Goal: Task Accomplishment & Management: Complete application form

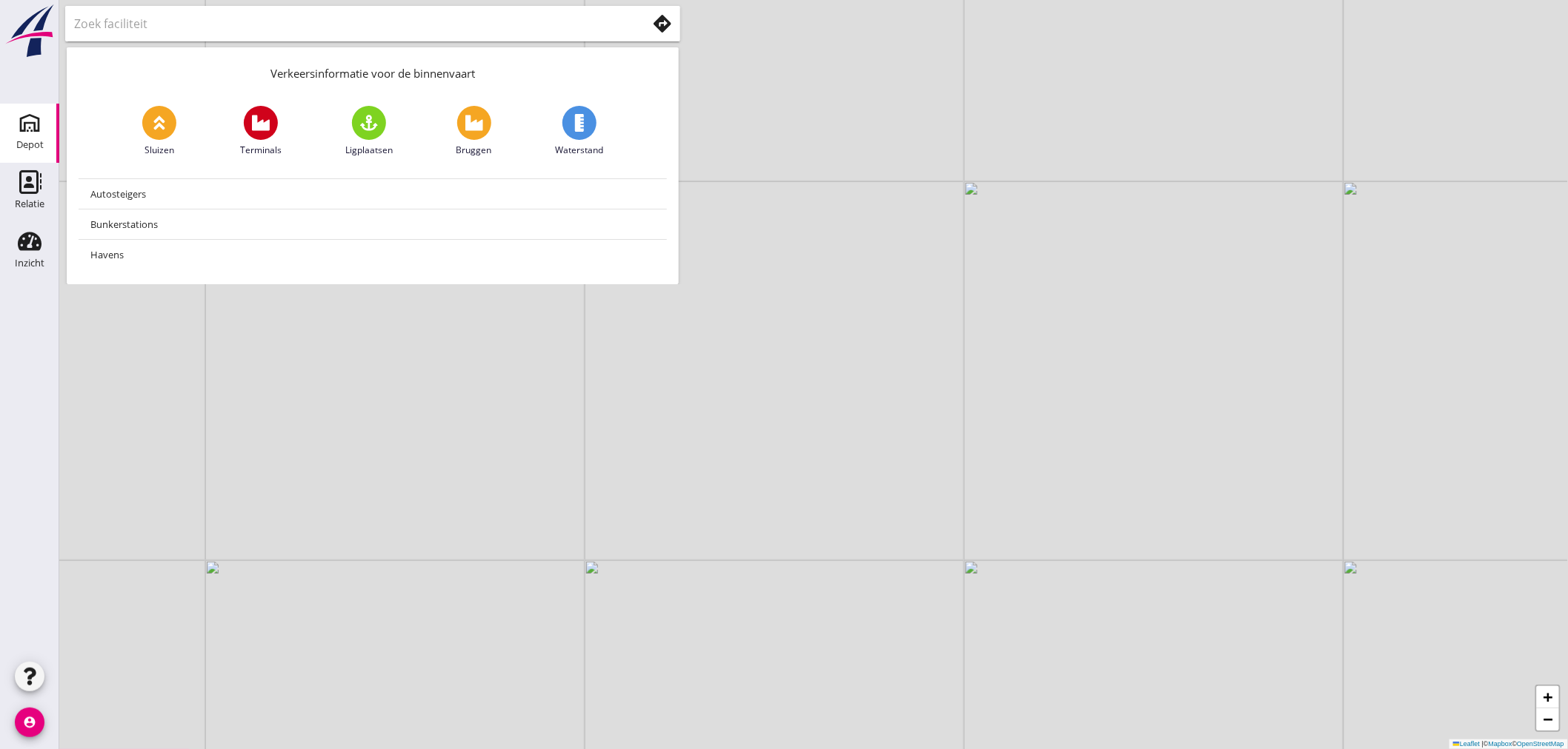
click at [34, 130] on use at bounding box center [30, 123] width 24 height 24
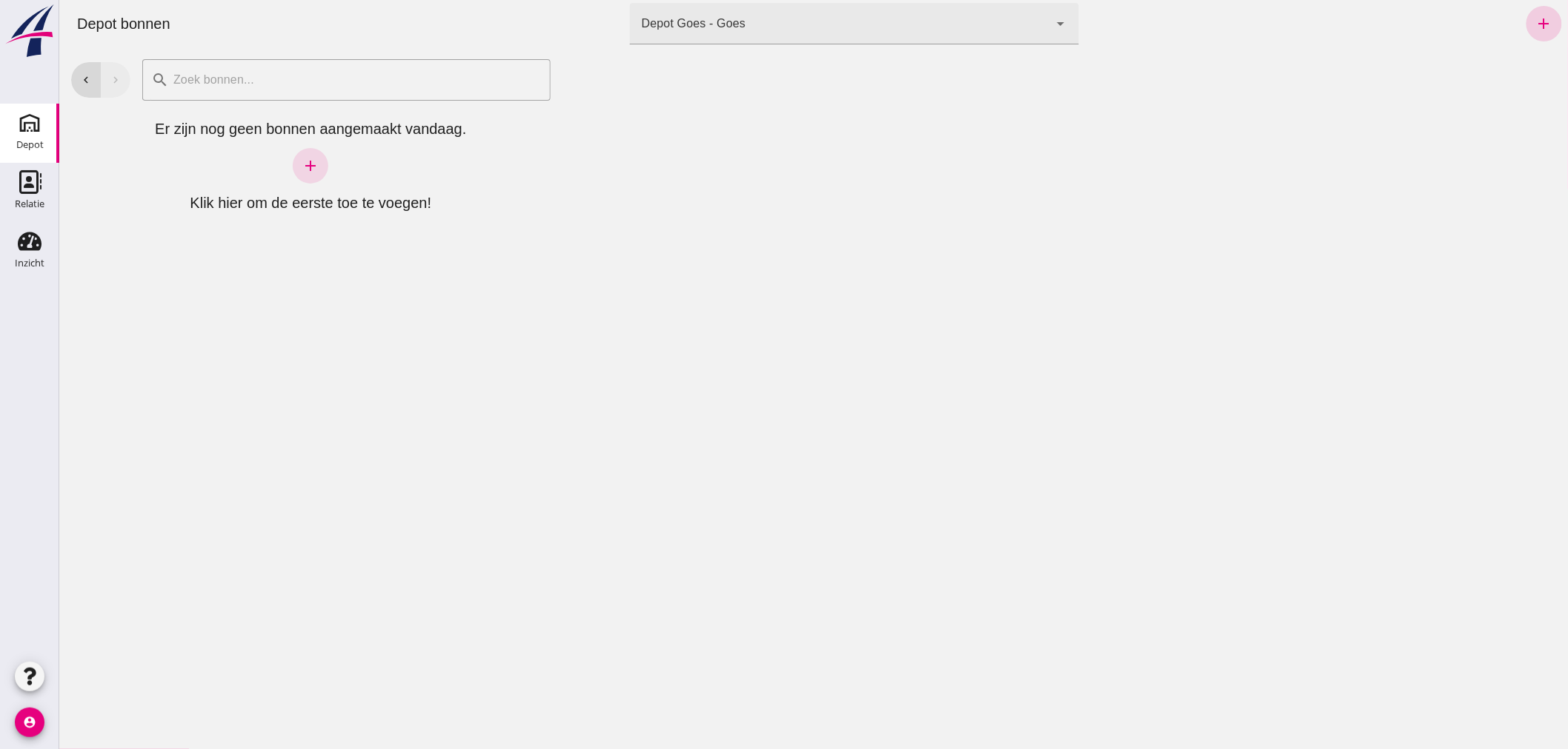
click at [1535, 25] on icon "add" at bounding box center [1543, 23] width 18 height 18
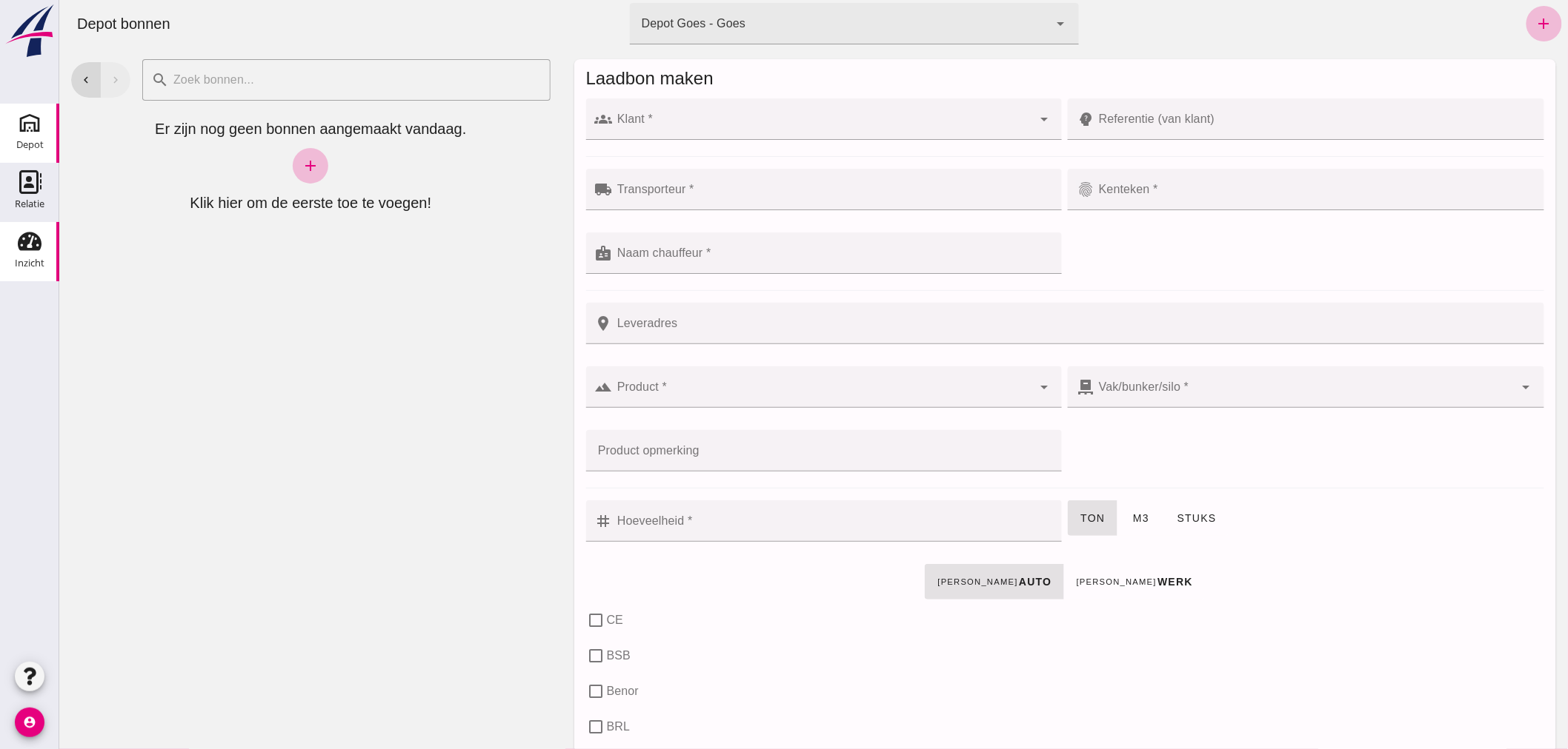
click at [28, 243] on use at bounding box center [30, 242] width 24 height 19
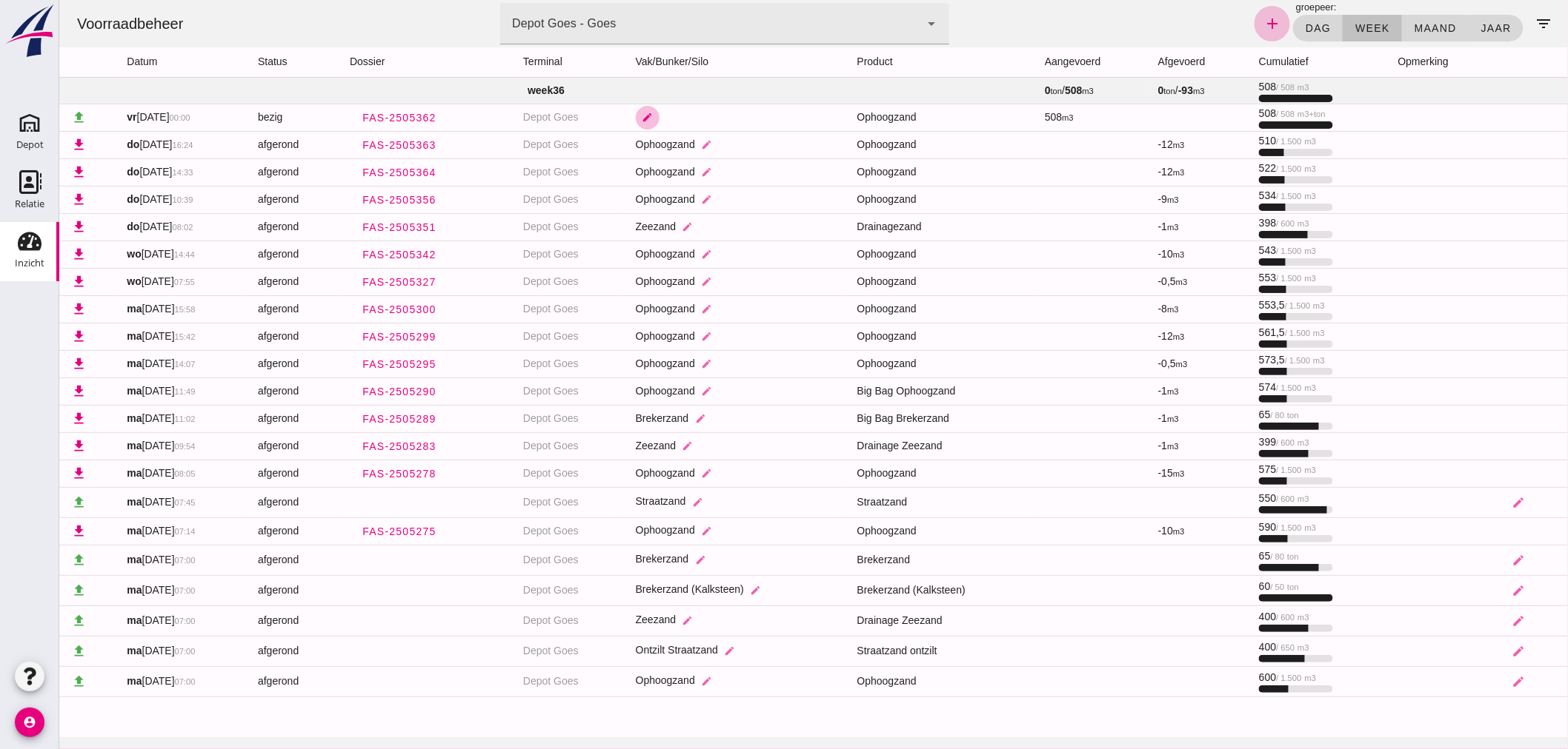
click at [649, 114] on icon "edit" at bounding box center [646, 117] width 11 height 11
click at [760, 126] on icon "arrow_drop_down" at bounding box center [758, 126] width 18 height 18
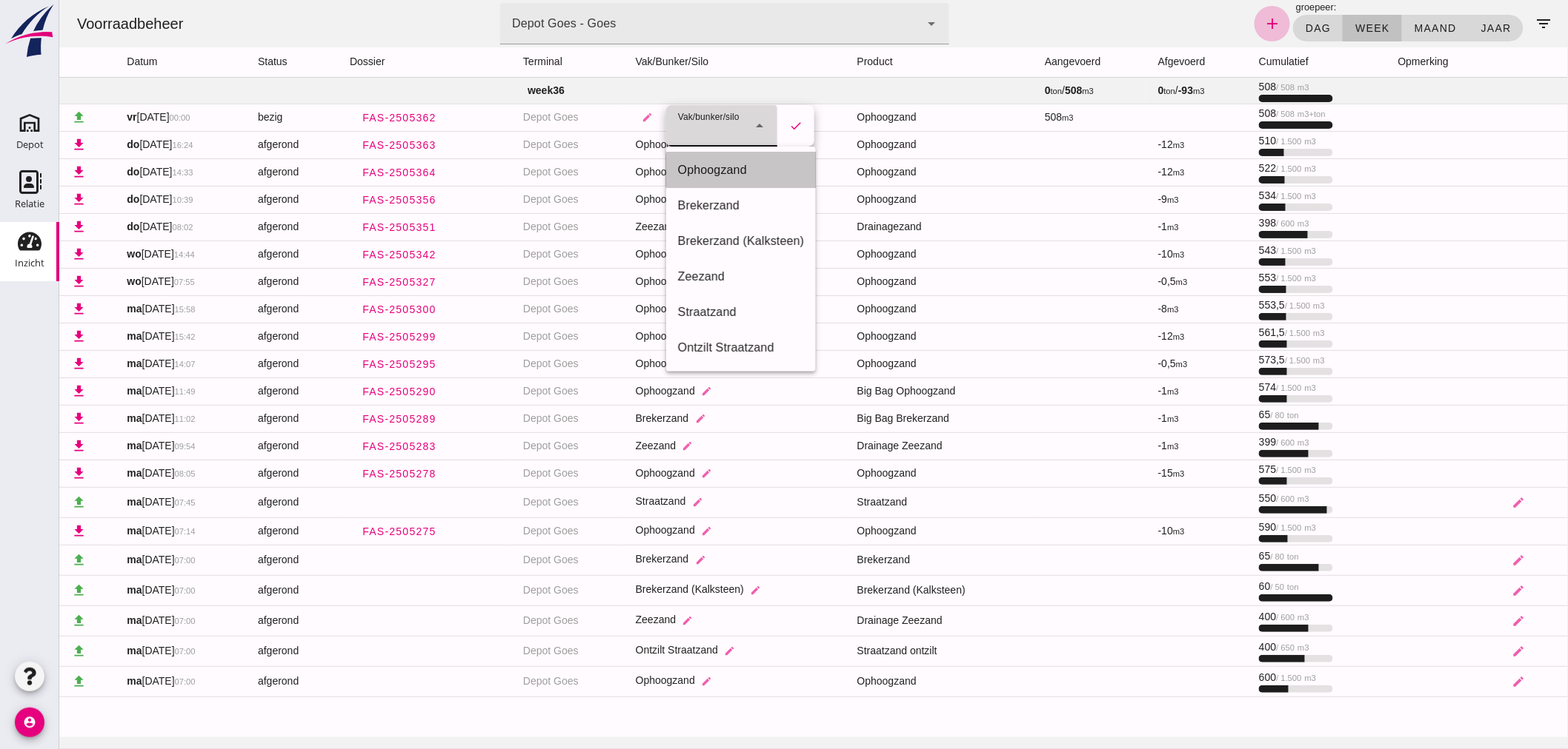
click at [733, 164] on div "Ophoogzand" at bounding box center [740, 170] width 126 height 18
type input "38"
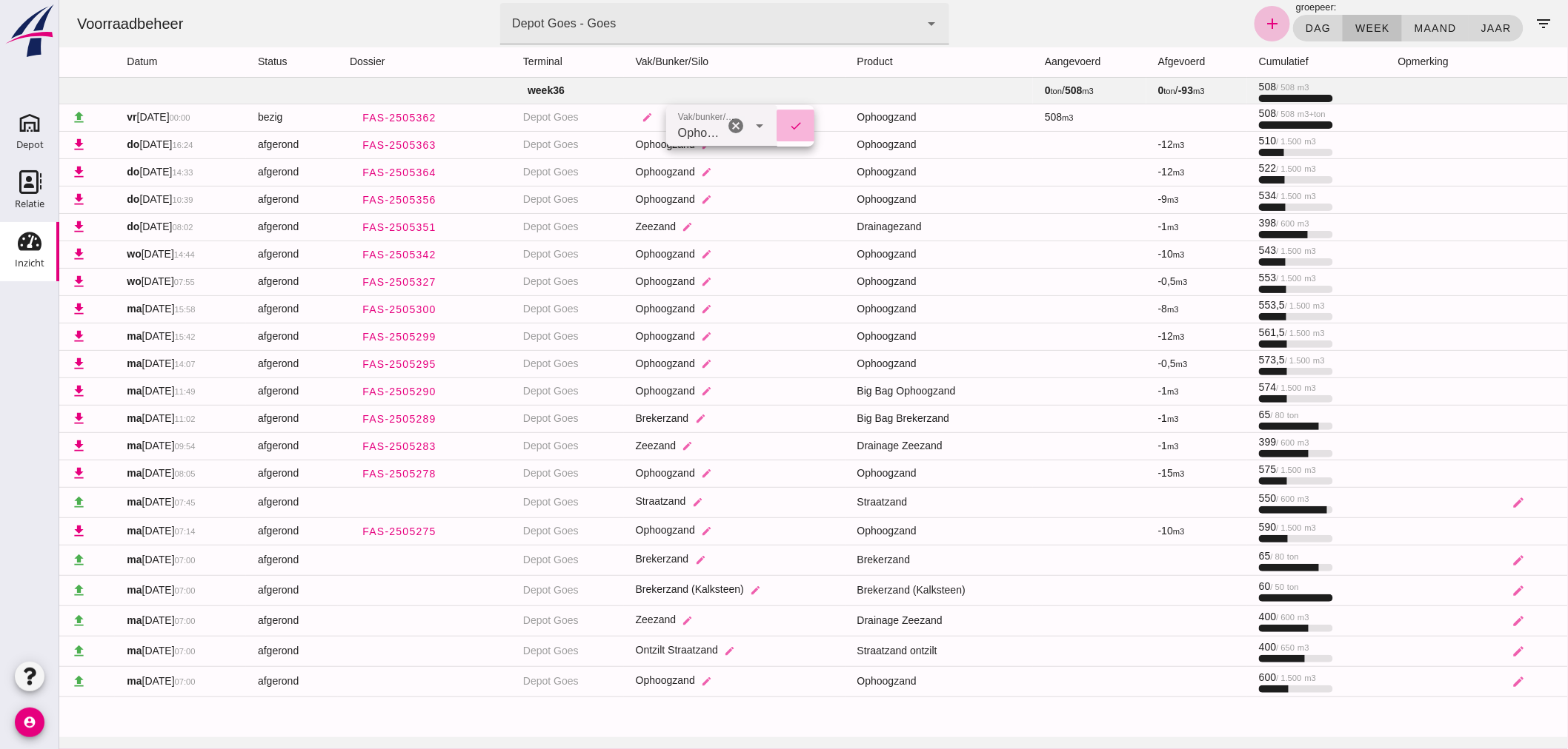
click at [794, 120] on icon "check" at bounding box center [796, 126] width 14 height 14
click at [23, 135] on div "Depot" at bounding box center [30, 145] width 27 height 20
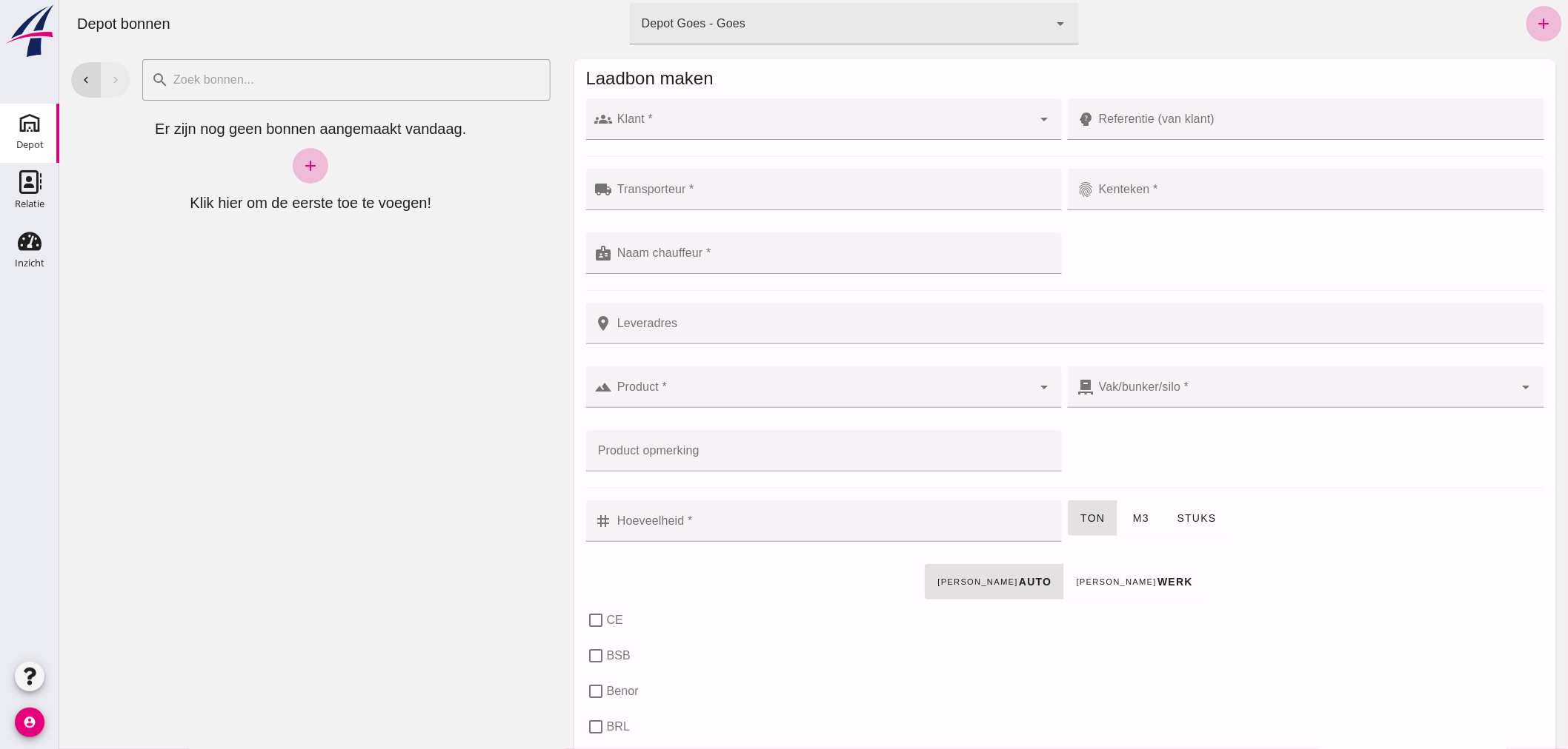
click at [672, 118] on input "Klant *" at bounding box center [822, 126] width 420 height 18
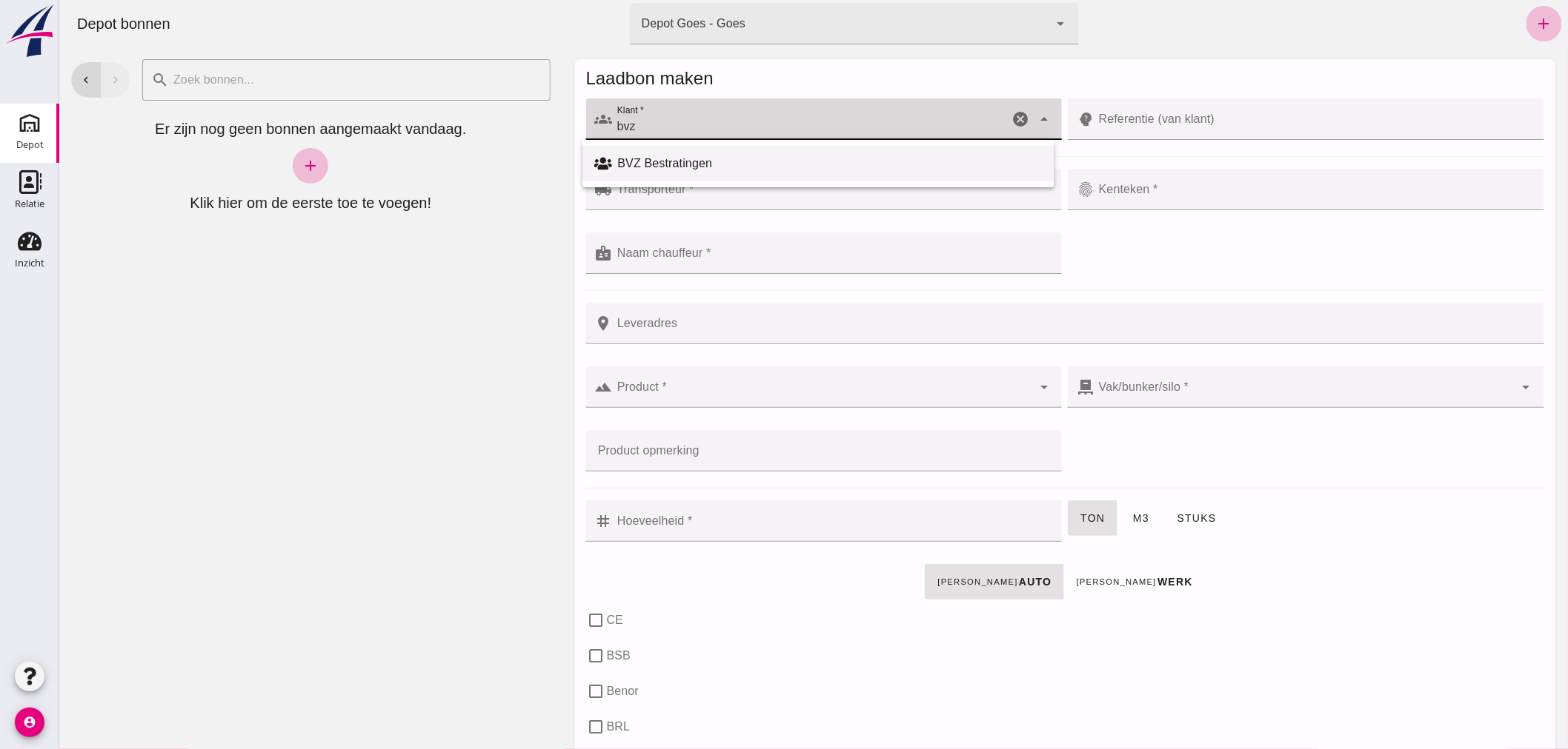
click at [696, 159] on div "BVZ Bestratingen" at bounding box center [829, 163] width 425 height 18
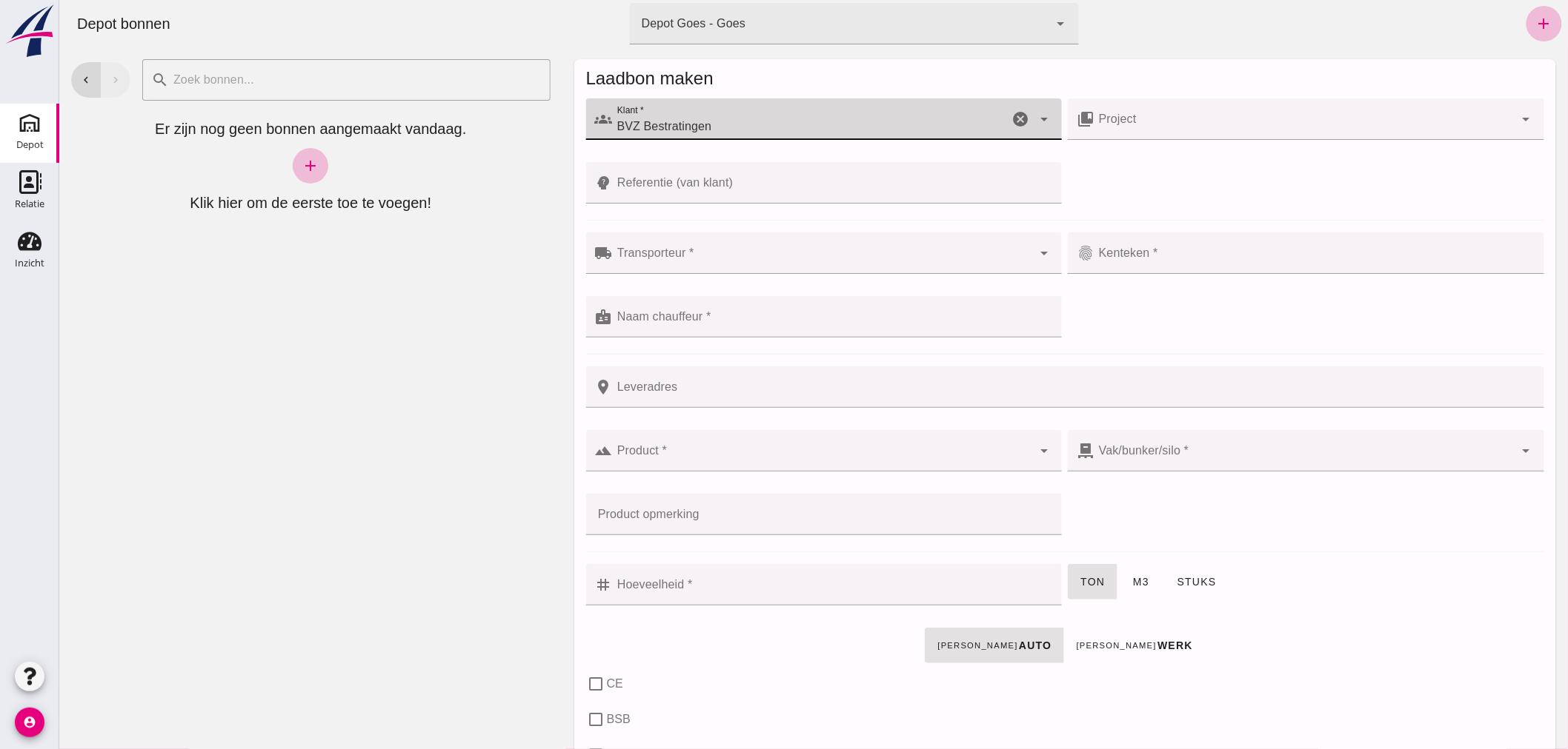
type input "BVZ Bestratingen"
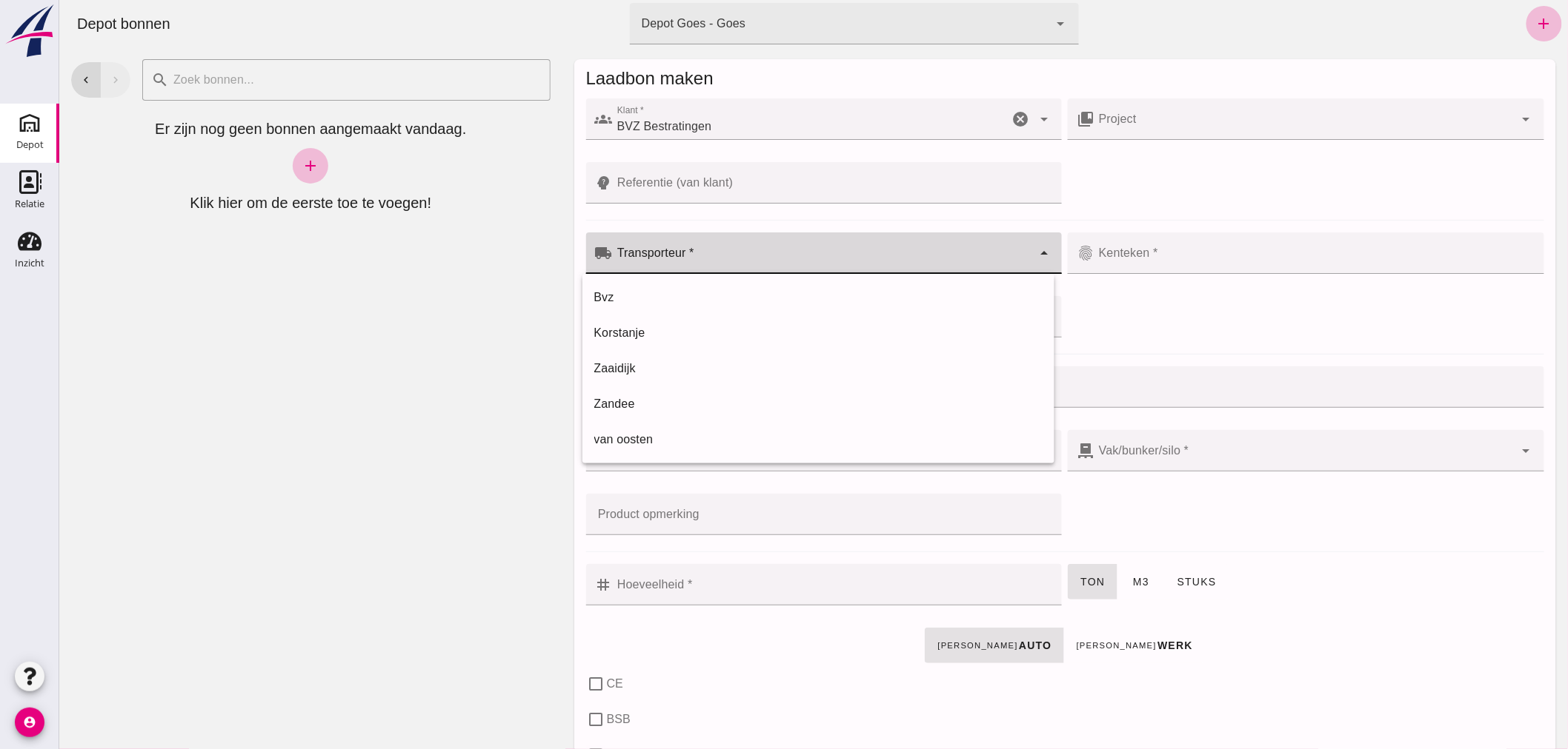
click at [727, 249] on div at bounding box center [822, 253] width 420 height 42
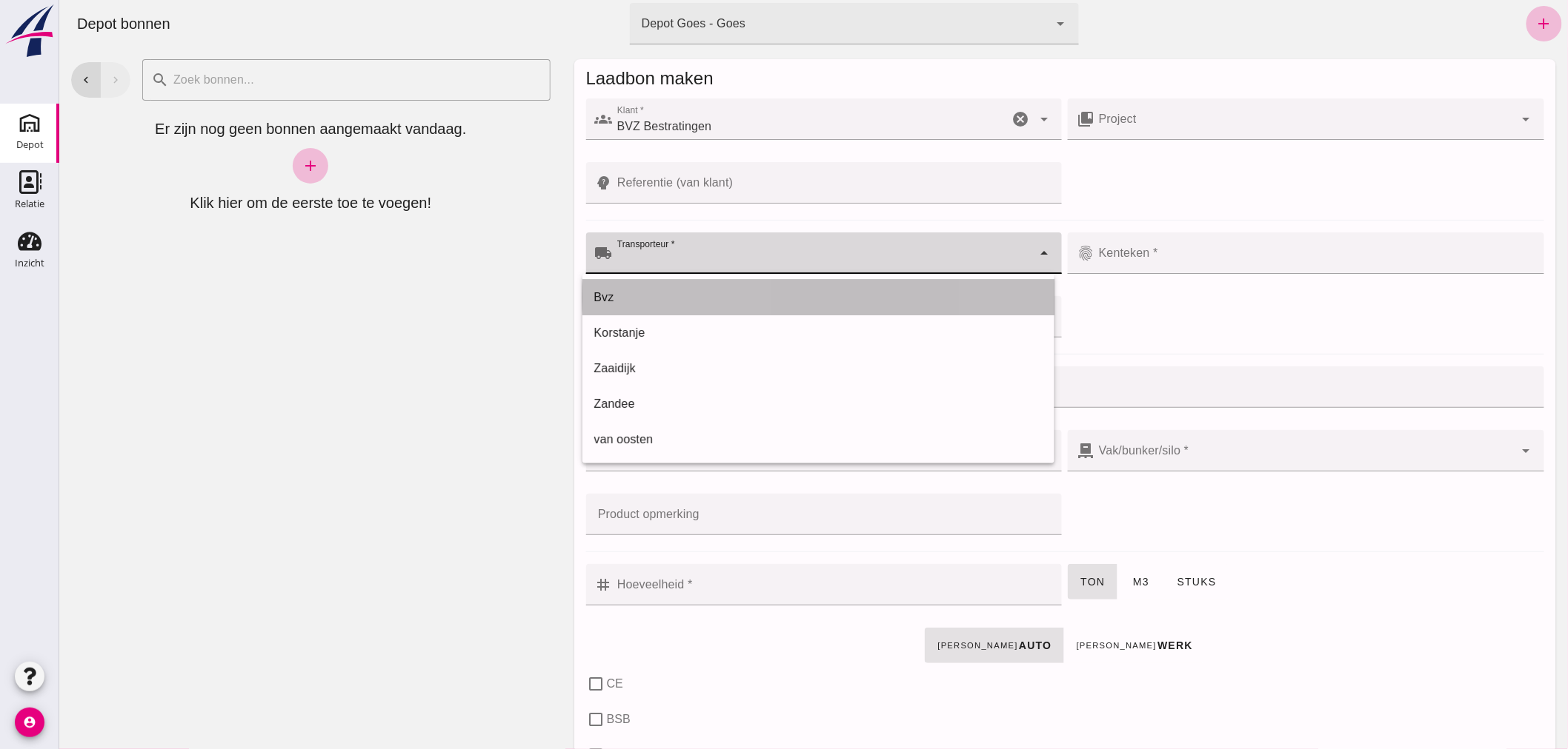
click at [685, 294] on div "Bvz" at bounding box center [817, 297] width 449 height 18
type input "Bvz"
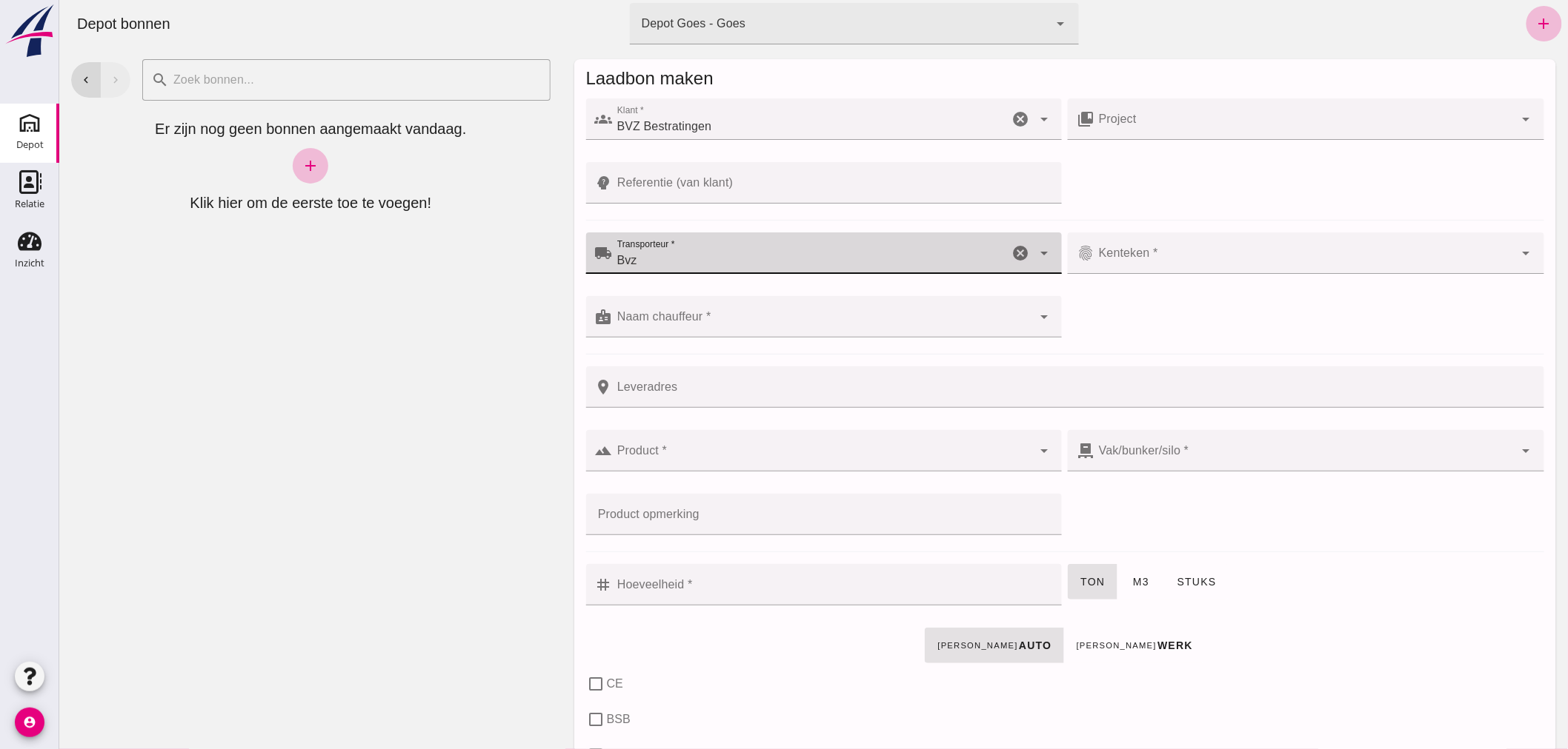
click at [1159, 253] on input "Kenteken *" at bounding box center [1304, 260] width 420 height 18
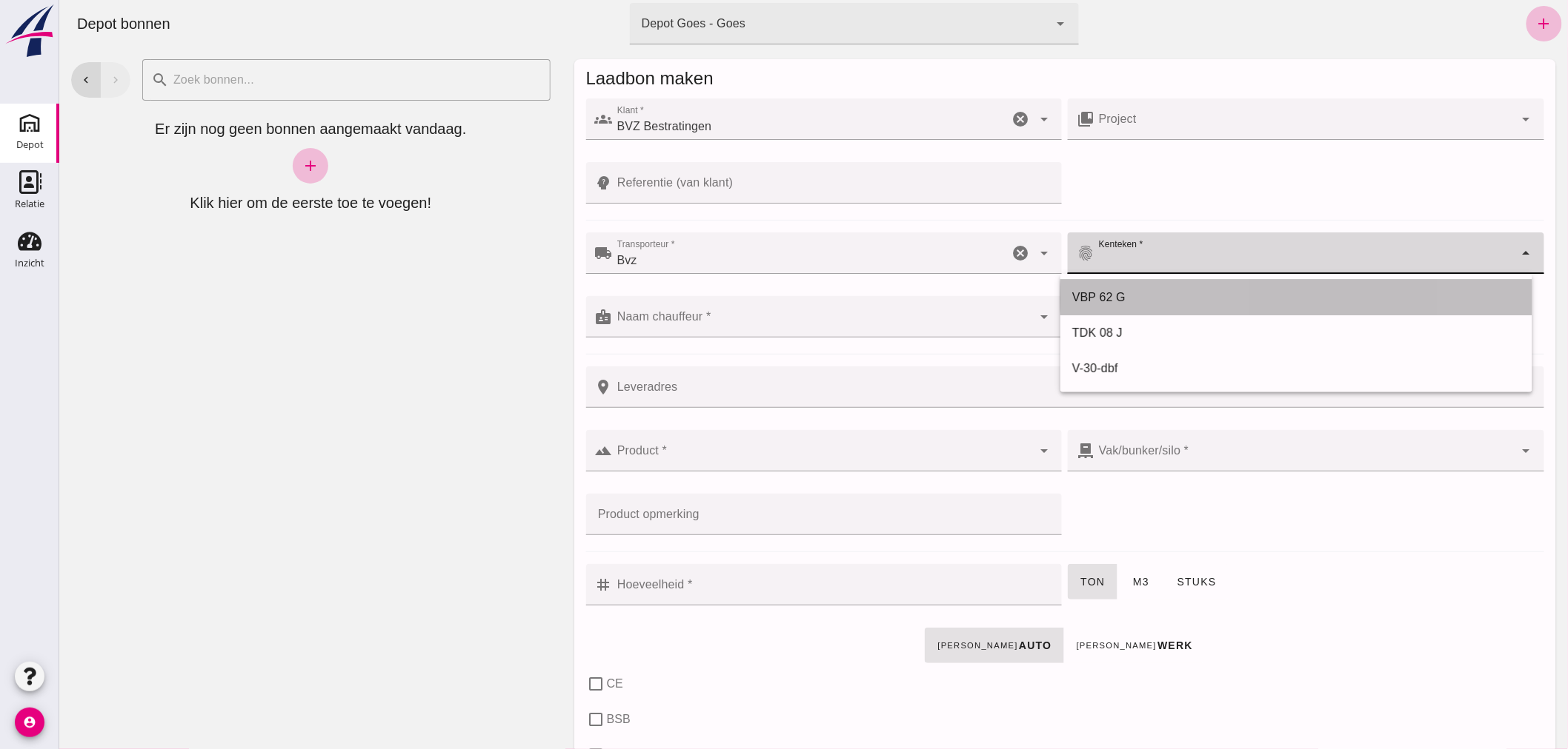
click at [1107, 292] on div "VBP 62 G" at bounding box center [1295, 297] width 449 height 18
type input "VBP 62 G"
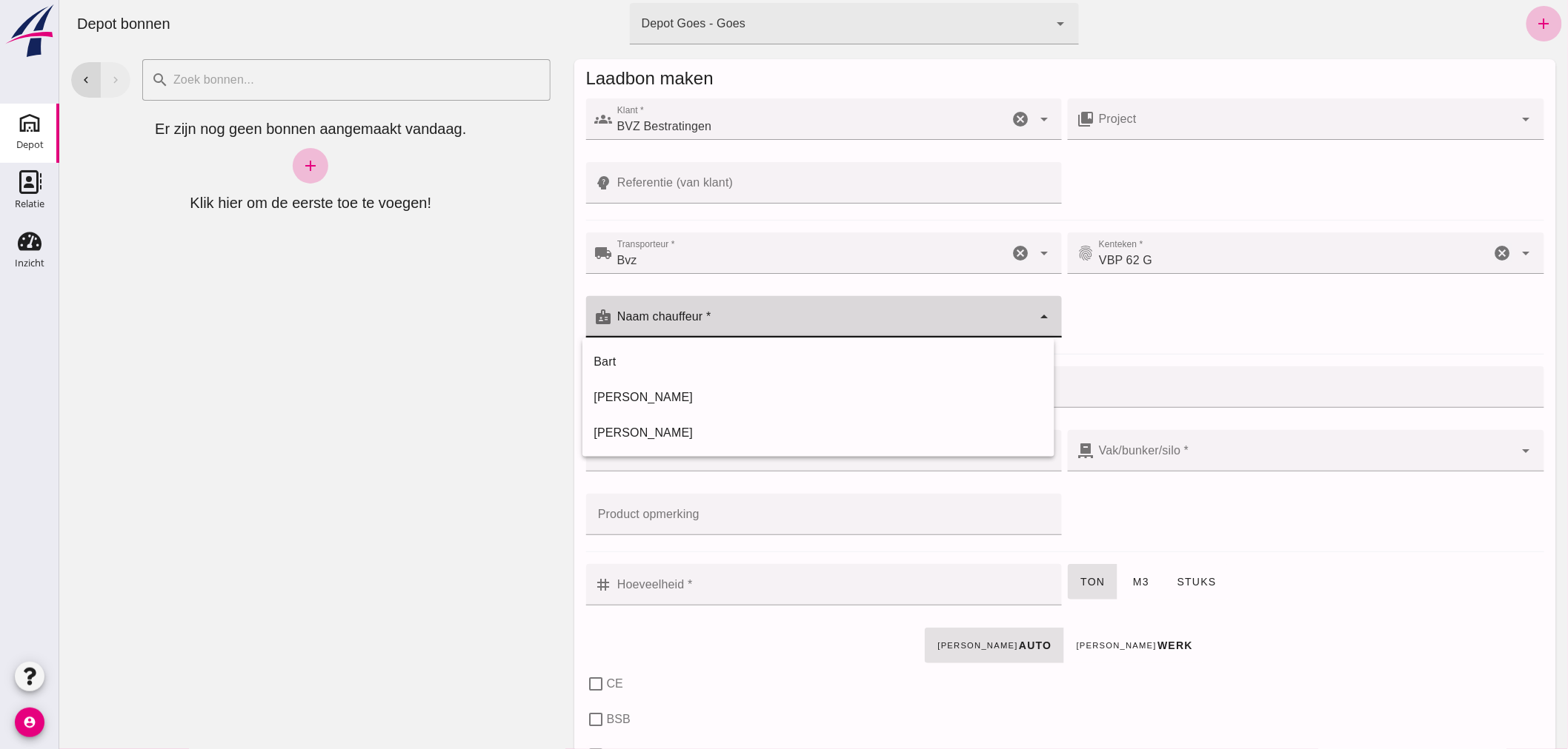
click at [802, 313] on div at bounding box center [822, 317] width 420 height 42
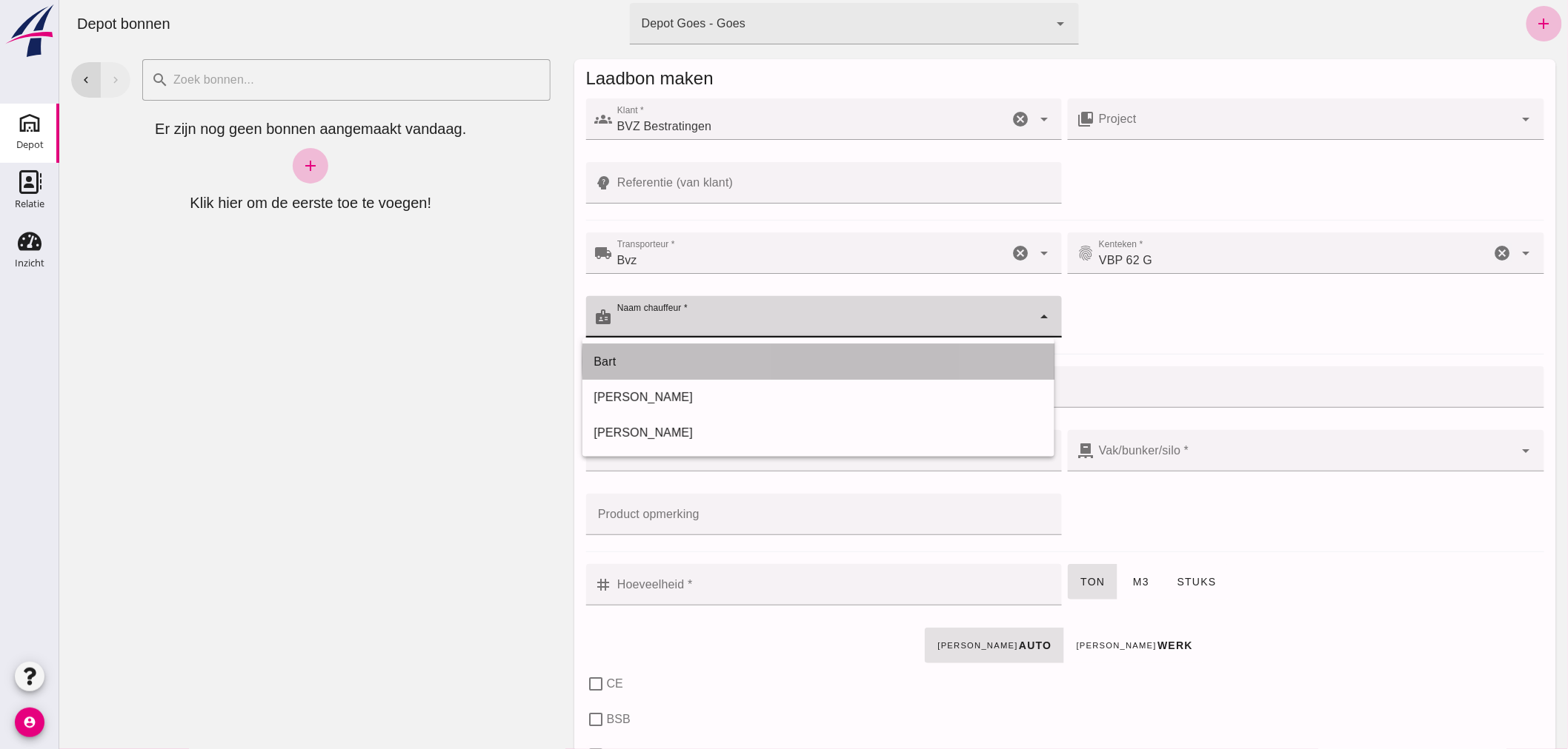
click at [738, 360] on div "Bart" at bounding box center [817, 362] width 449 height 18
type input "Bart"
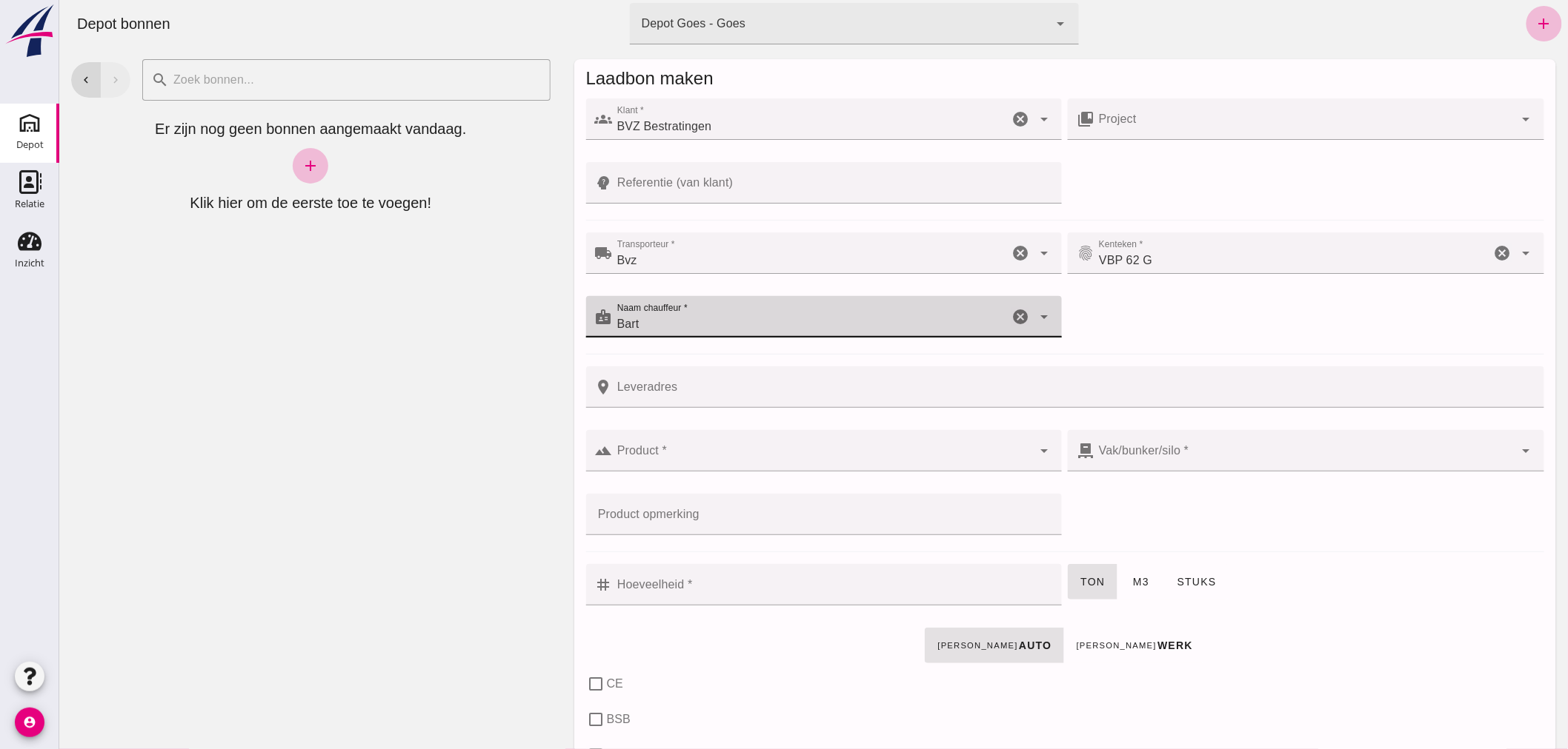
click at [737, 459] on input "Product *" at bounding box center [822, 458] width 420 height 18
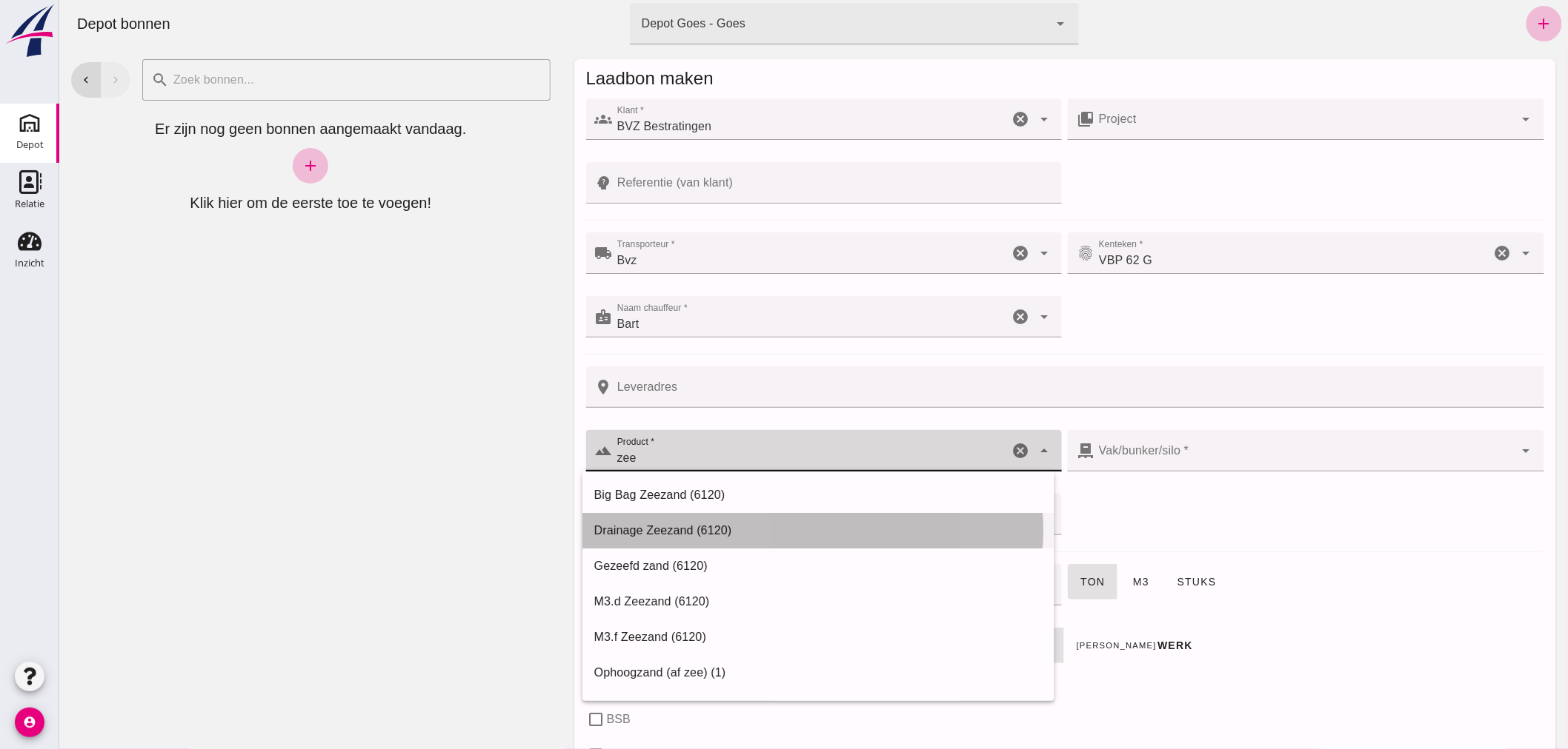
click at [684, 524] on div "Drainage Zeezand (6120)" at bounding box center [817, 530] width 449 height 18
type input "Drainage Zeezand (6120)"
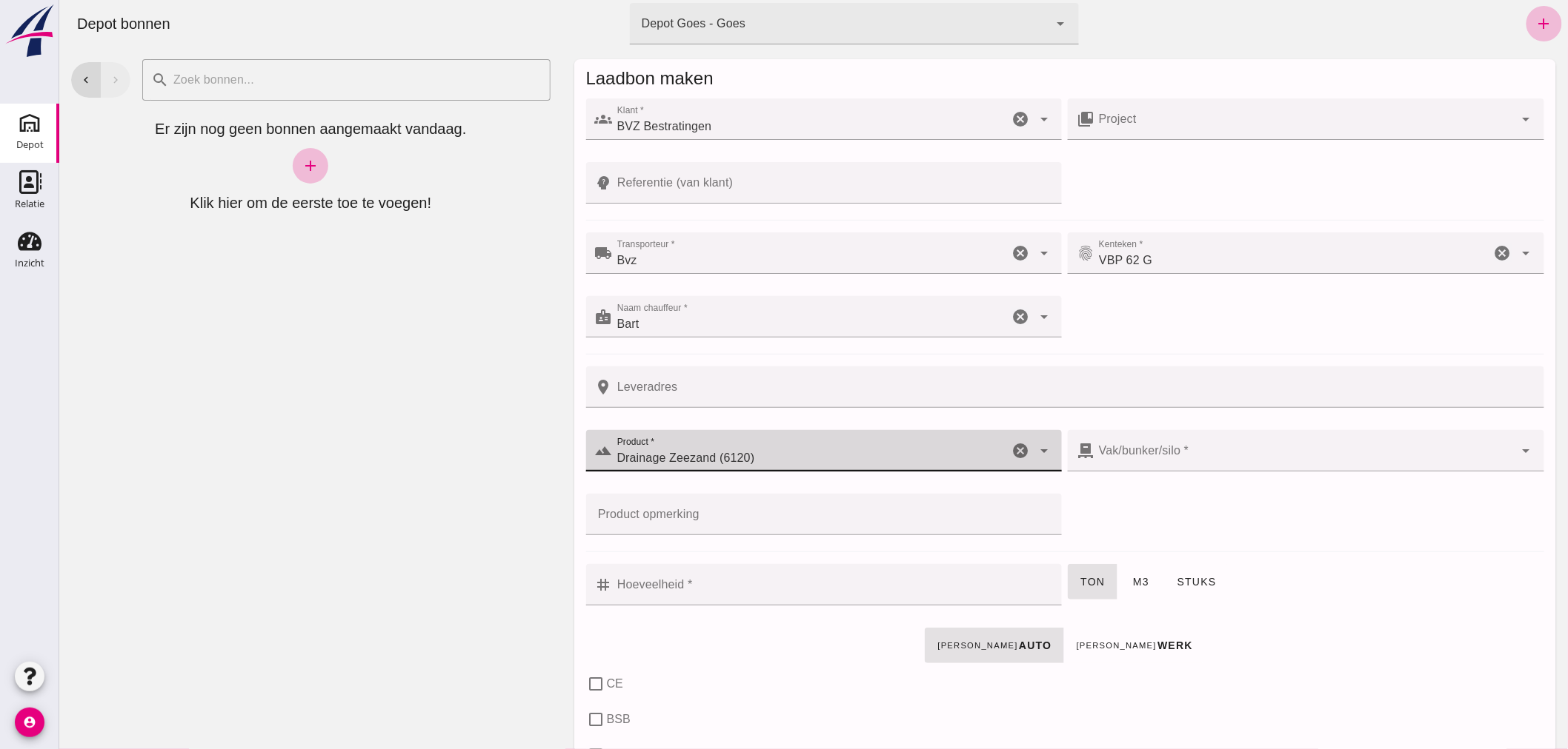
type input "302"
type input "Drainage Zeezand (6120)"
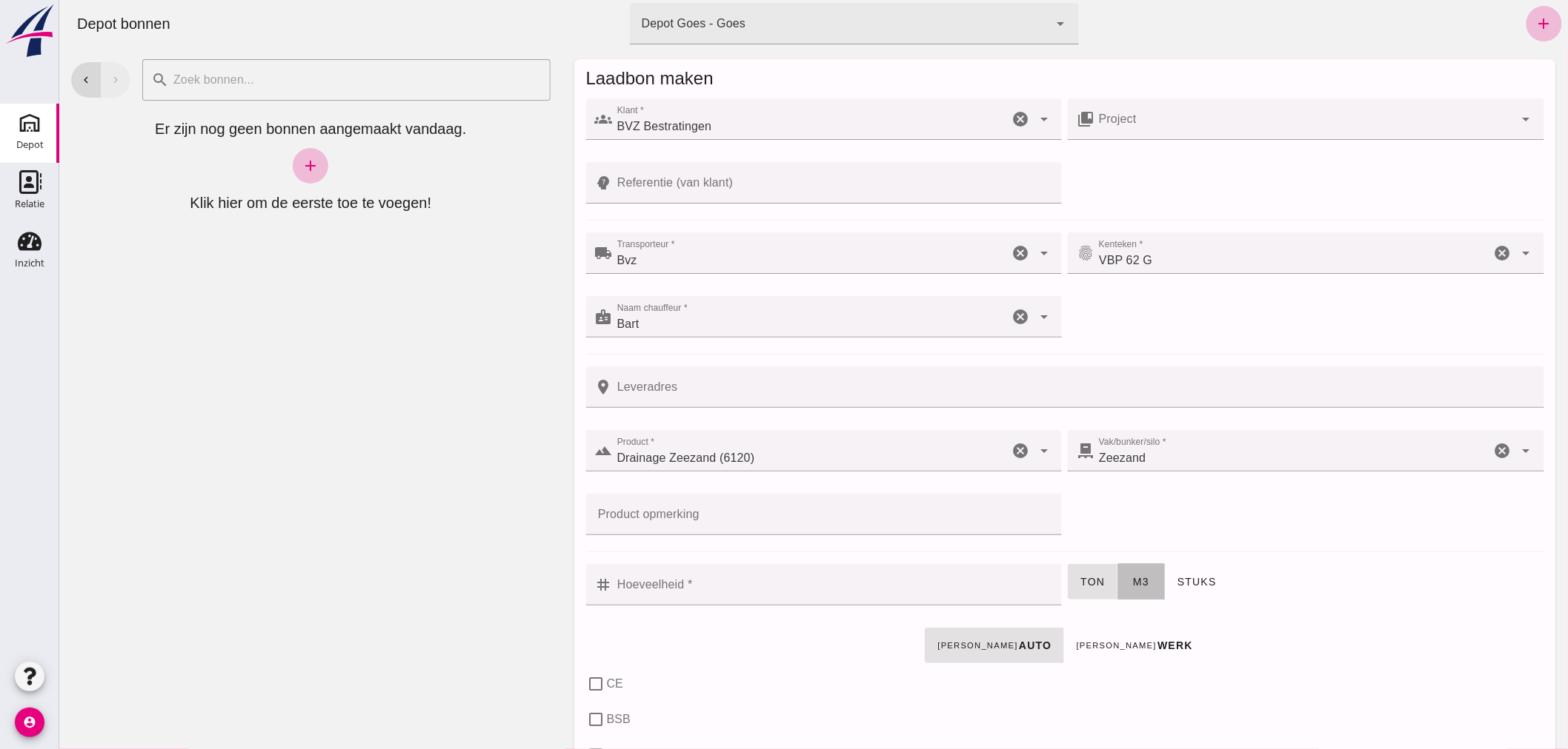
click at [1135, 576] on span "m3" at bounding box center [1140, 582] width 17 height 12
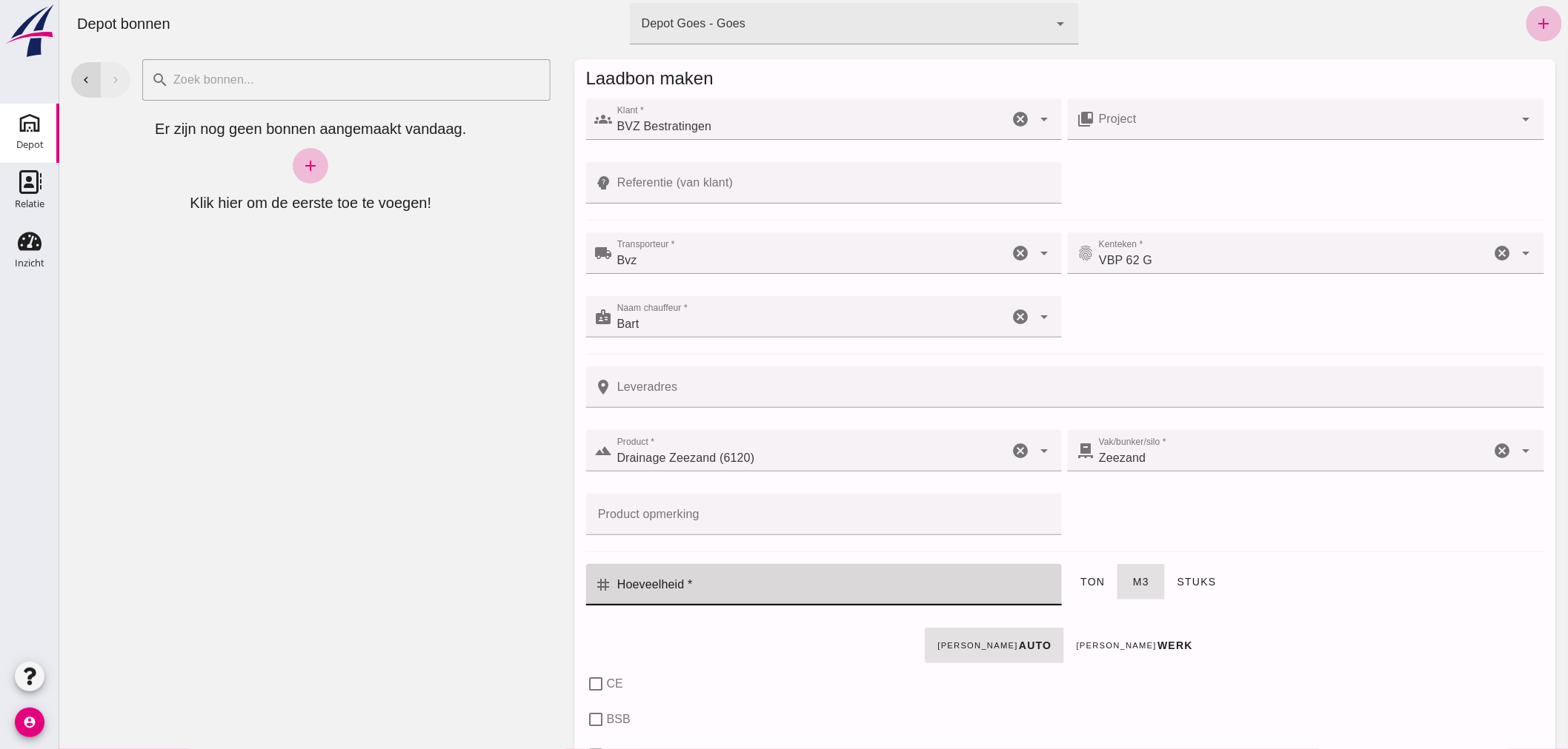
click at [879, 582] on input "Hoeveelheid *" at bounding box center [832, 585] width 441 height 42
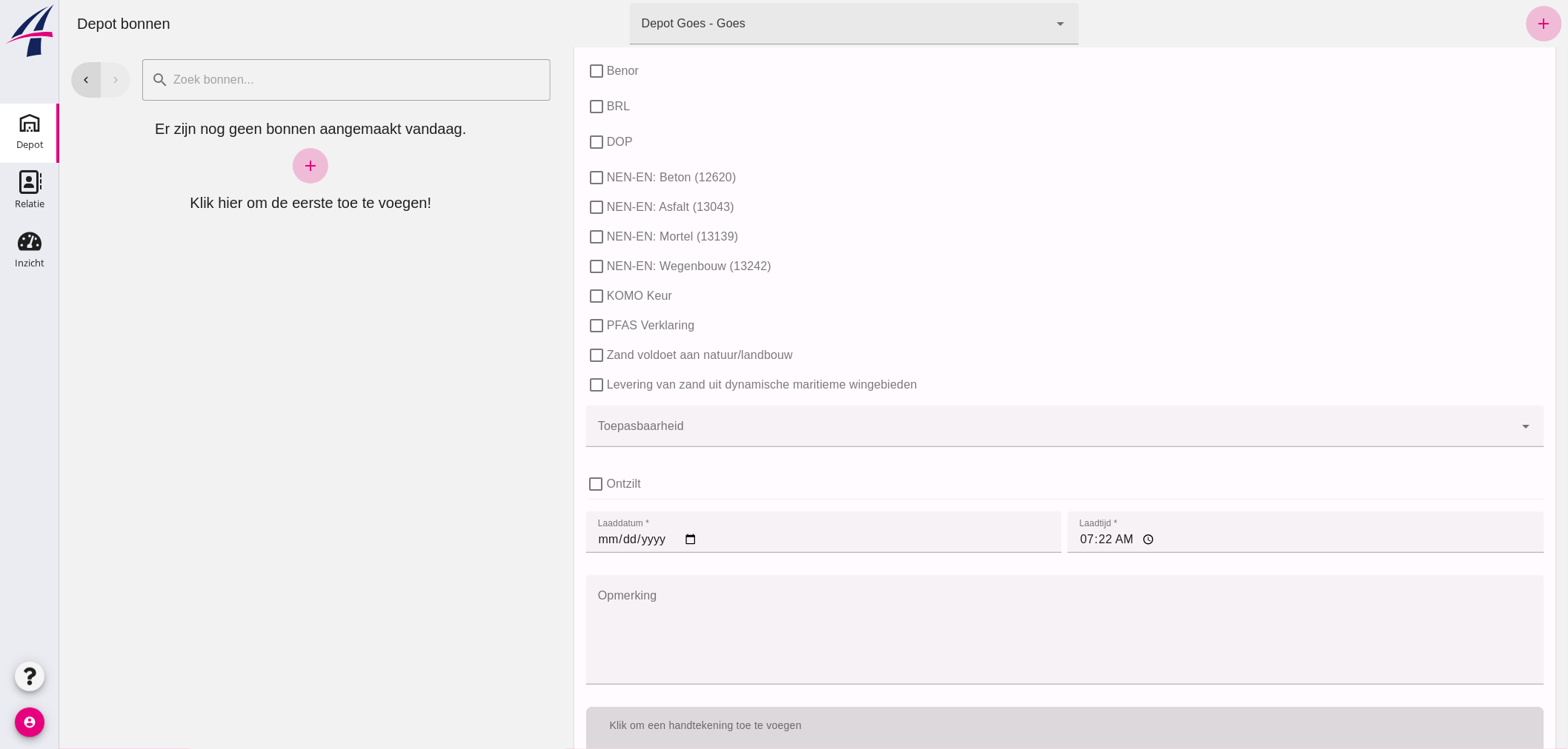
scroll to position [822, 0]
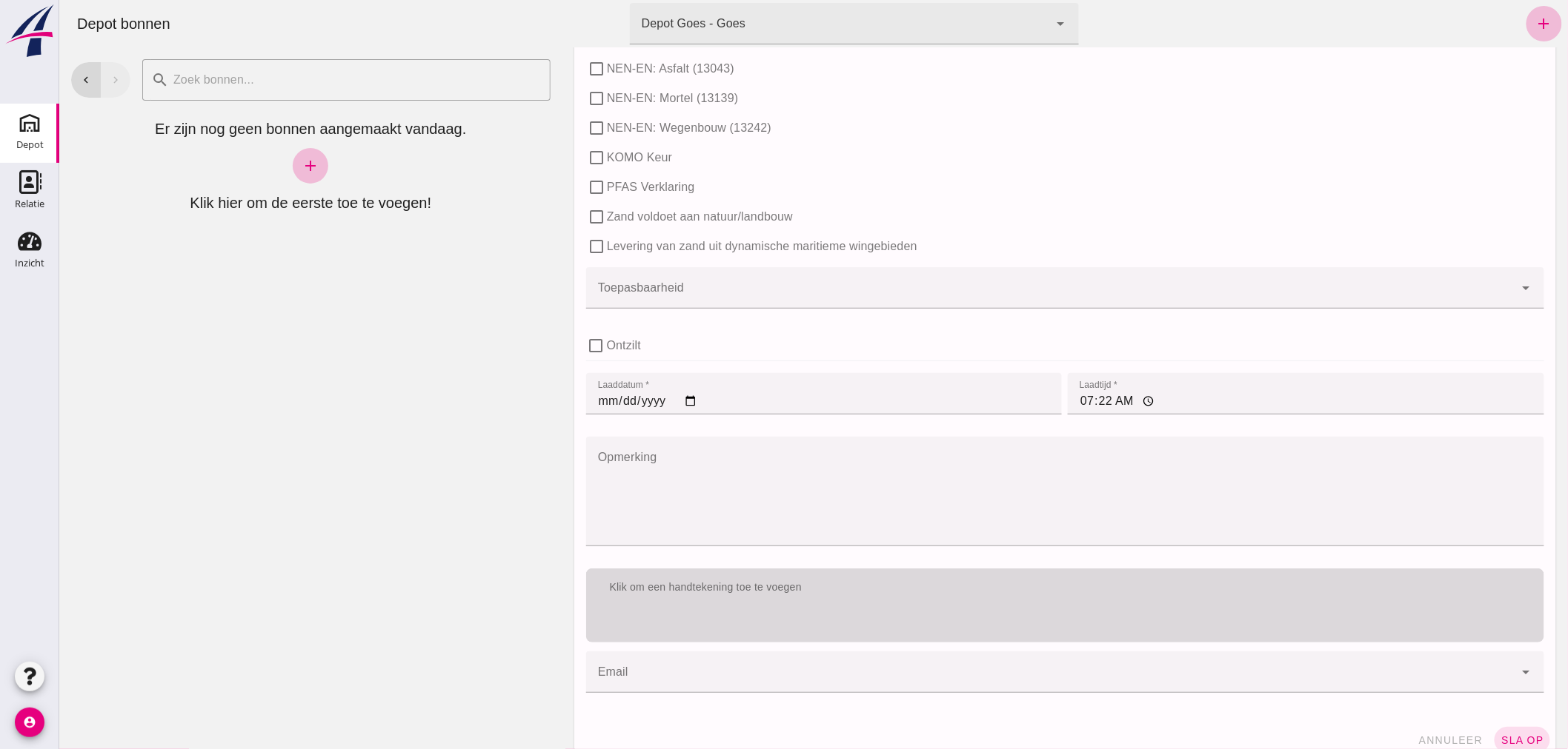
type input "1"
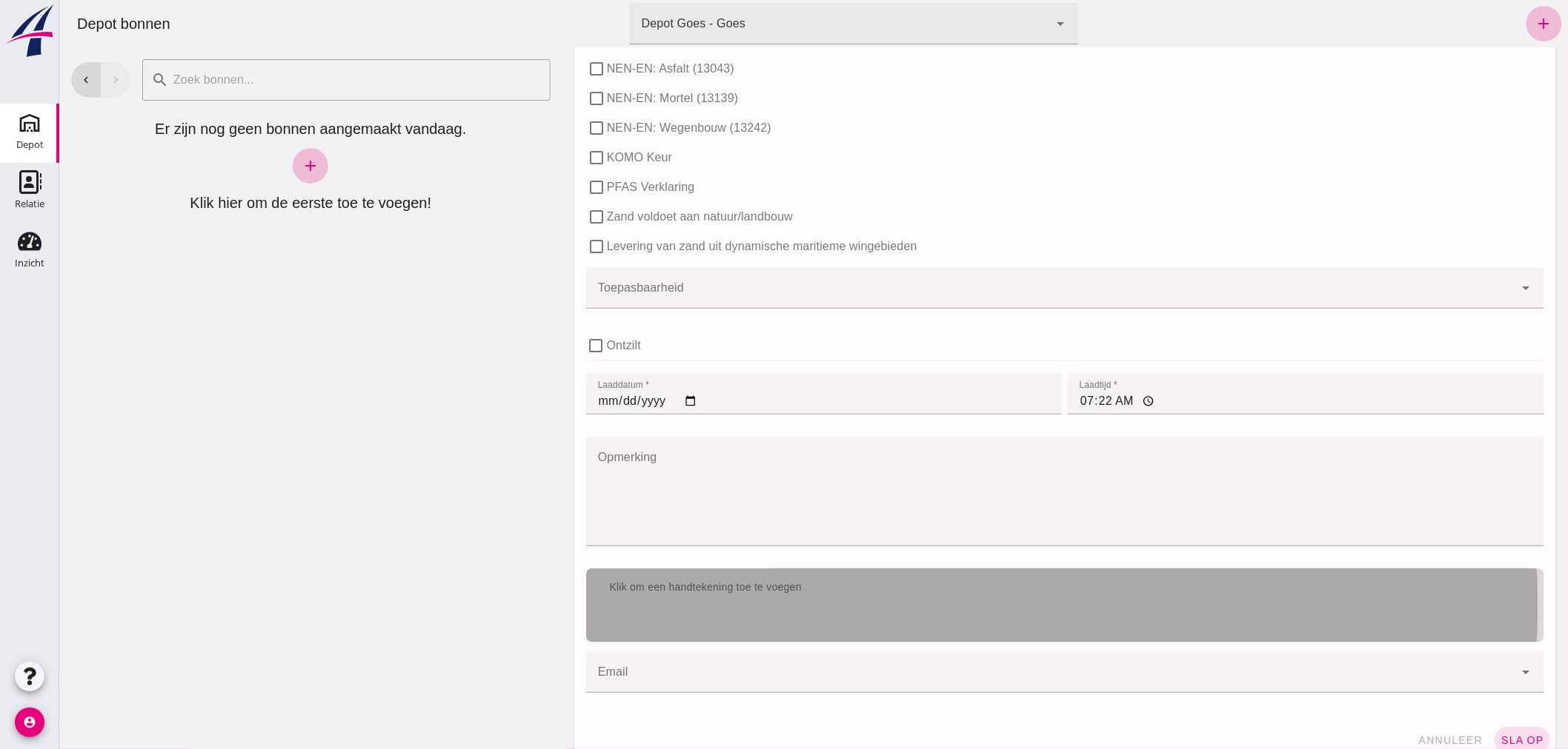
click at [886, 582] on div "Klik om een handtekening toe te voegen" at bounding box center [1064, 588] width 934 height 15
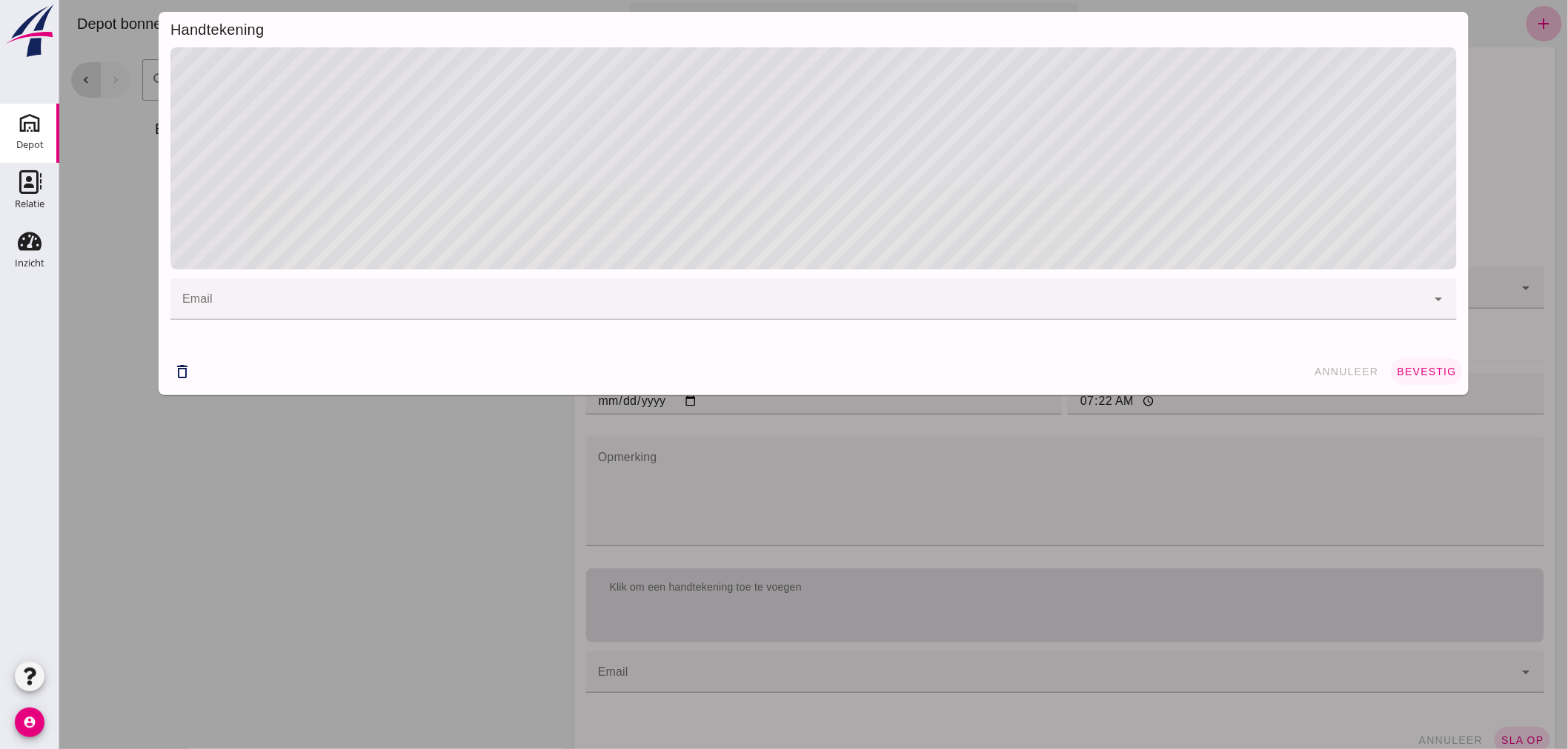
click at [1419, 371] on span "bevestig" at bounding box center [1425, 372] width 60 height 12
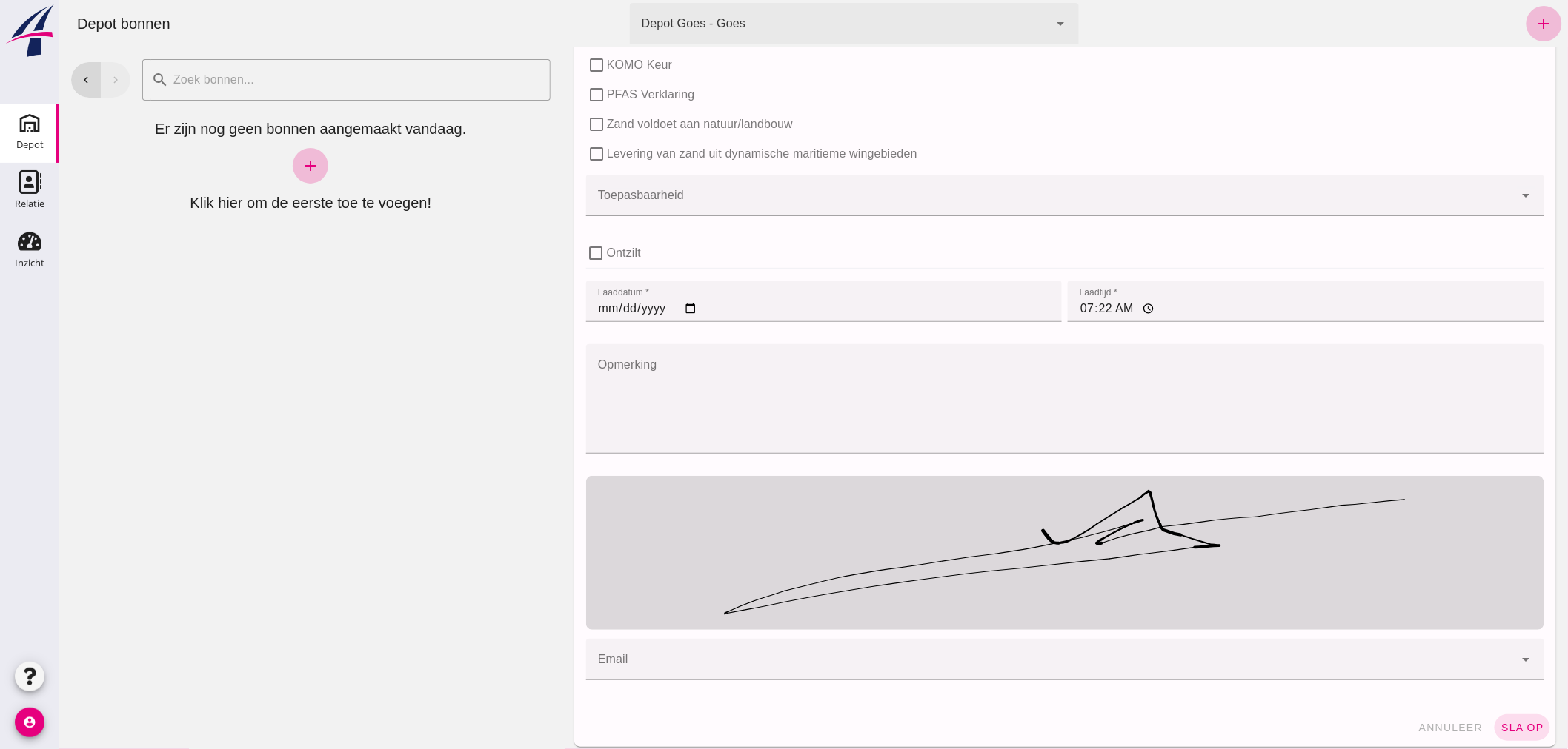
scroll to position [923, 0]
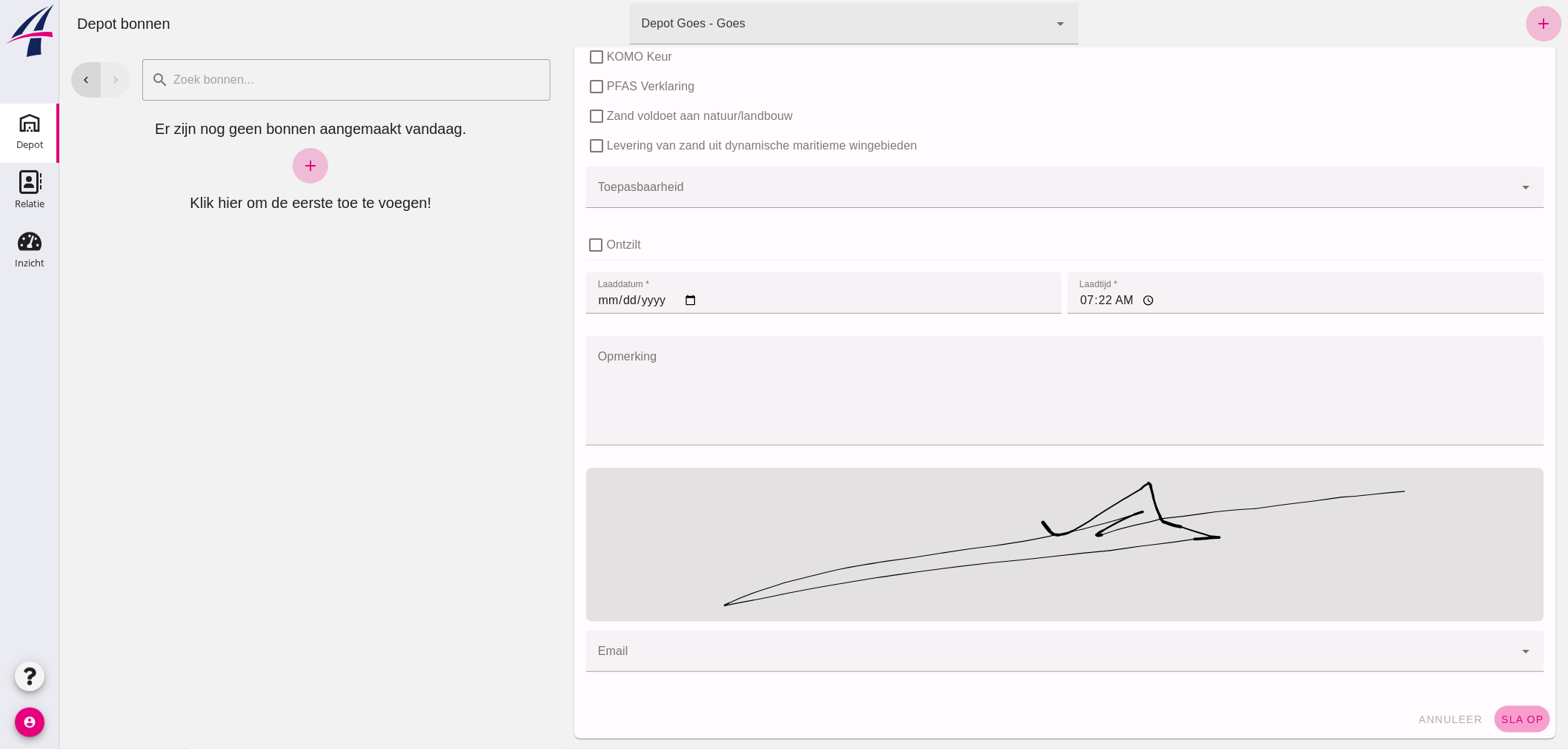
click at [1504, 710] on button "sla op" at bounding box center [1521, 719] width 56 height 26
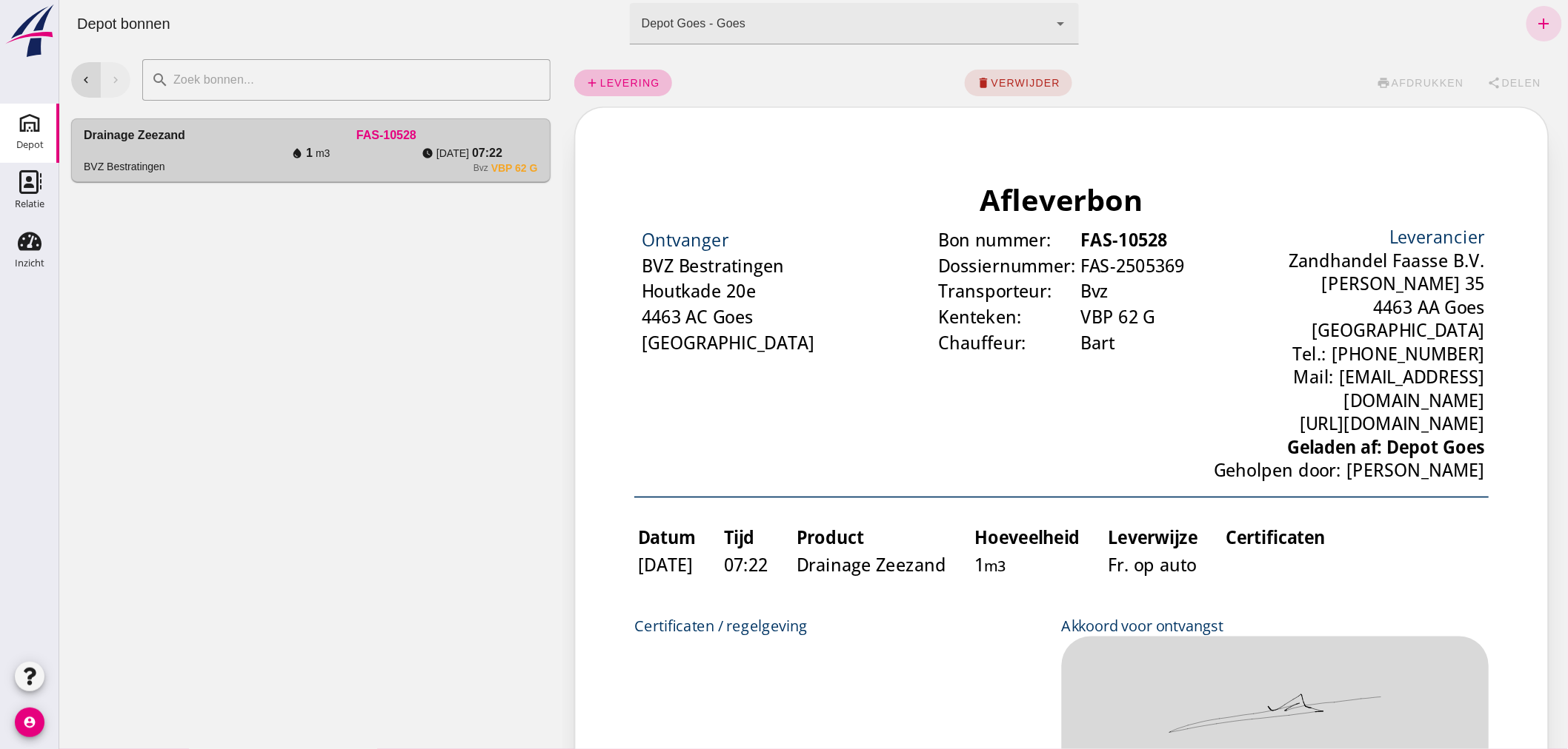
scroll to position [0, 0]
click at [1535, 22] on icon "add" at bounding box center [1543, 23] width 18 height 18
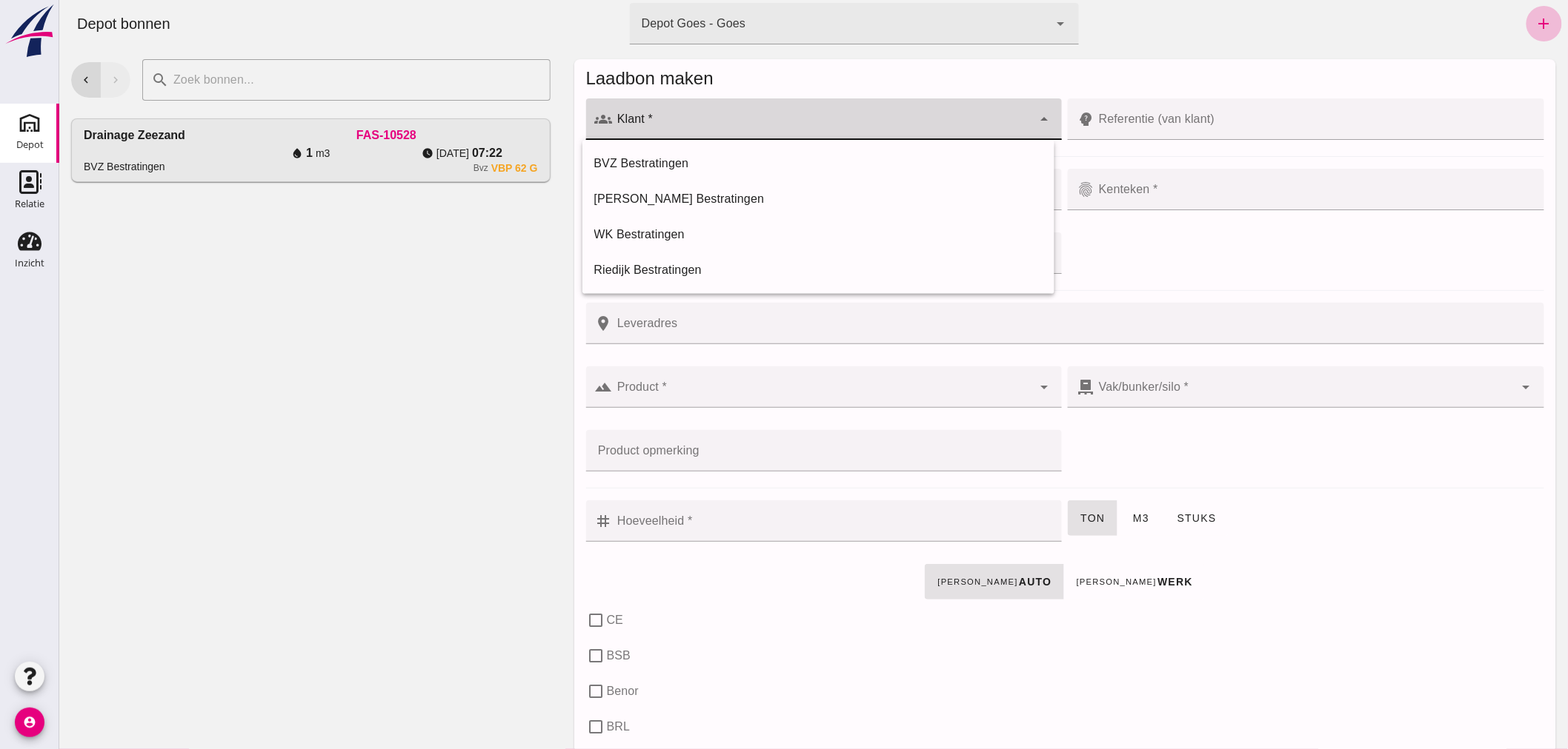
click at [825, 121] on input "Klant *" at bounding box center [822, 126] width 420 height 18
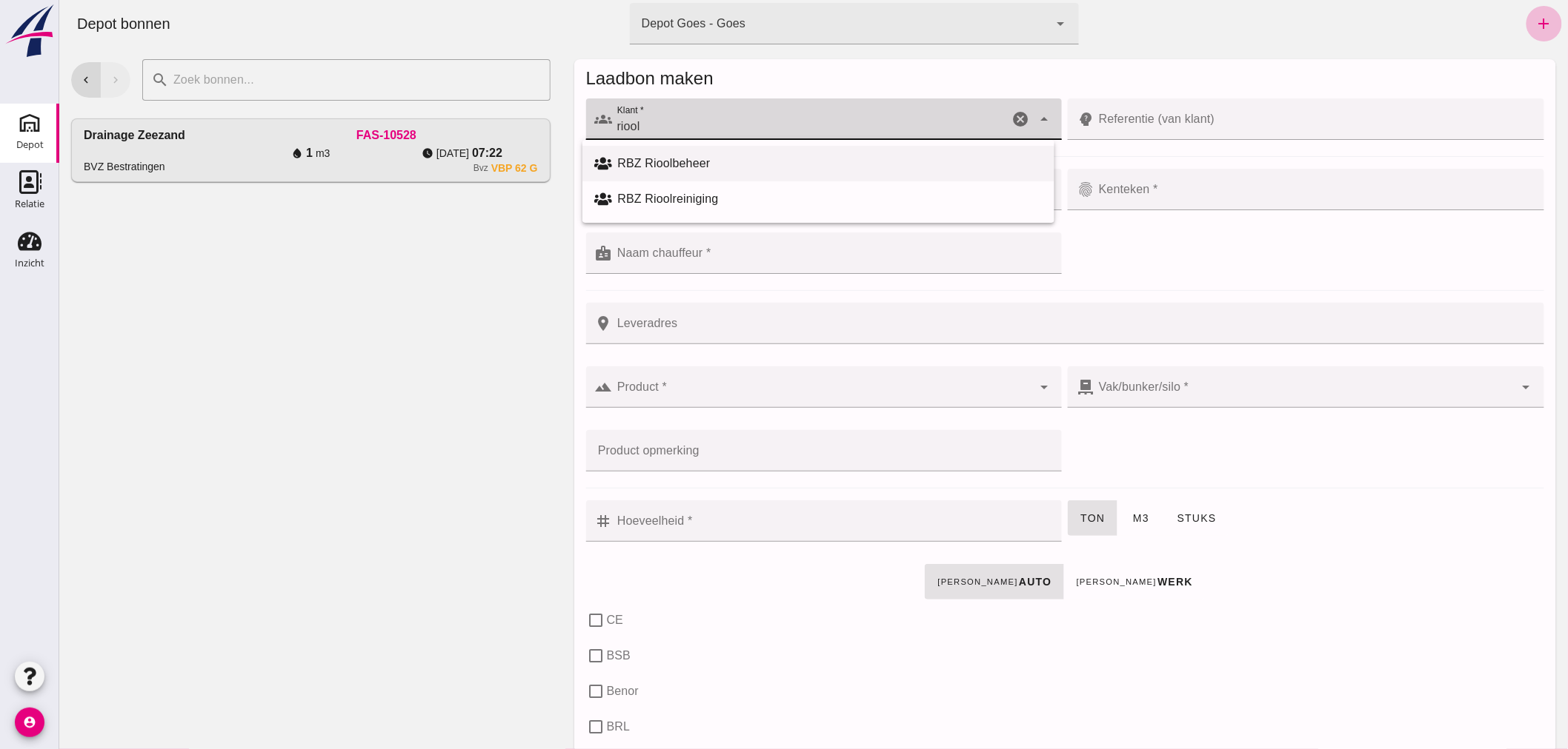
click at [700, 161] on div "RBZ Rioolbeheer" at bounding box center [829, 163] width 425 height 18
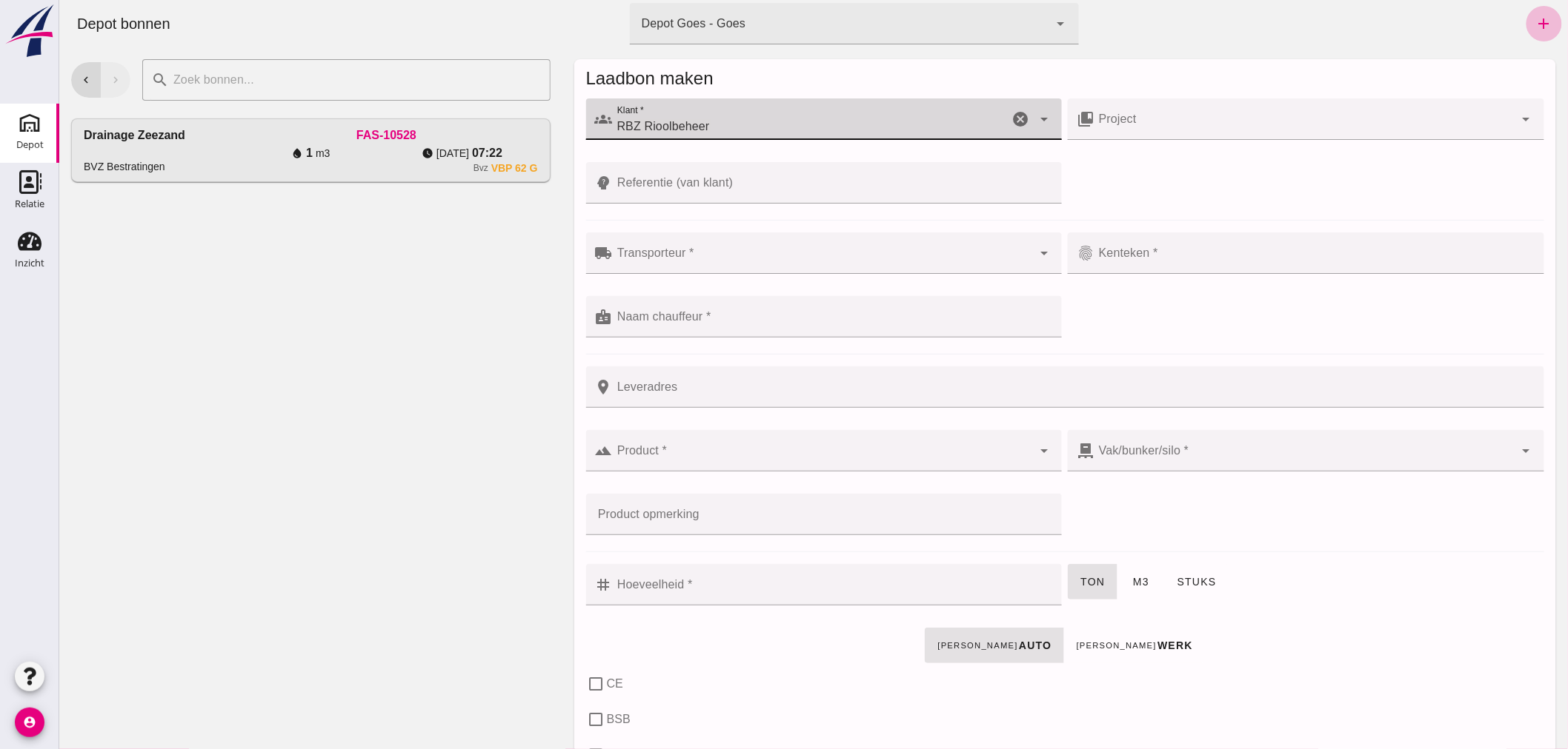
type input "RBZ Rioolbeheer"
click at [827, 257] on input "Transporteur *" at bounding box center [822, 260] width 420 height 18
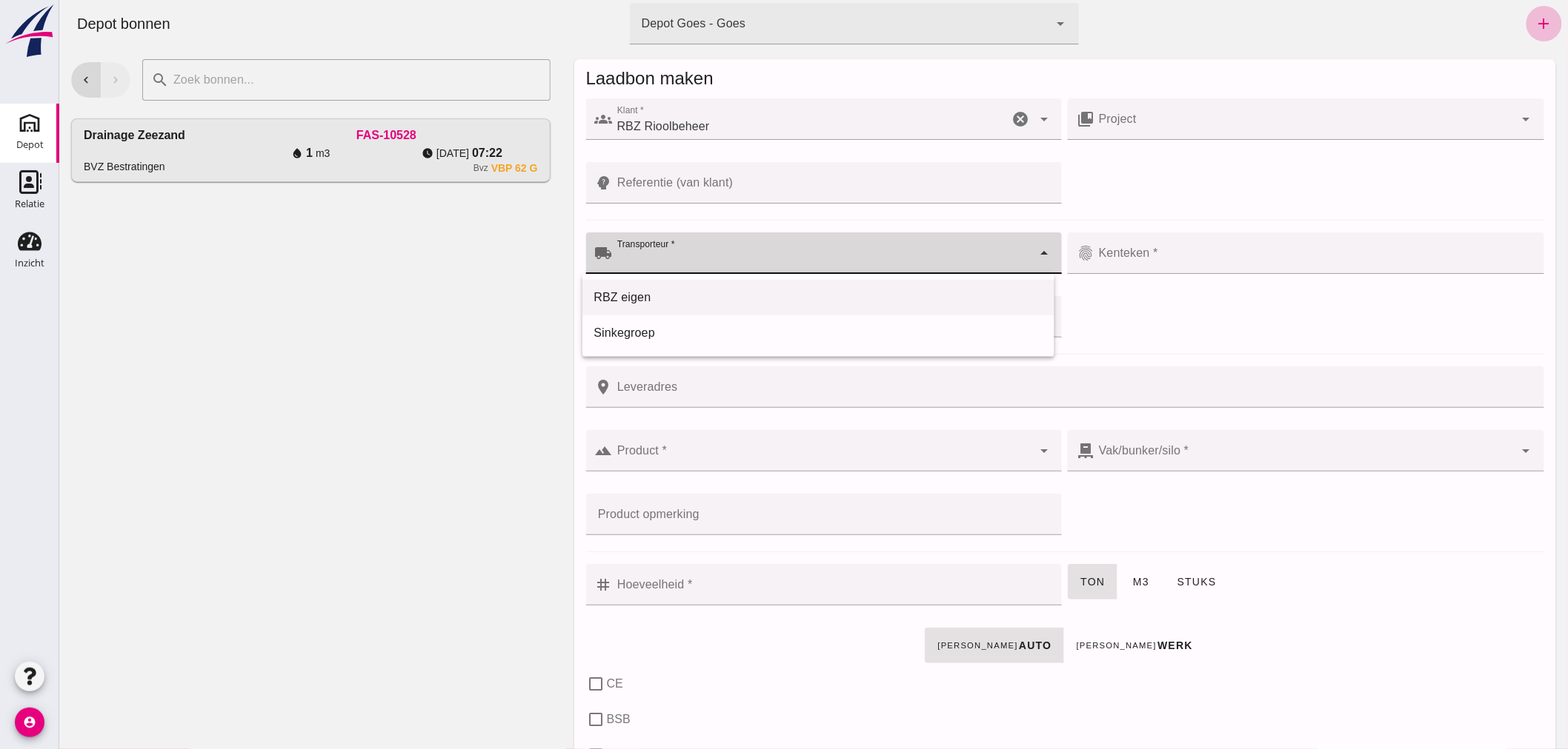
click at [766, 297] on div "RBZ eigen" at bounding box center [817, 297] width 449 height 18
type input "RBZ eigen"
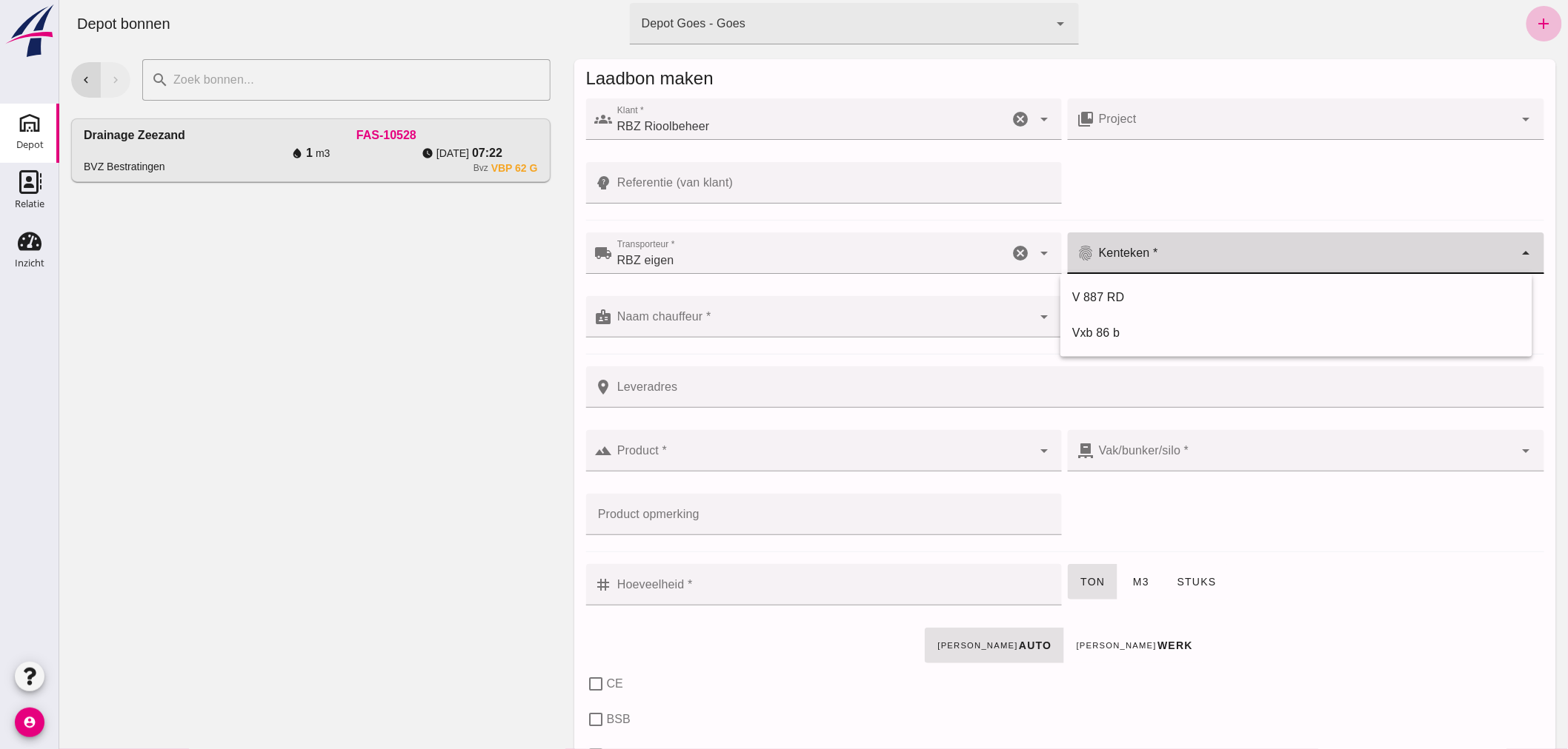
click at [1155, 254] on input "Kenteken *" at bounding box center [1304, 260] width 420 height 18
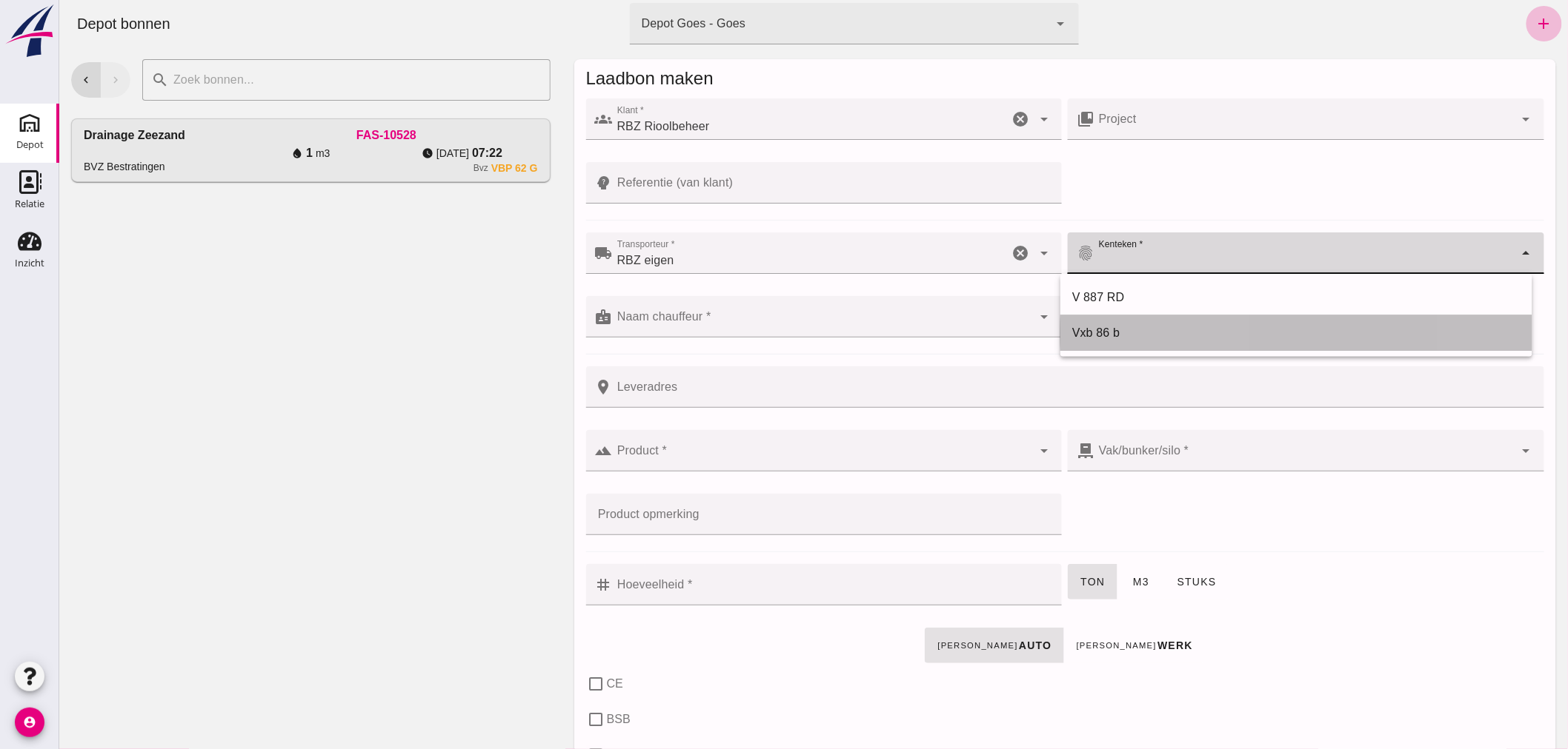
click at [1125, 326] on div "Vxb 86 b" at bounding box center [1295, 333] width 449 height 18
type input "Vxb 86 b"
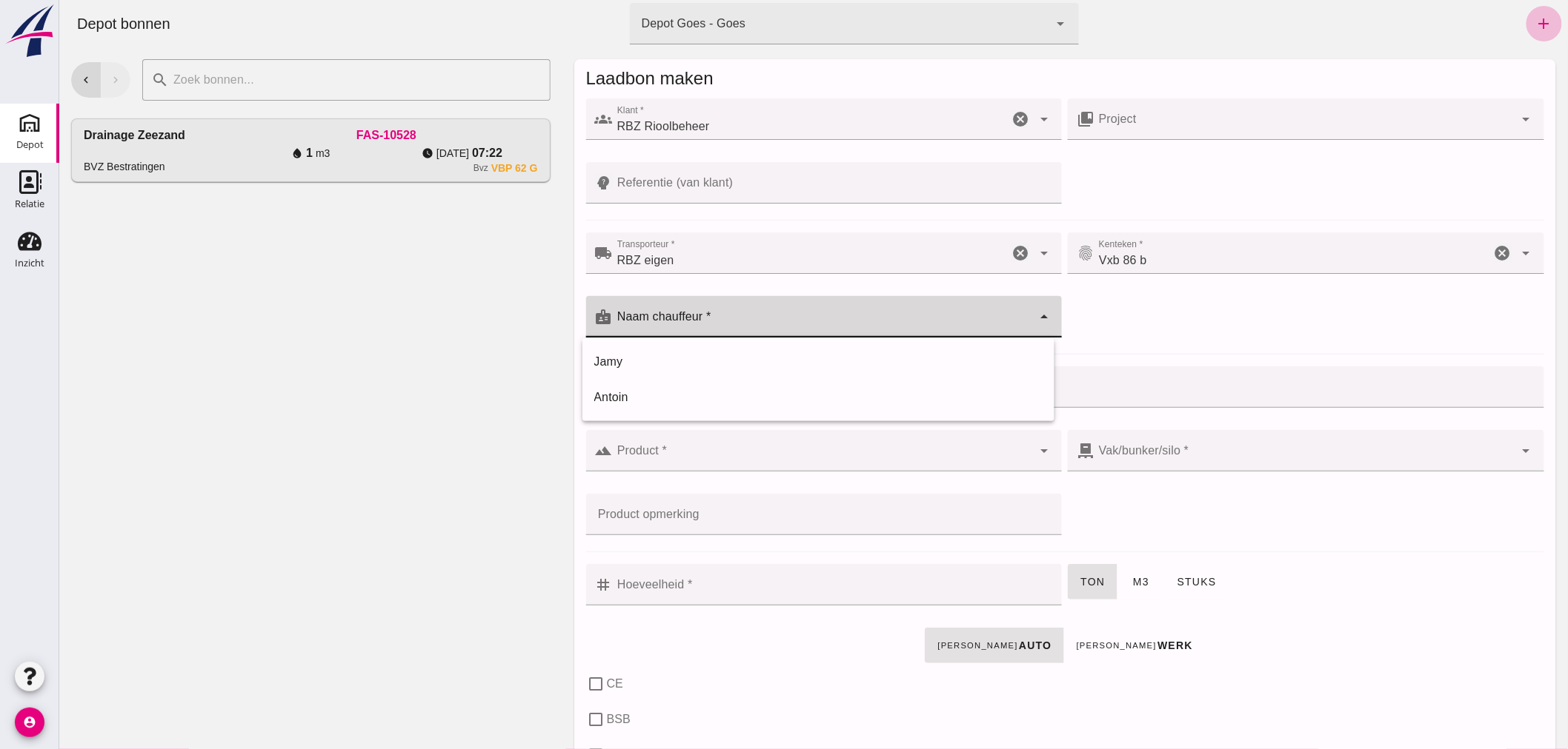
click at [826, 320] on input "Naam chauffeur *" at bounding box center [822, 324] width 420 height 18
click at [713, 363] on div "Jamy" at bounding box center [817, 362] width 449 height 18
type input "Jamy"
click at [749, 450] on input "Product *" at bounding box center [822, 458] width 420 height 18
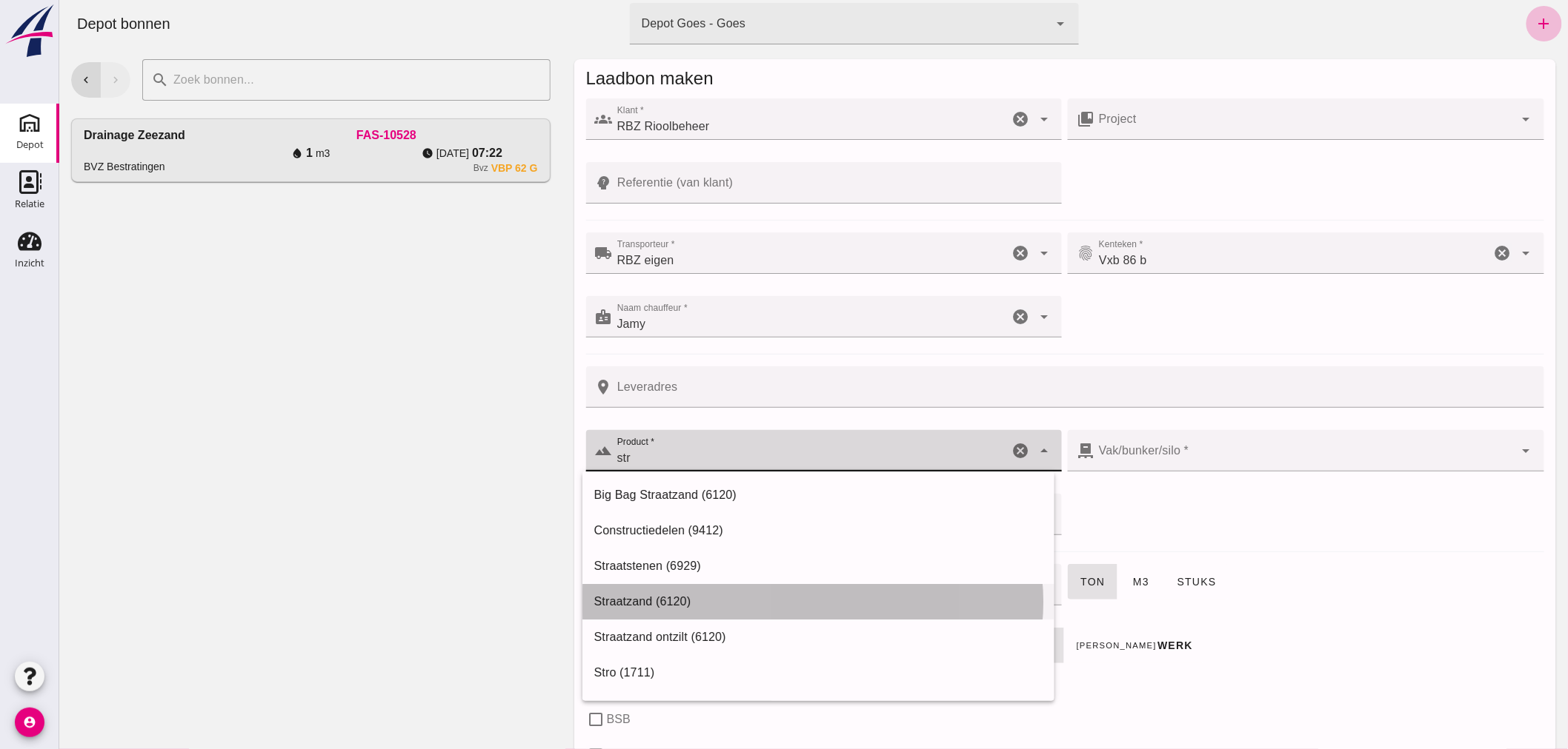
click at [635, 600] on div "Straatzand (6120)" at bounding box center [817, 601] width 449 height 18
type input "Straatzand (6120)"
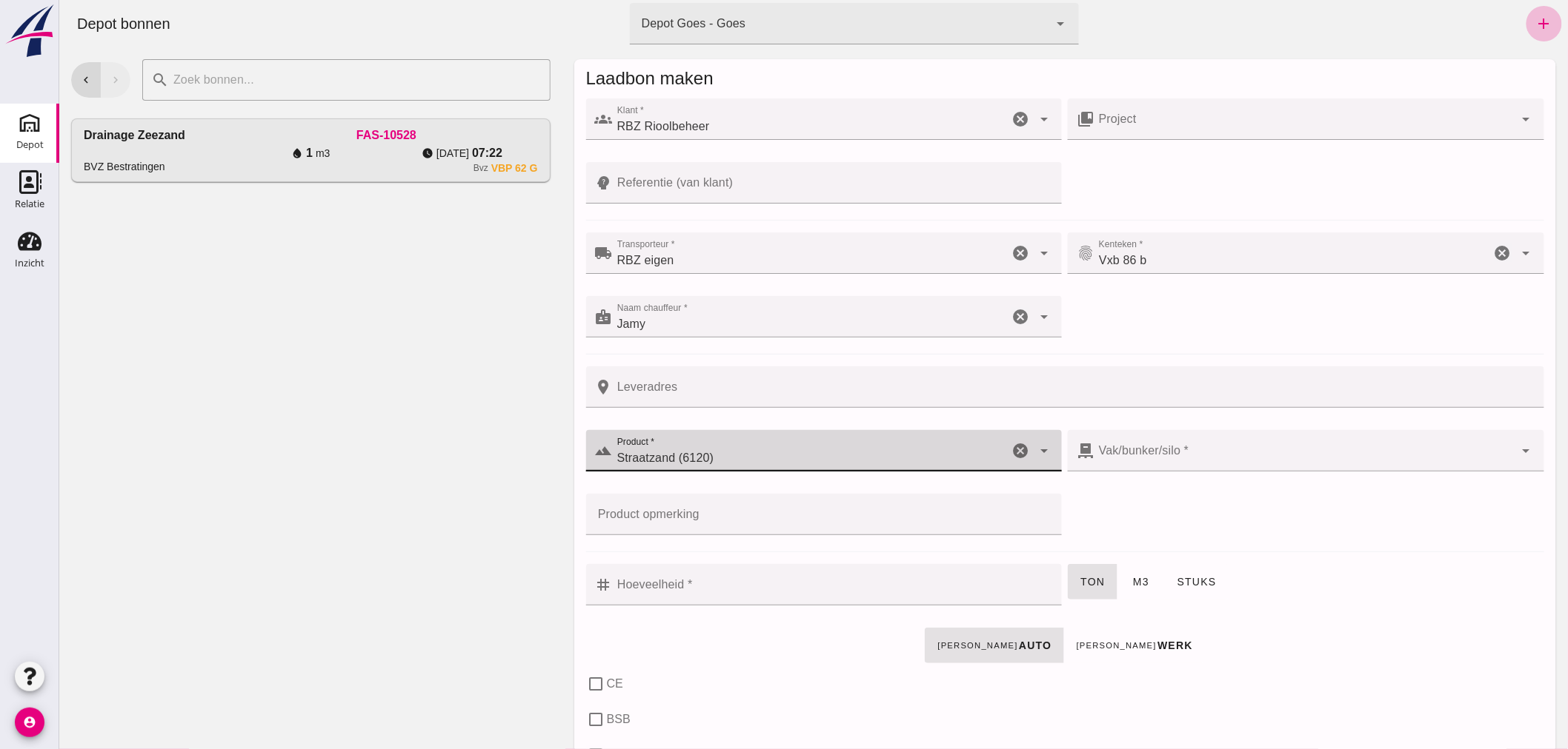
type input "303"
checkbox input "true"
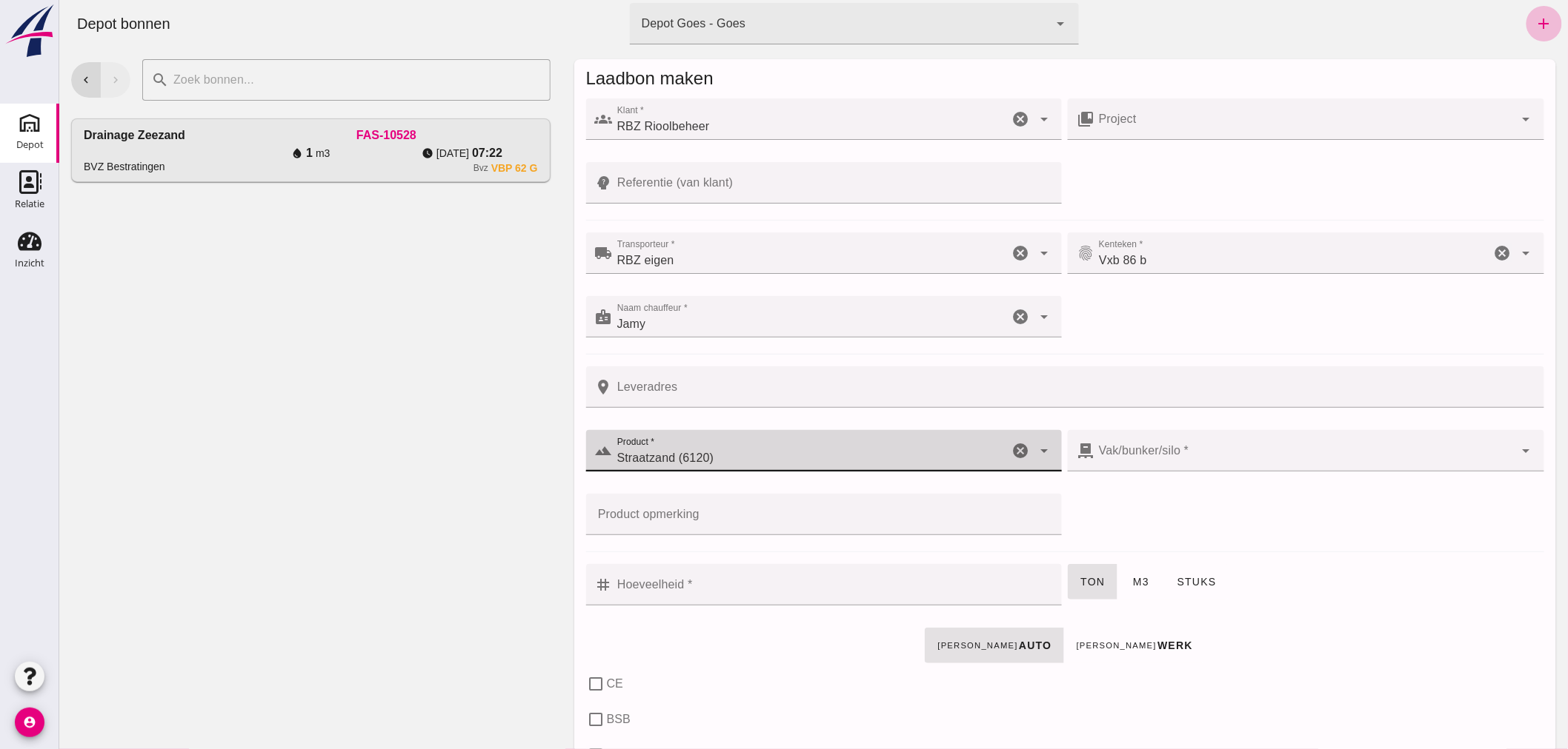
checkbox input "true"
type input "40"
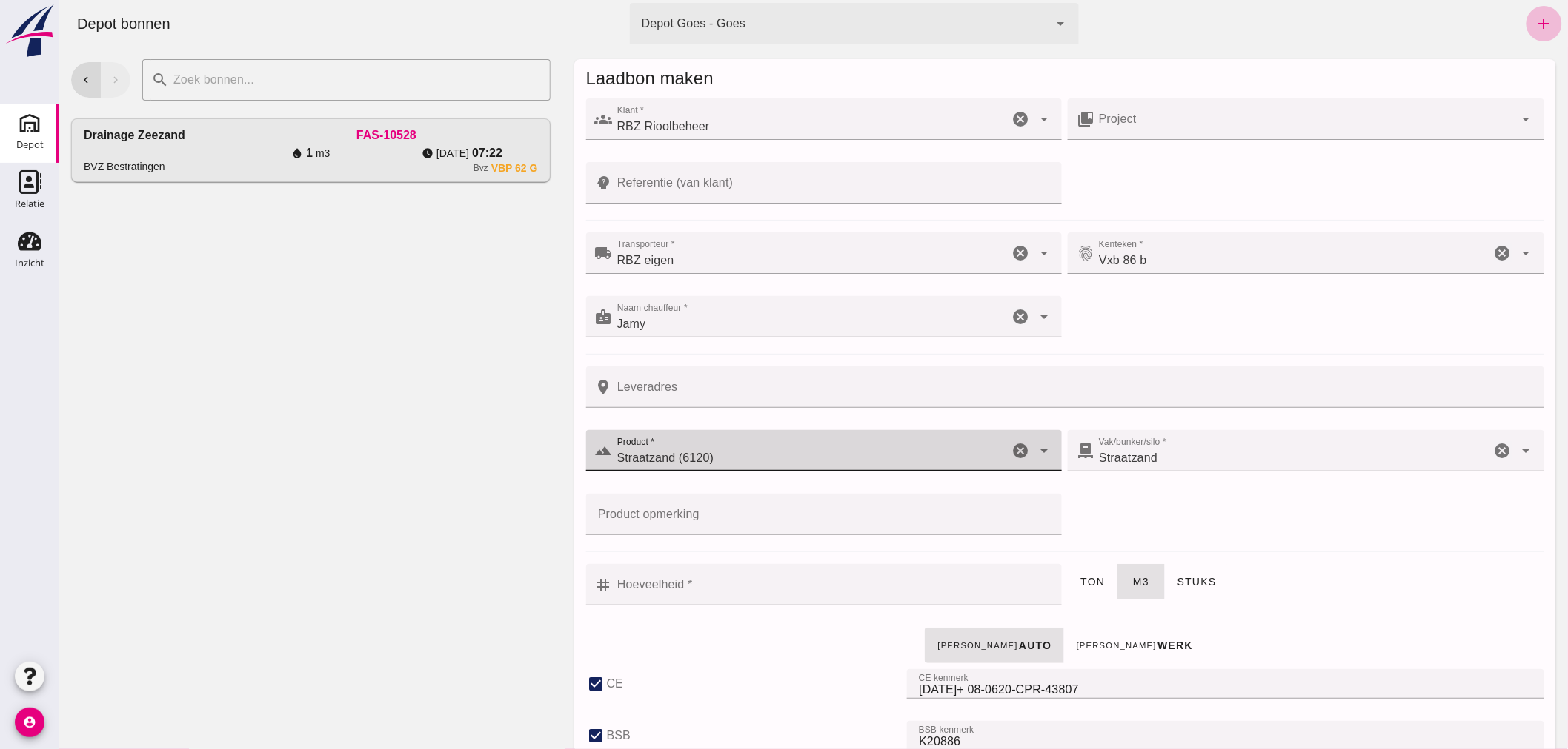
type input "Straatzand (6120)"
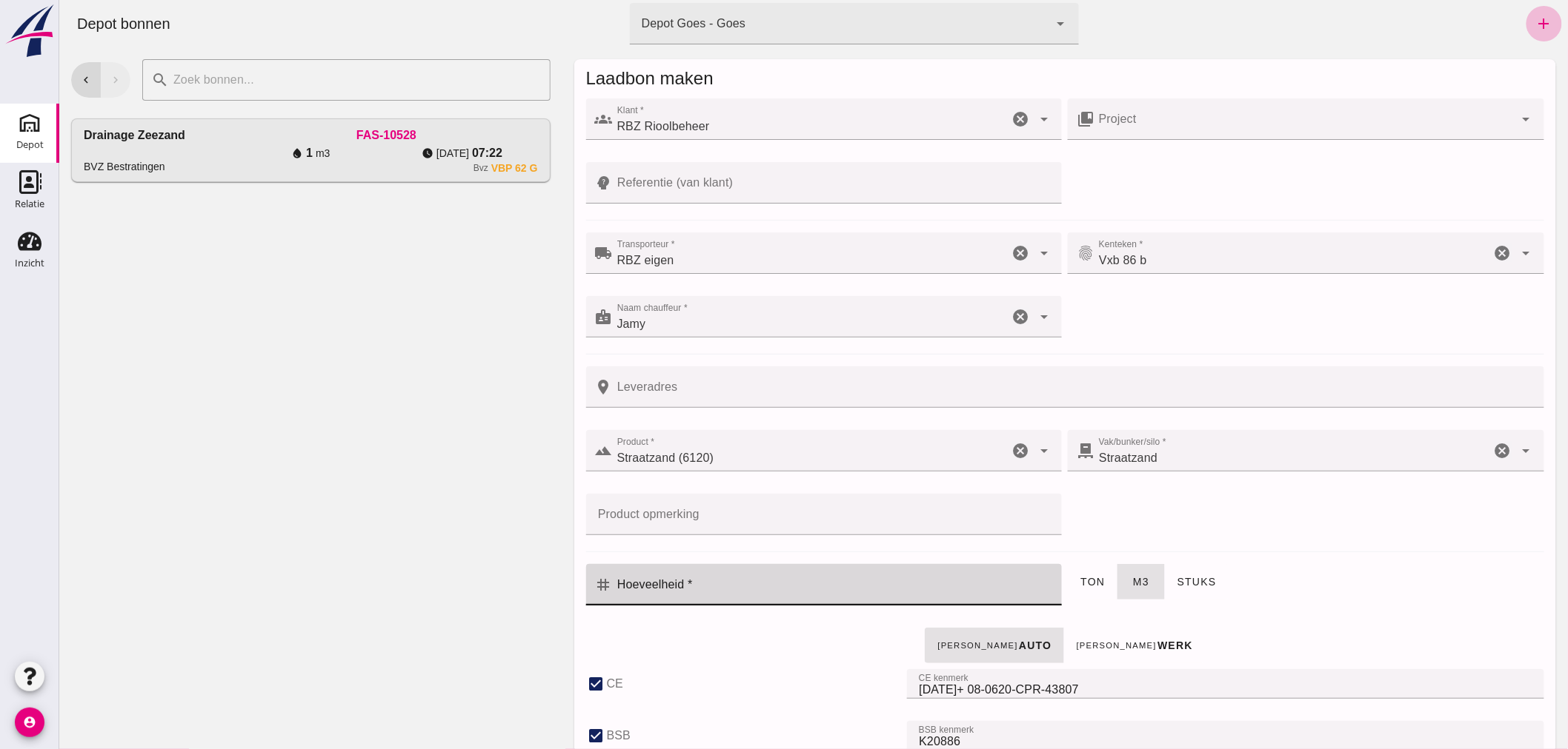
click at [822, 594] on input "Hoeveelheid *" at bounding box center [832, 585] width 441 height 42
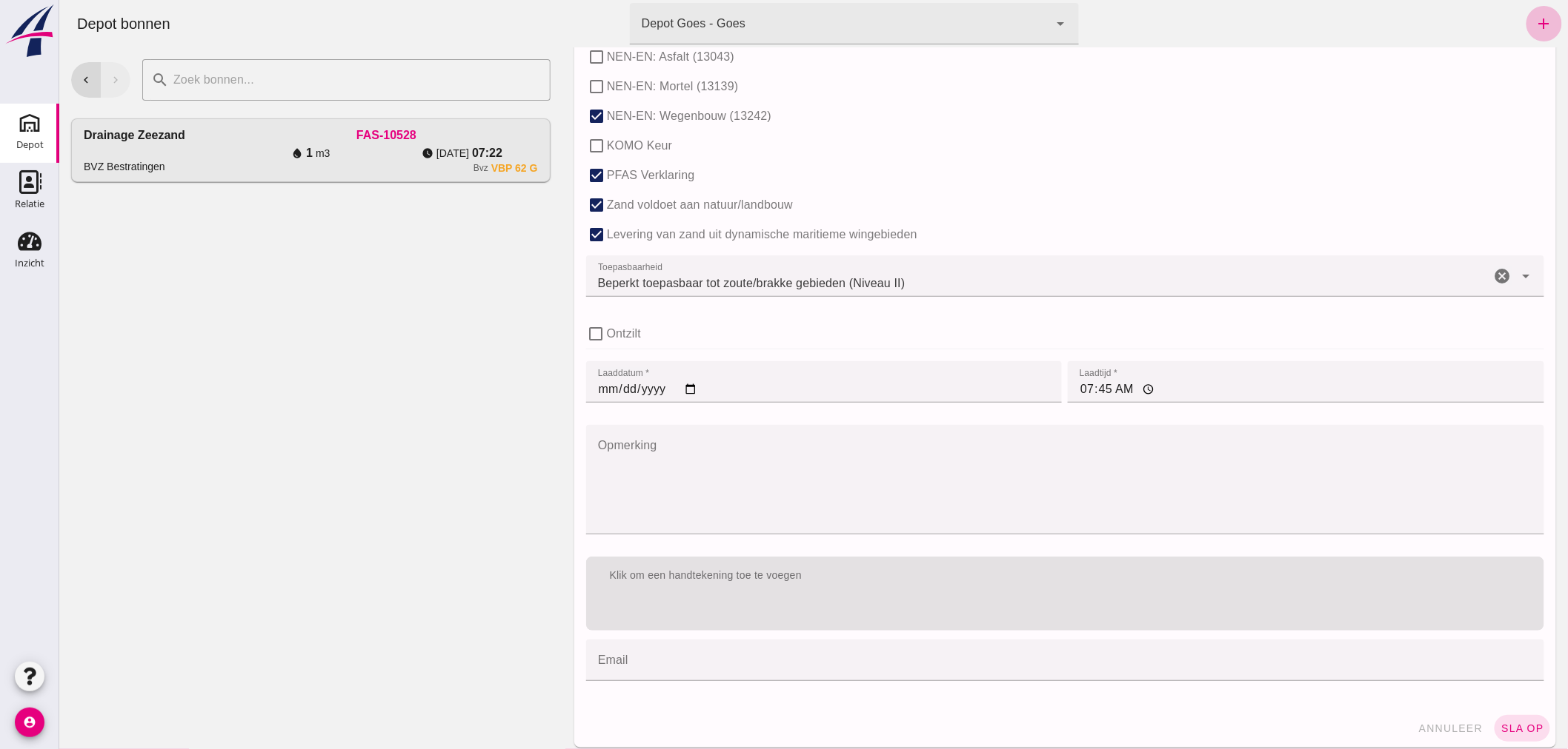
scroll to position [910, 0]
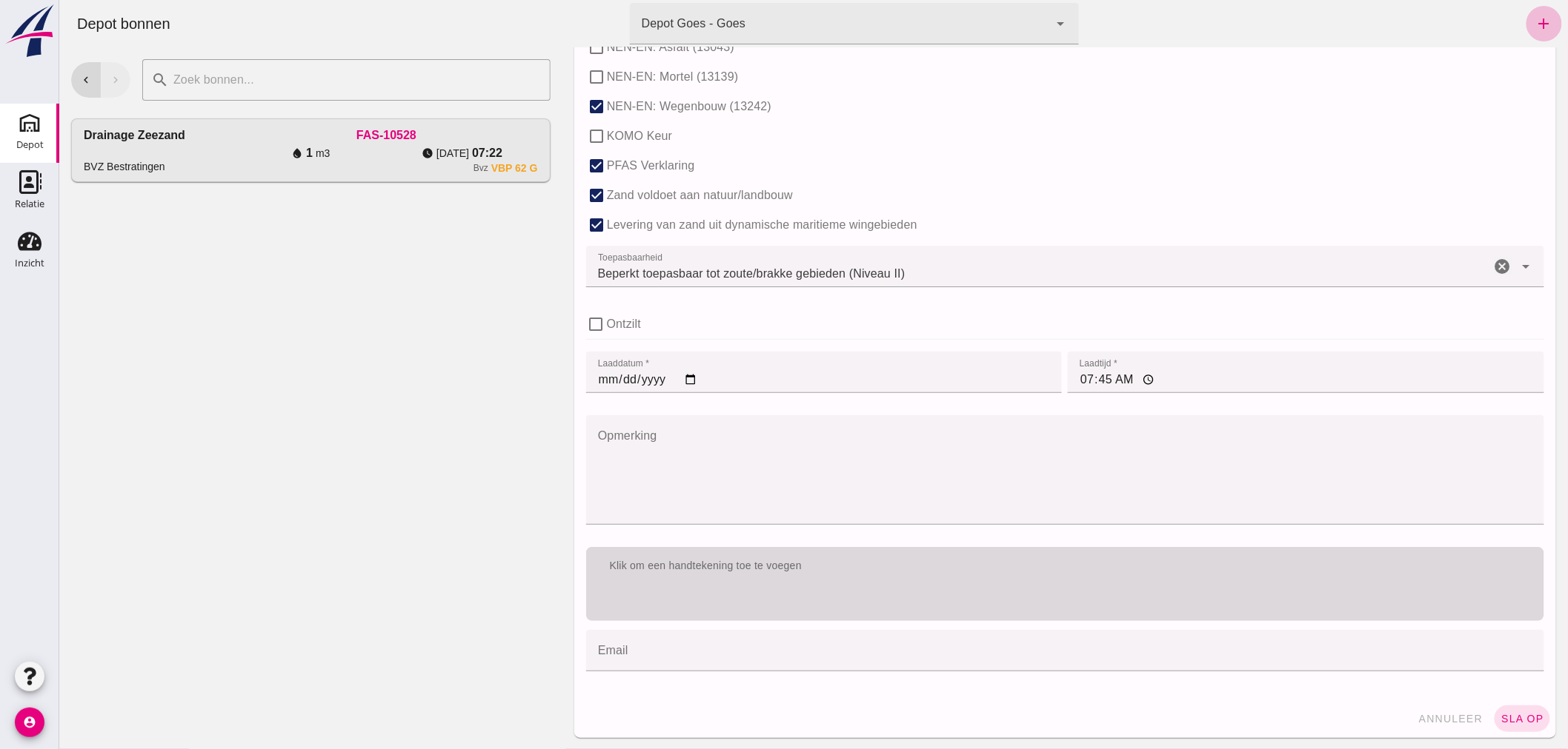
type input "0.5"
click at [959, 559] on div "Klik om een handtekening toe te voegen" at bounding box center [1064, 566] width 934 height 15
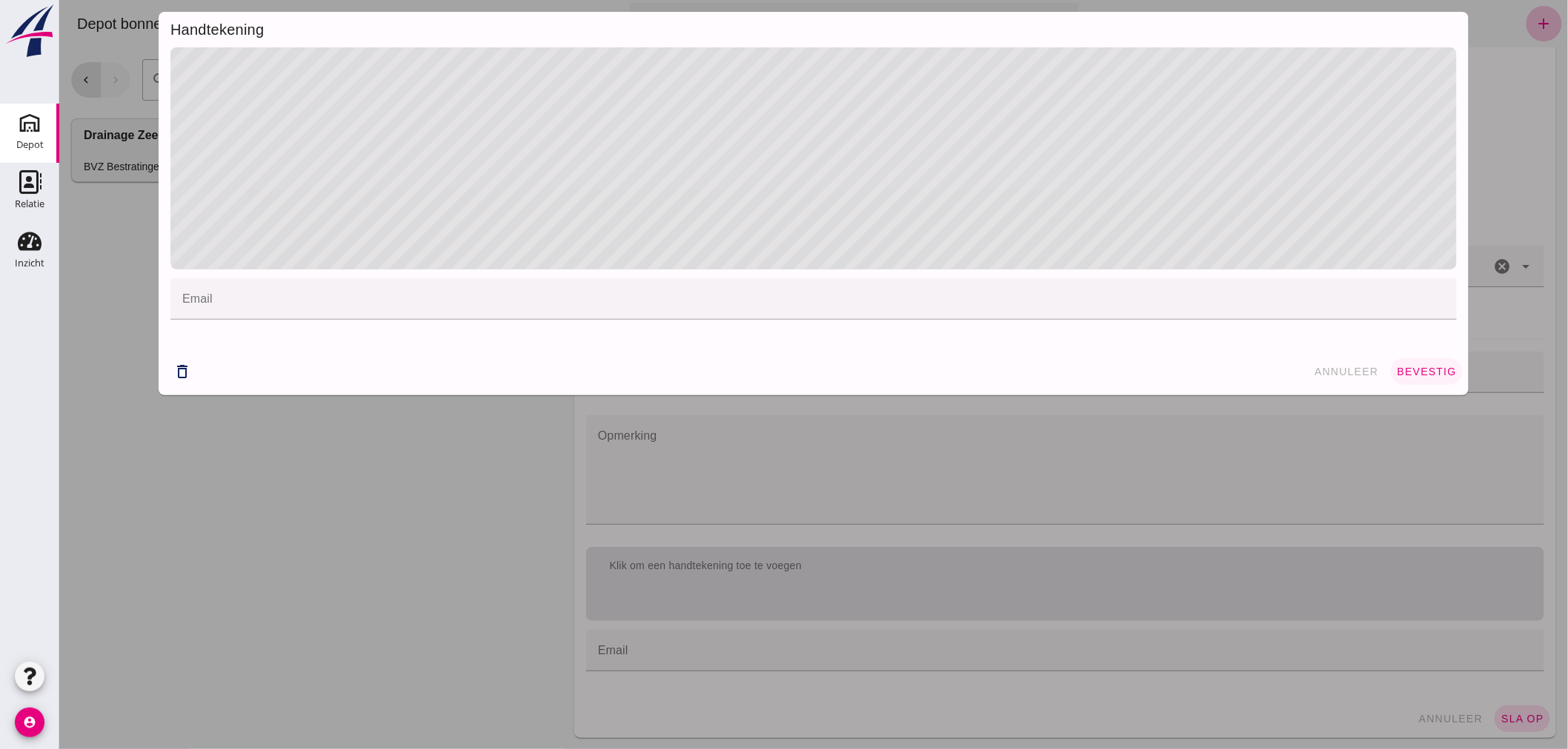
click at [1407, 374] on span "bevestig" at bounding box center [1425, 372] width 60 height 12
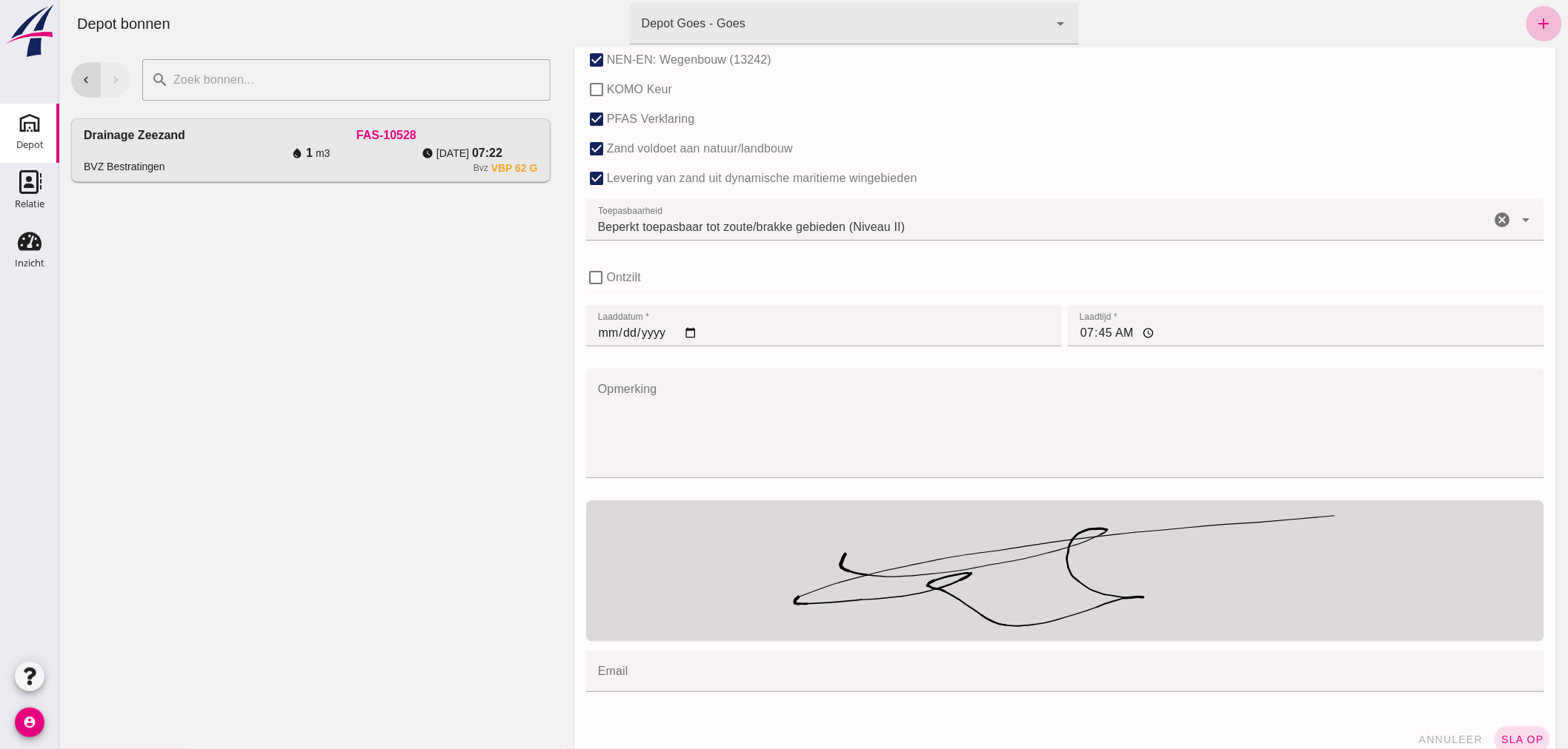
scroll to position [977, 0]
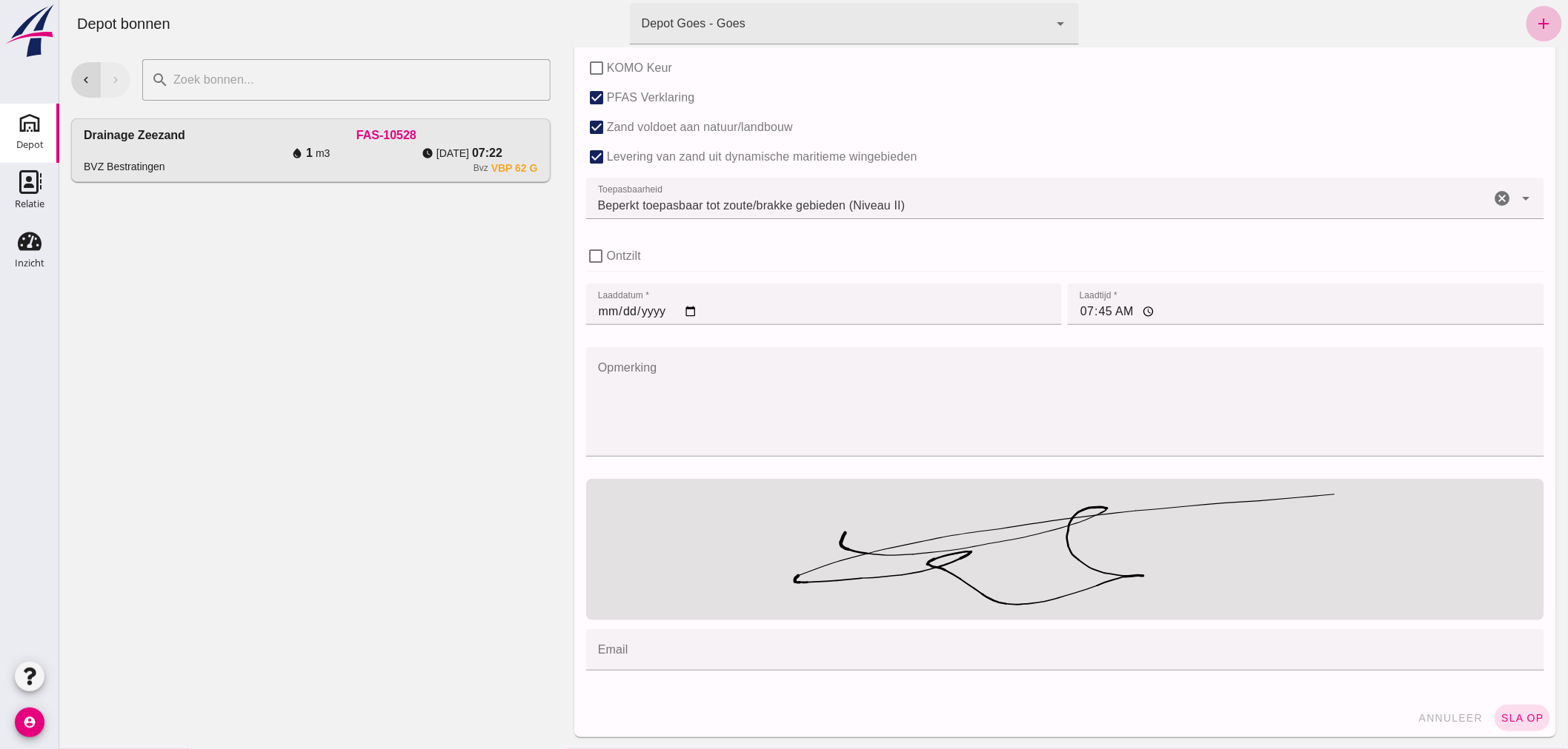
click at [1511, 712] on span "sla op" at bounding box center [1521, 718] width 44 height 12
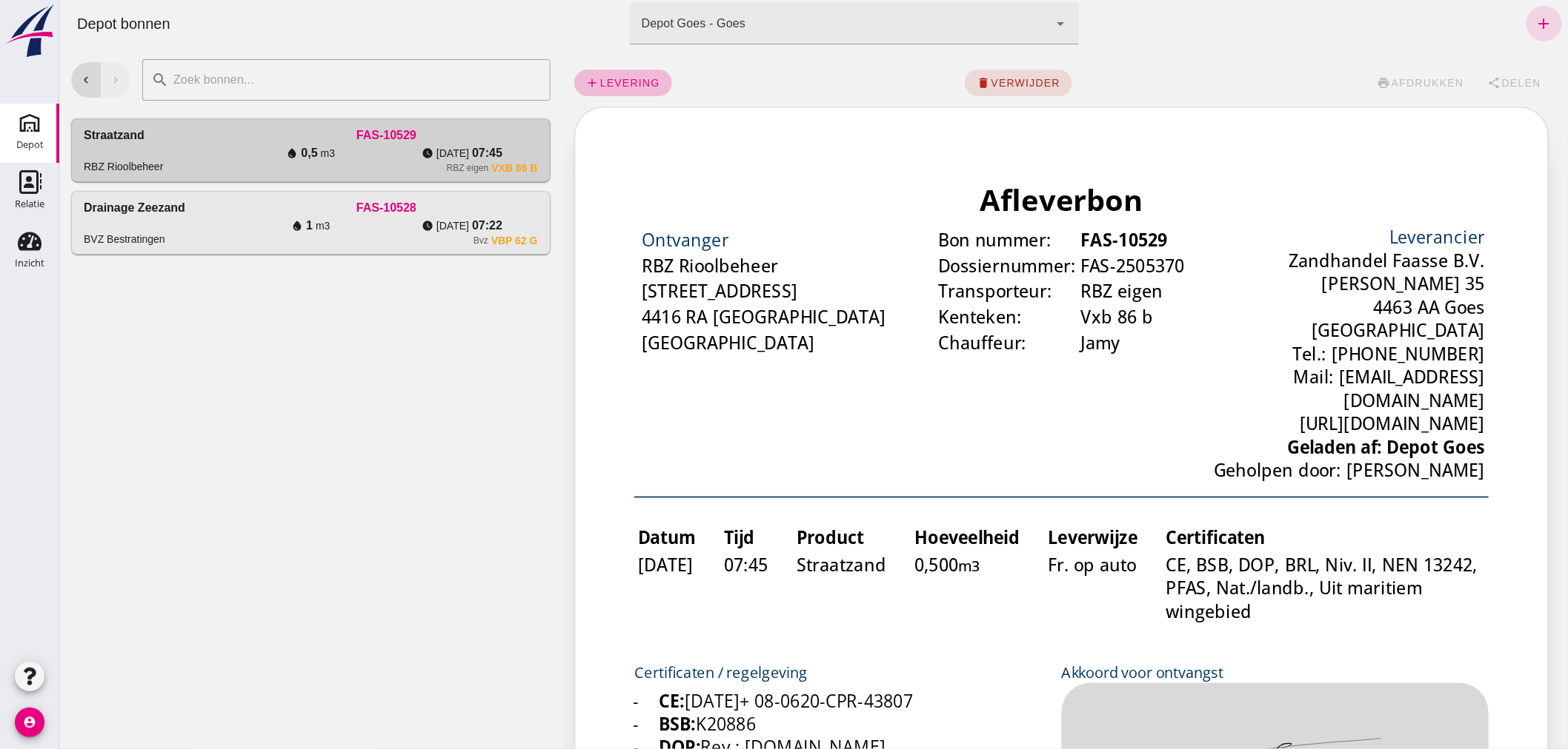
scroll to position [0, 0]
click at [1535, 20] on icon "add" at bounding box center [1543, 23] width 18 height 18
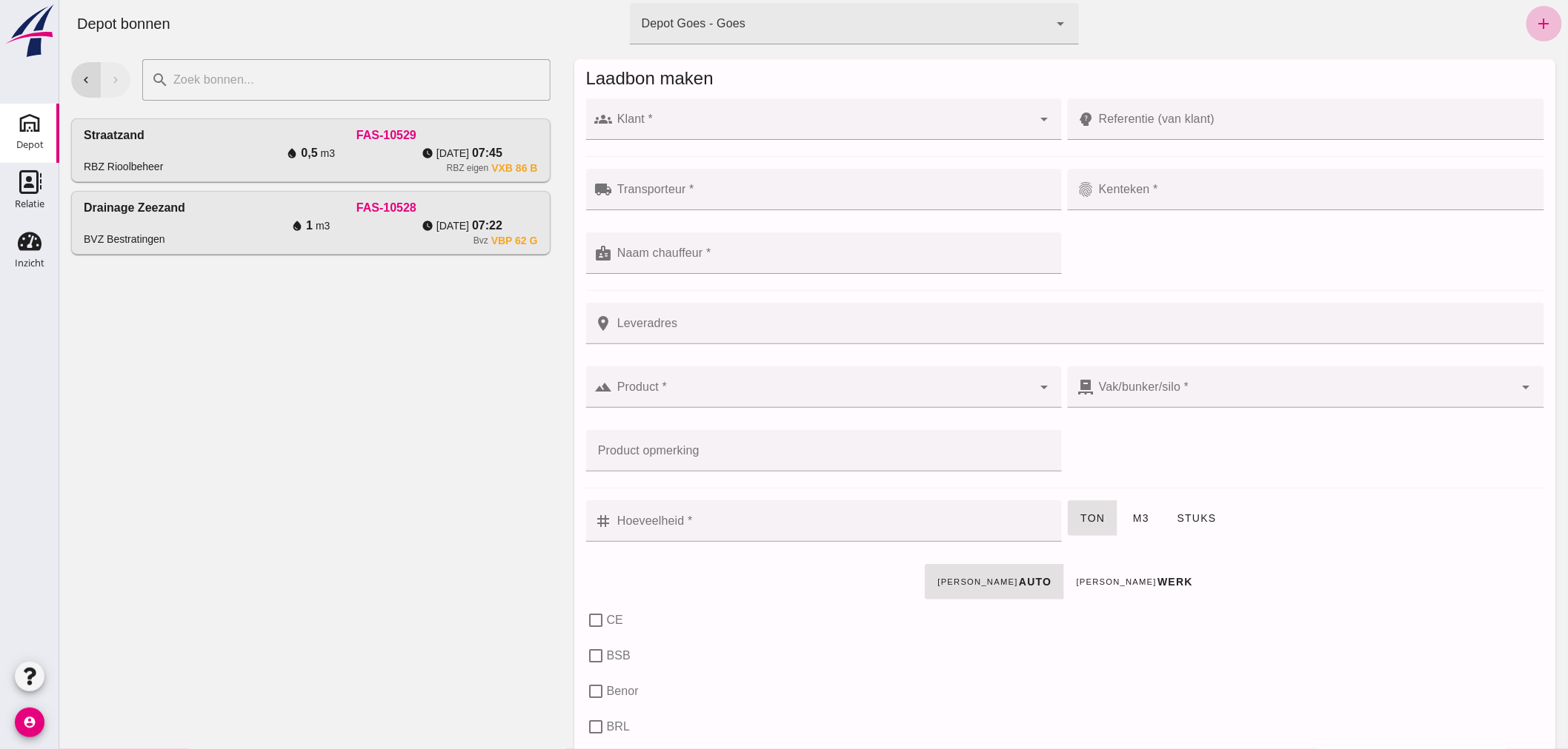
click at [696, 128] on input "Klant *" at bounding box center [822, 126] width 420 height 18
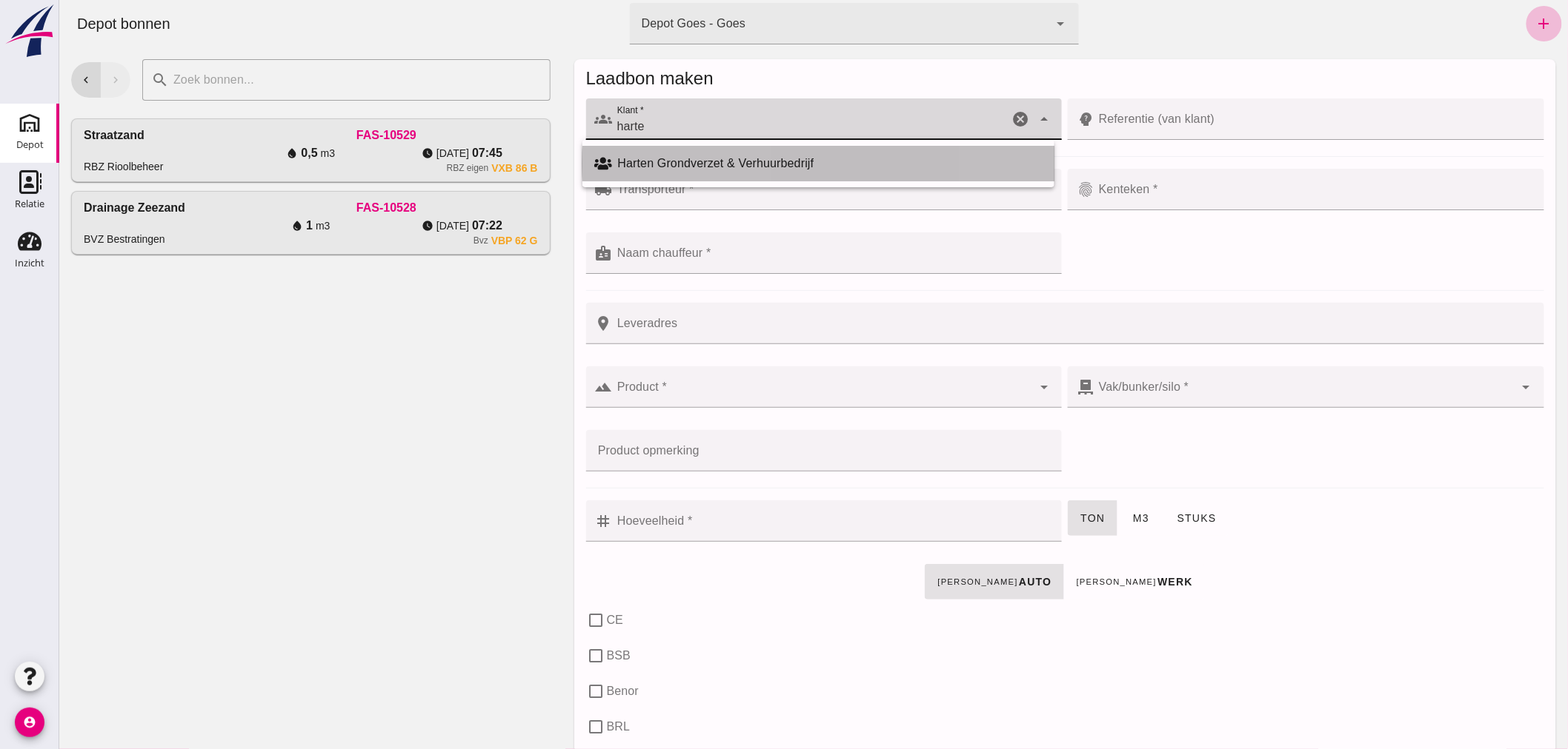
click at [690, 164] on div "Harten Grondverzet & Verhuurbedrijf" at bounding box center [829, 163] width 425 height 18
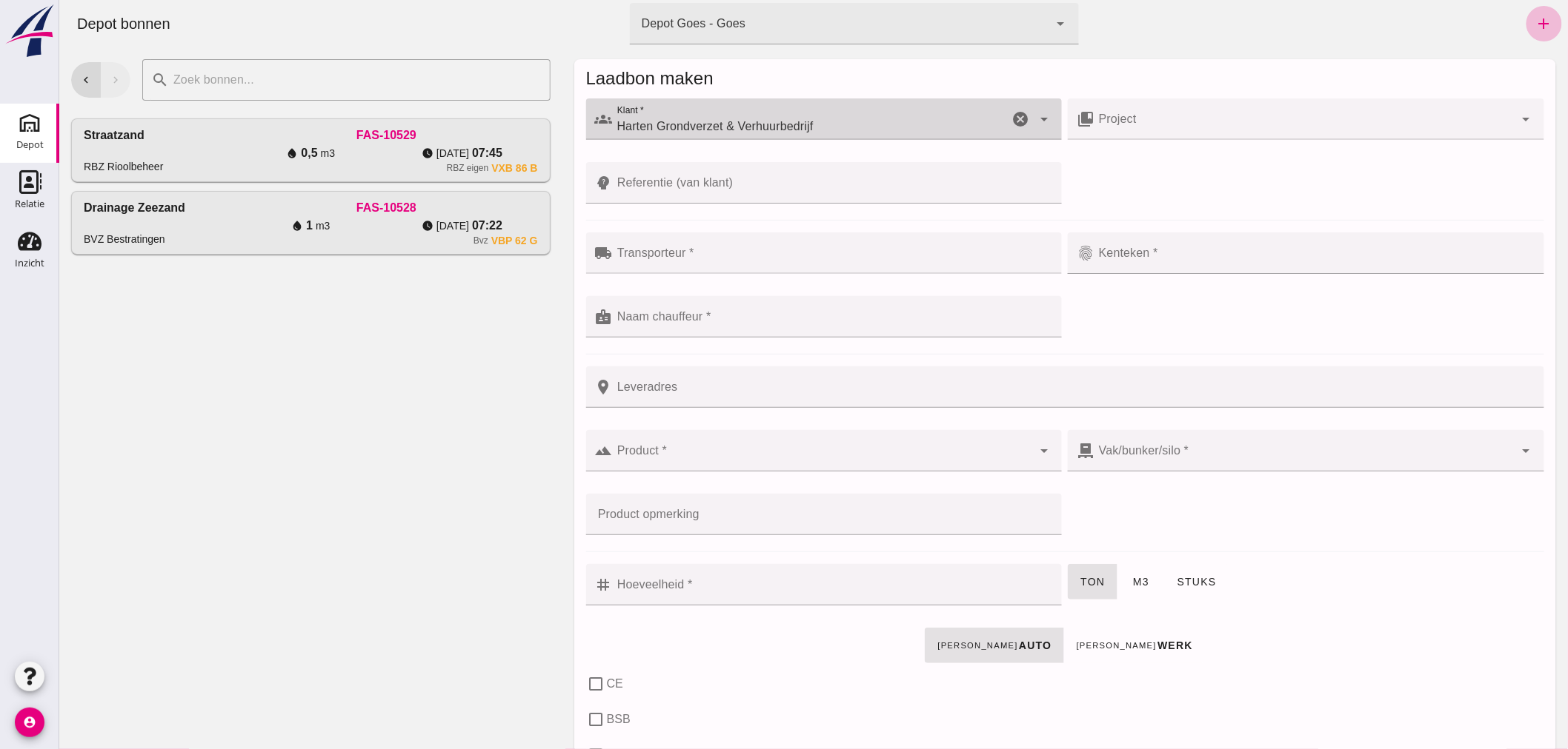
type input "Harten Grondverzet & Verhuurbedrijf"
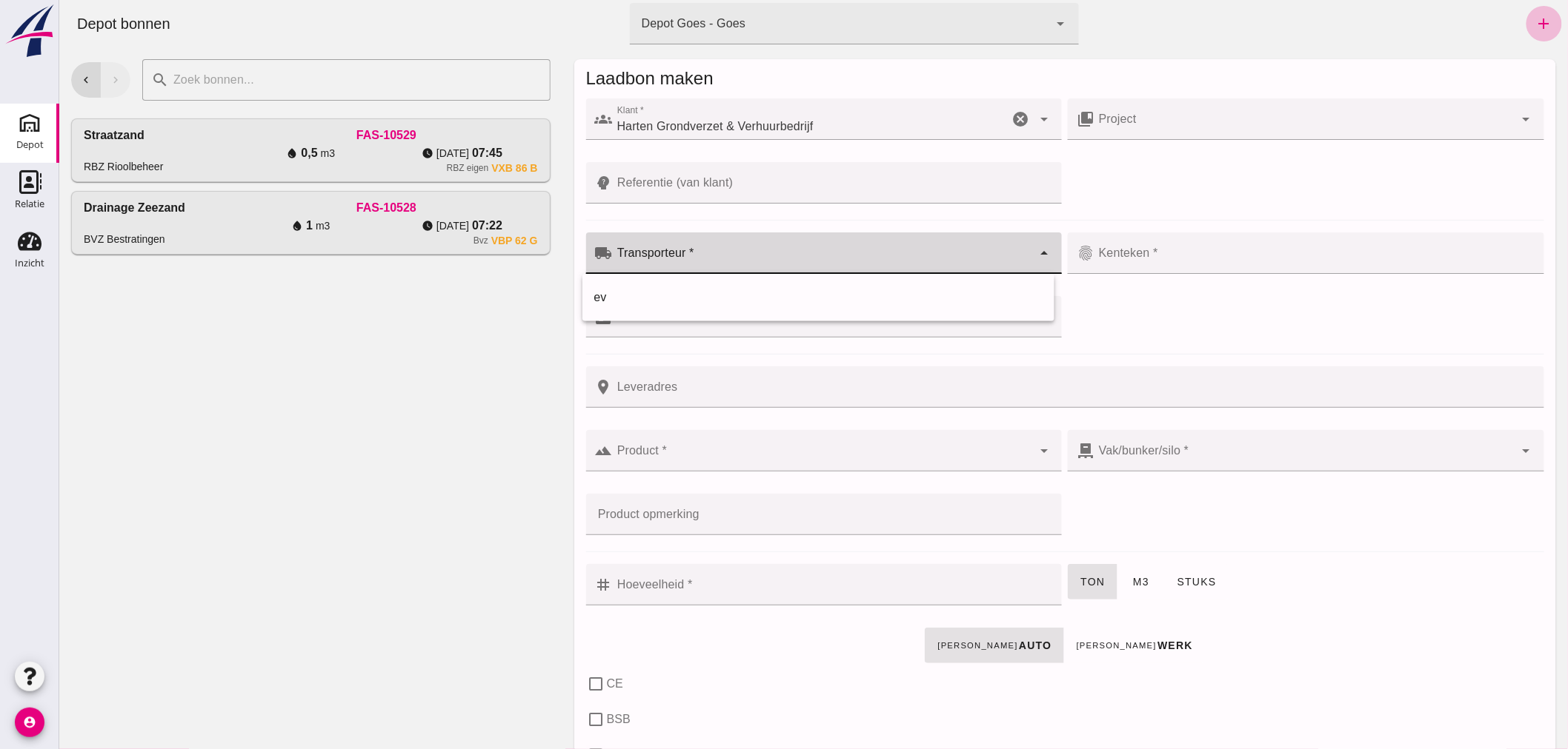
click at [726, 256] on input "Transporteur *" at bounding box center [822, 260] width 420 height 18
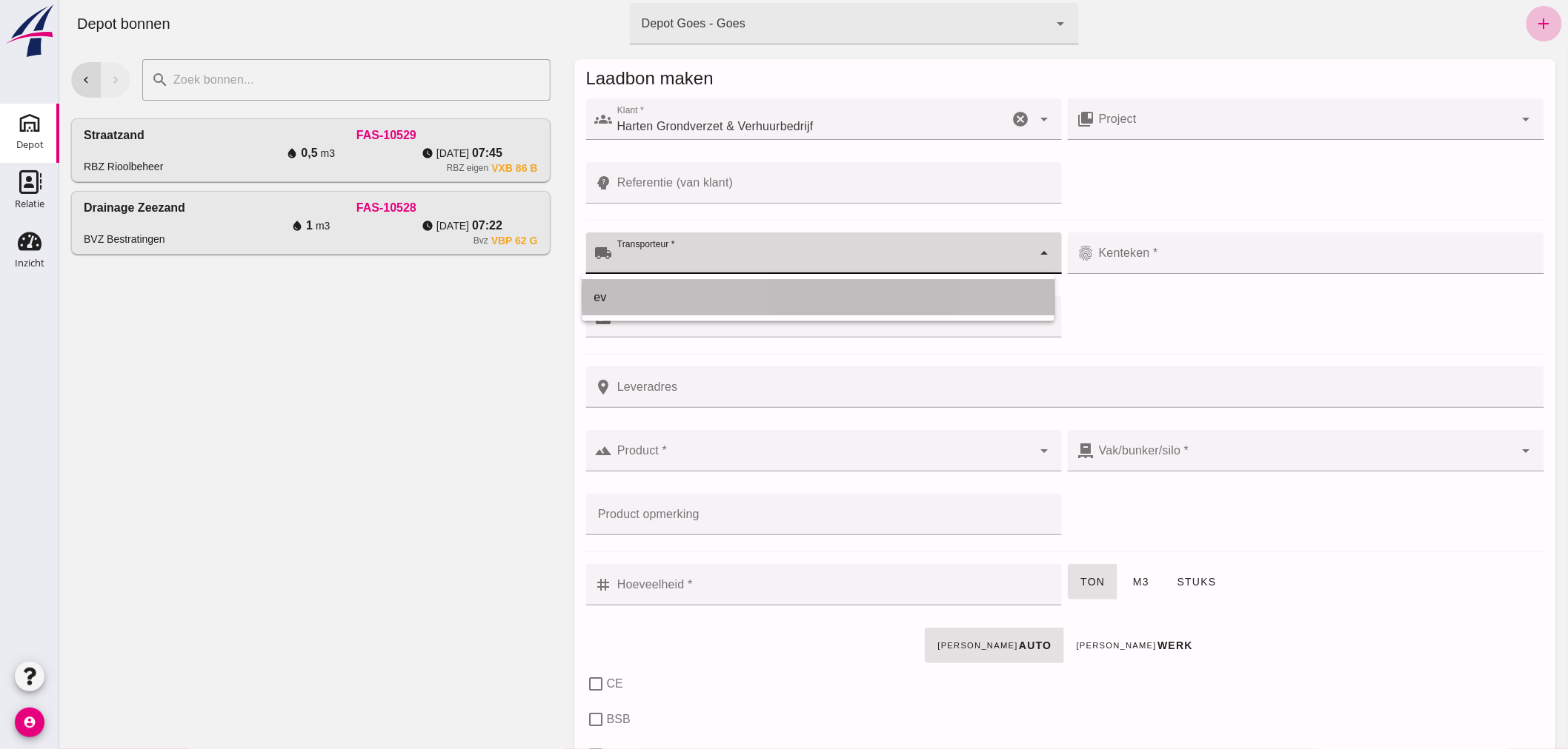
click at [683, 292] on div "ev" at bounding box center [817, 297] width 449 height 18
type input "ev"
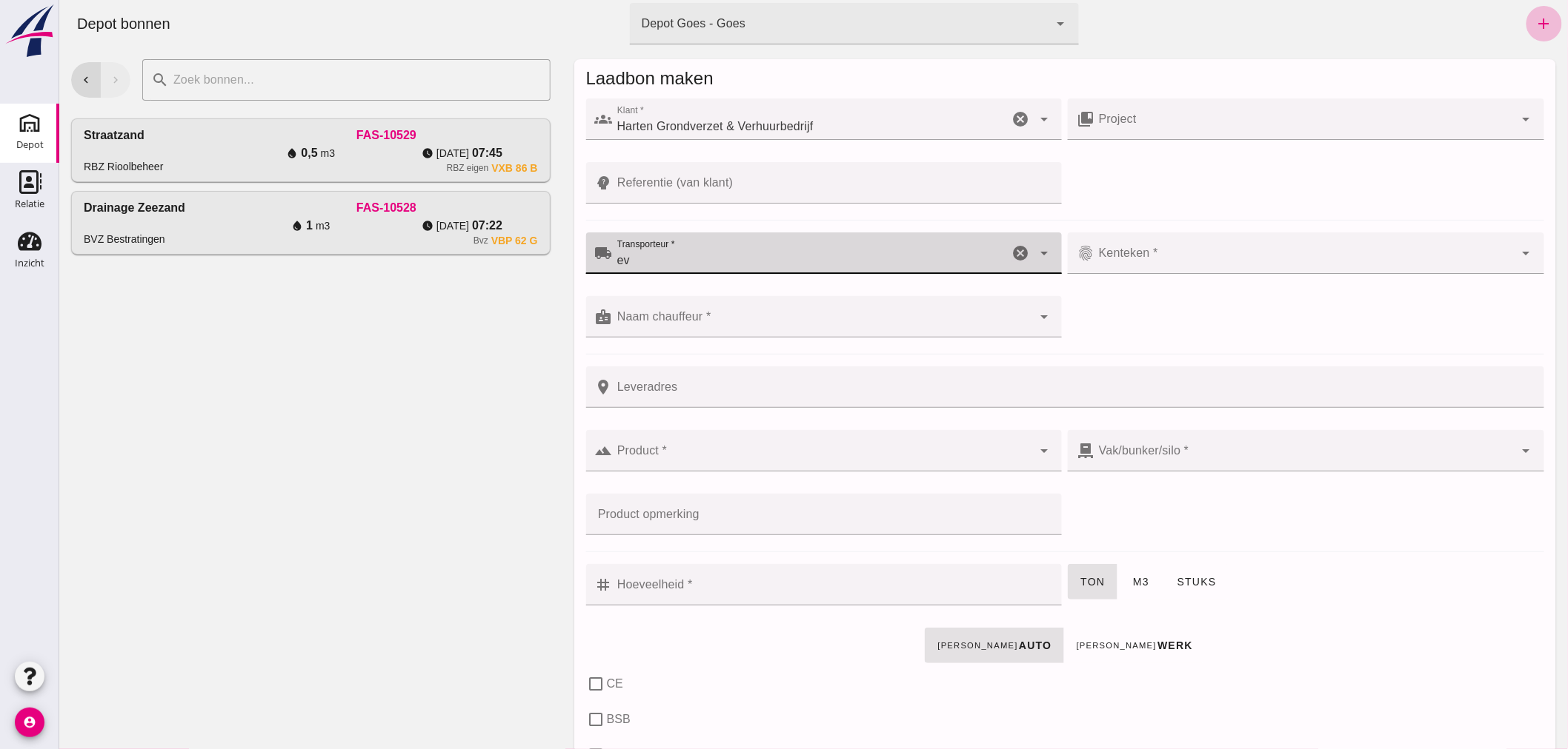
click at [1195, 248] on div at bounding box center [1304, 253] width 420 height 42
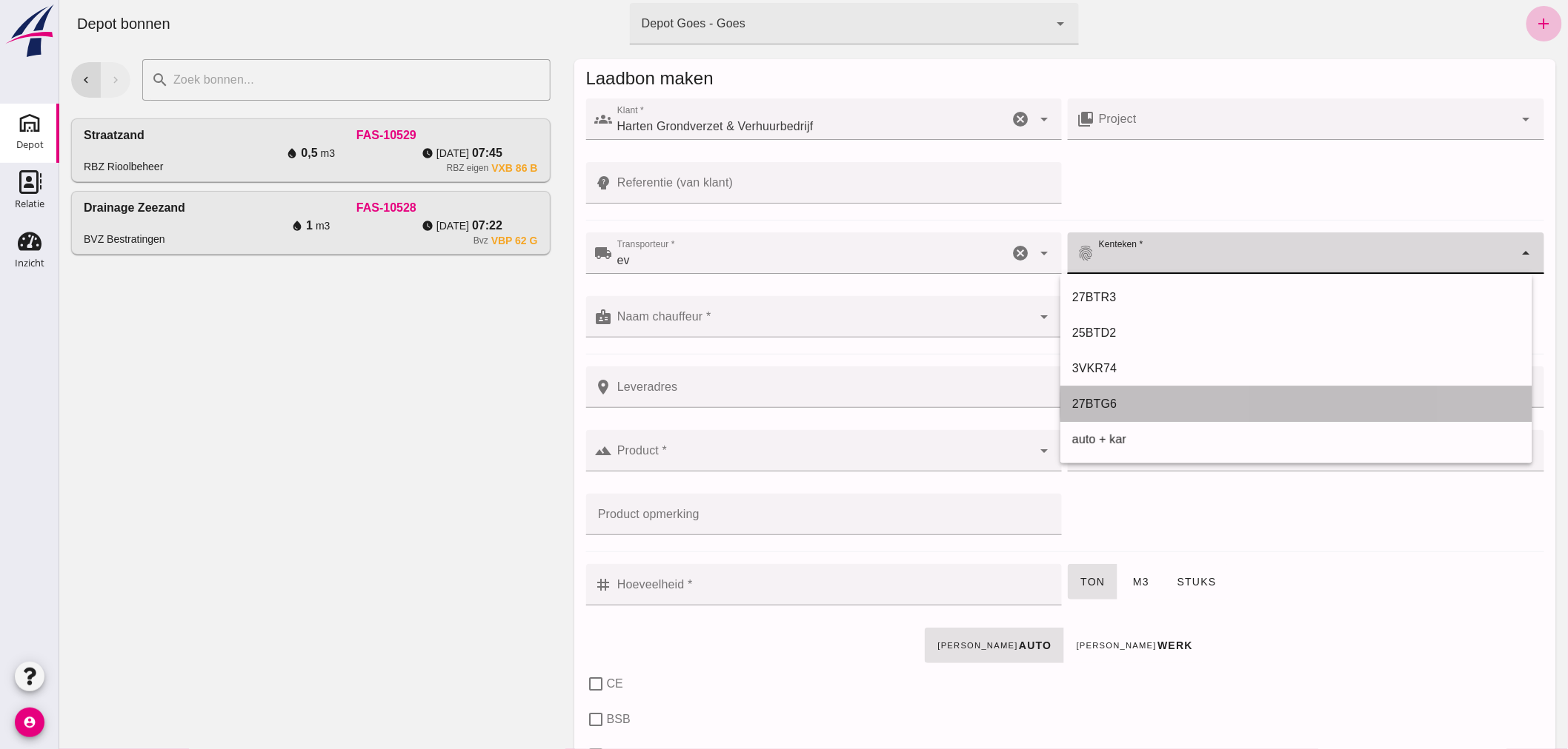
click at [1113, 402] on div "27BTG6" at bounding box center [1295, 404] width 449 height 18
type input "27BTG6"
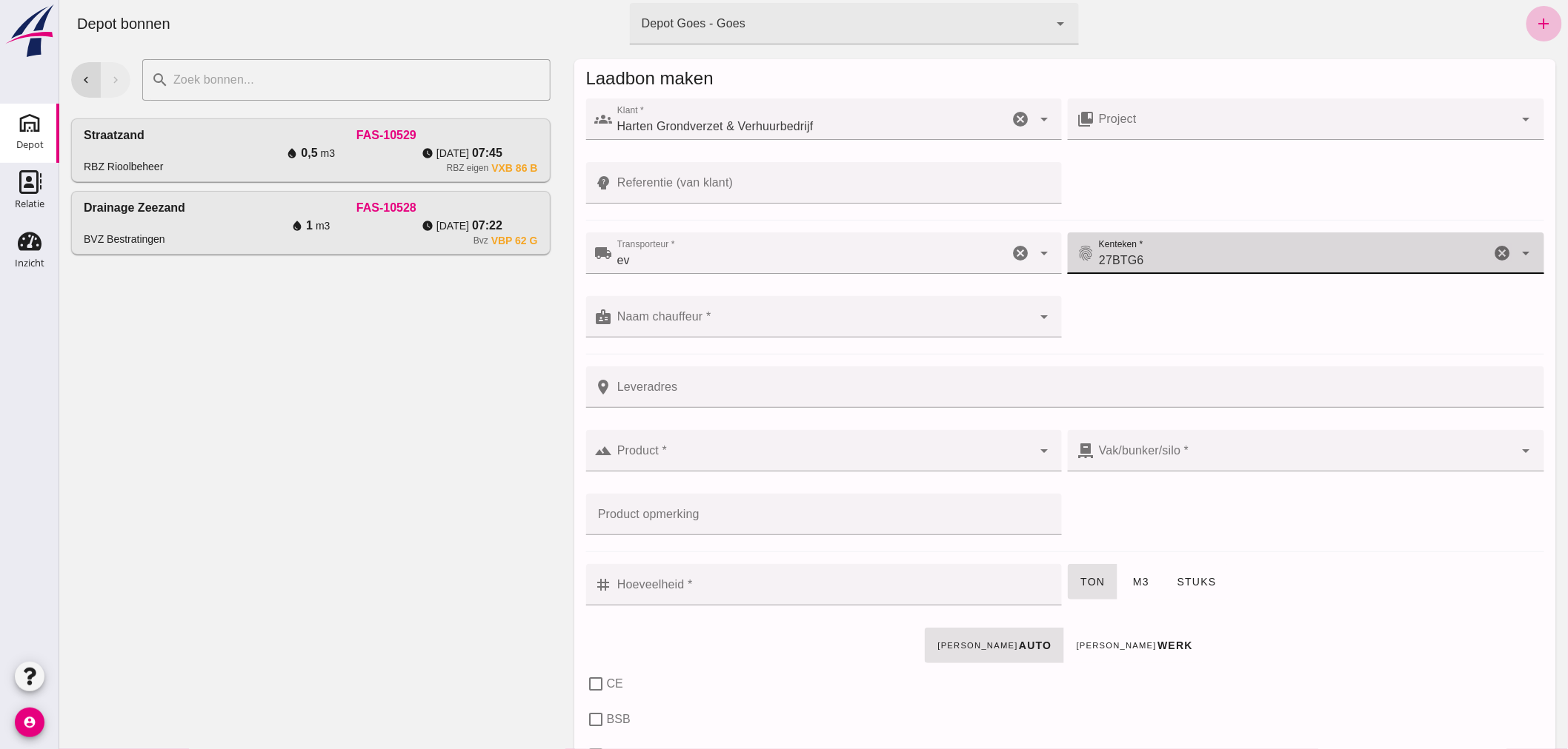
click at [798, 327] on input "Naam chauffeur *" at bounding box center [822, 324] width 420 height 18
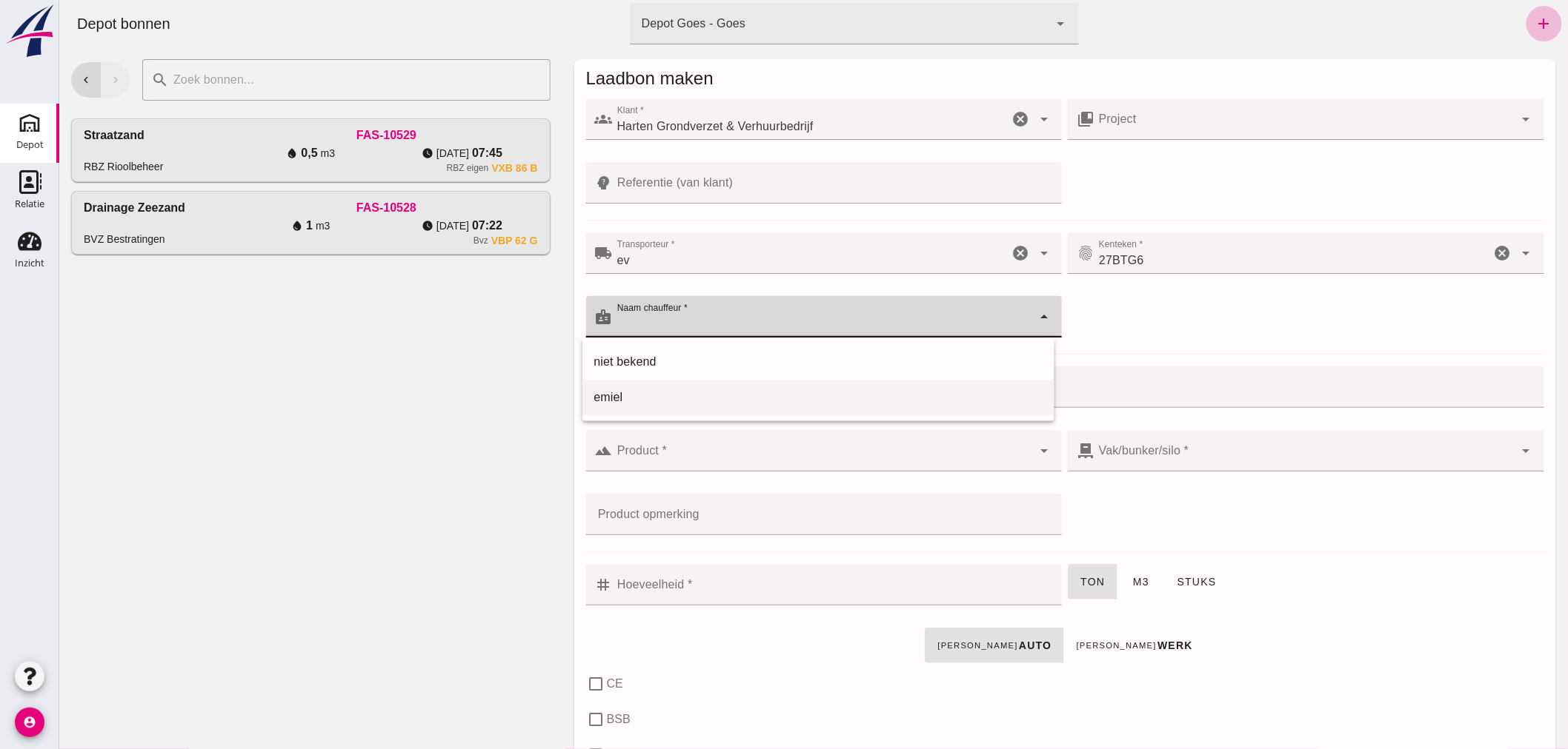
click at [679, 389] on div "emiel" at bounding box center [817, 397] width 449 height 18
type input "emiel"
click at [694, 382] on input "Leveradres" at bounding box center [1072, 387] width 922 height 42
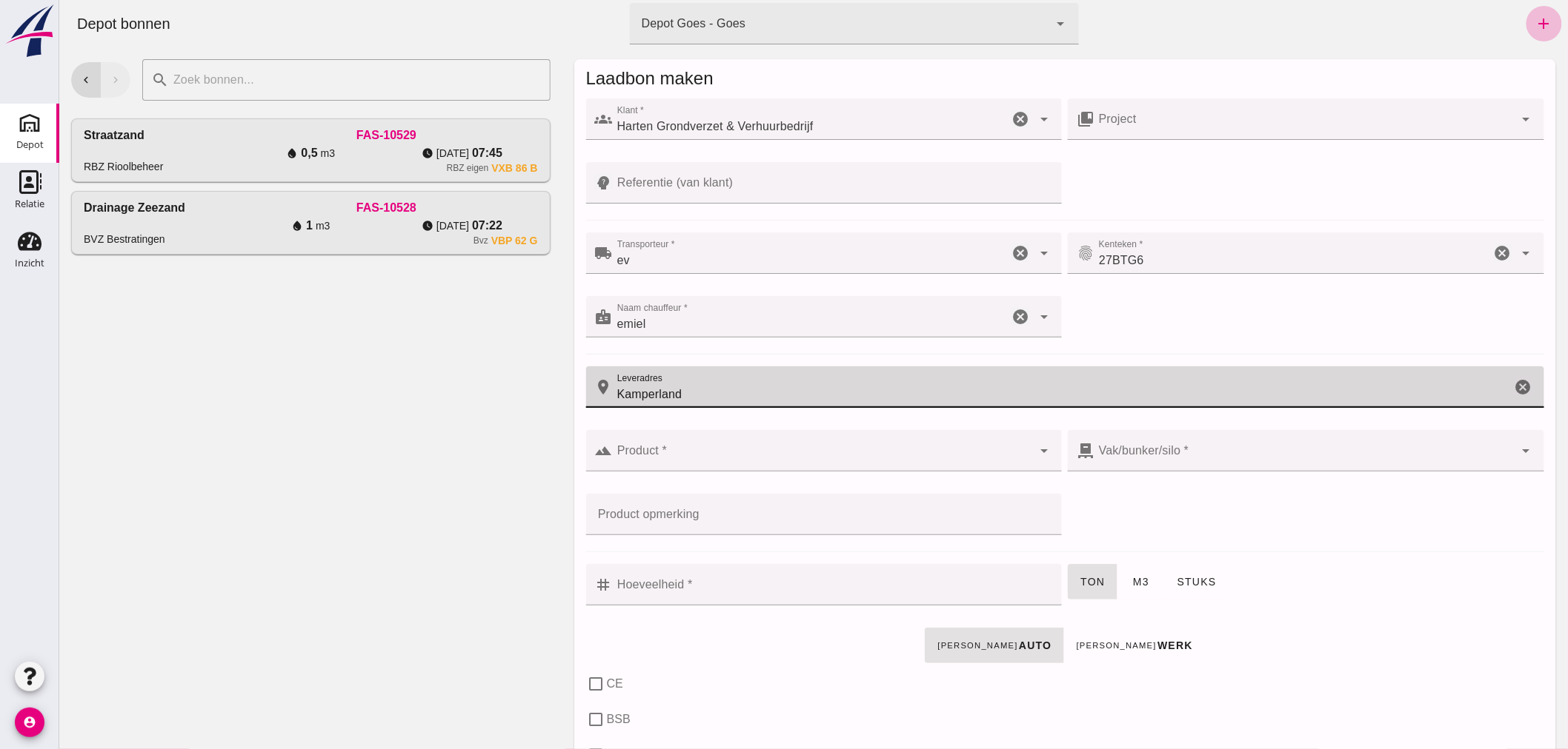
type input "Kamperland"
click at [749, 447] on div at bounding box center [822, 451] width 420 height 42
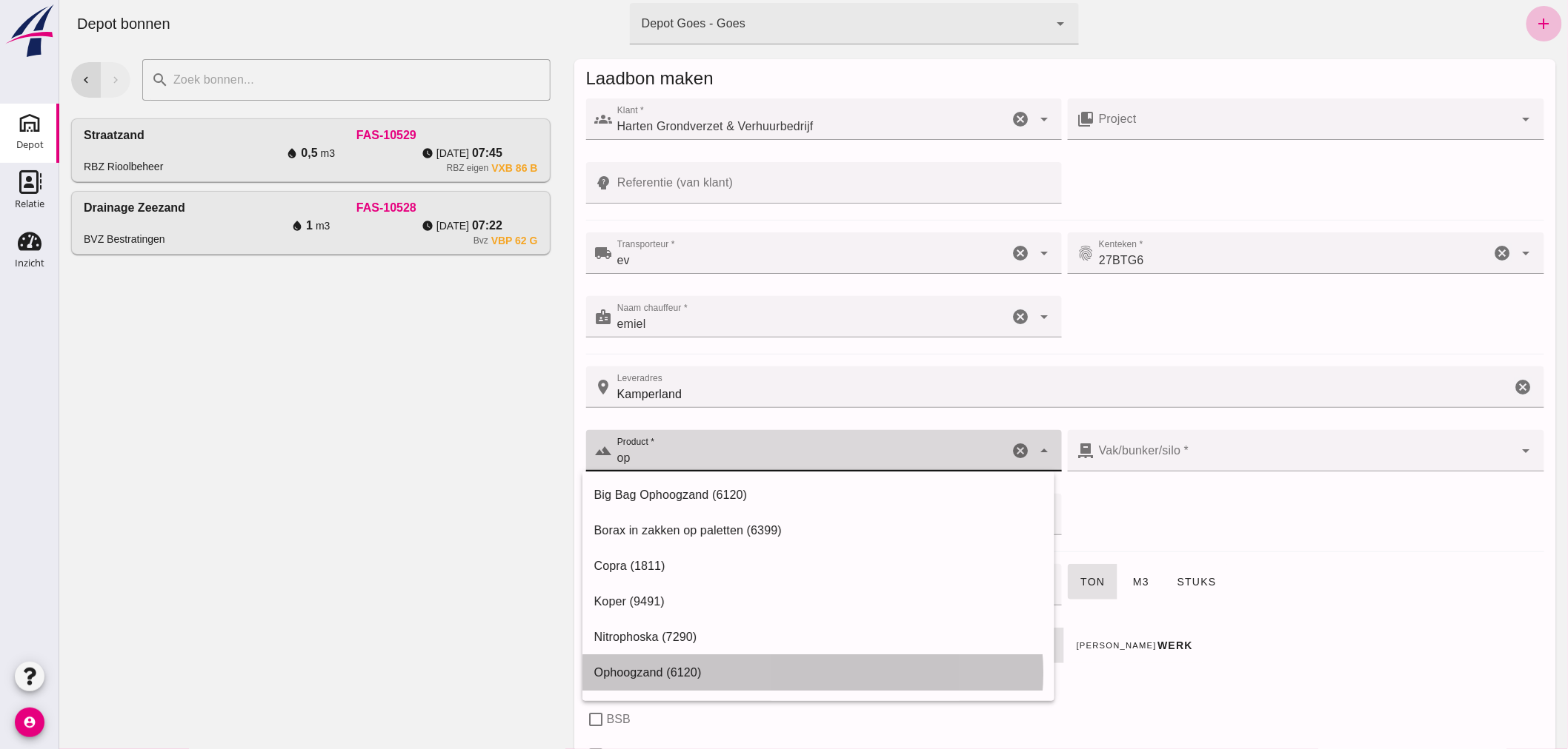
click at [655, 675] on div "Ophoogzand (6120)" at bounding box center [817, 673] width 449 height 18
type input "Ophoogzand (6120)"
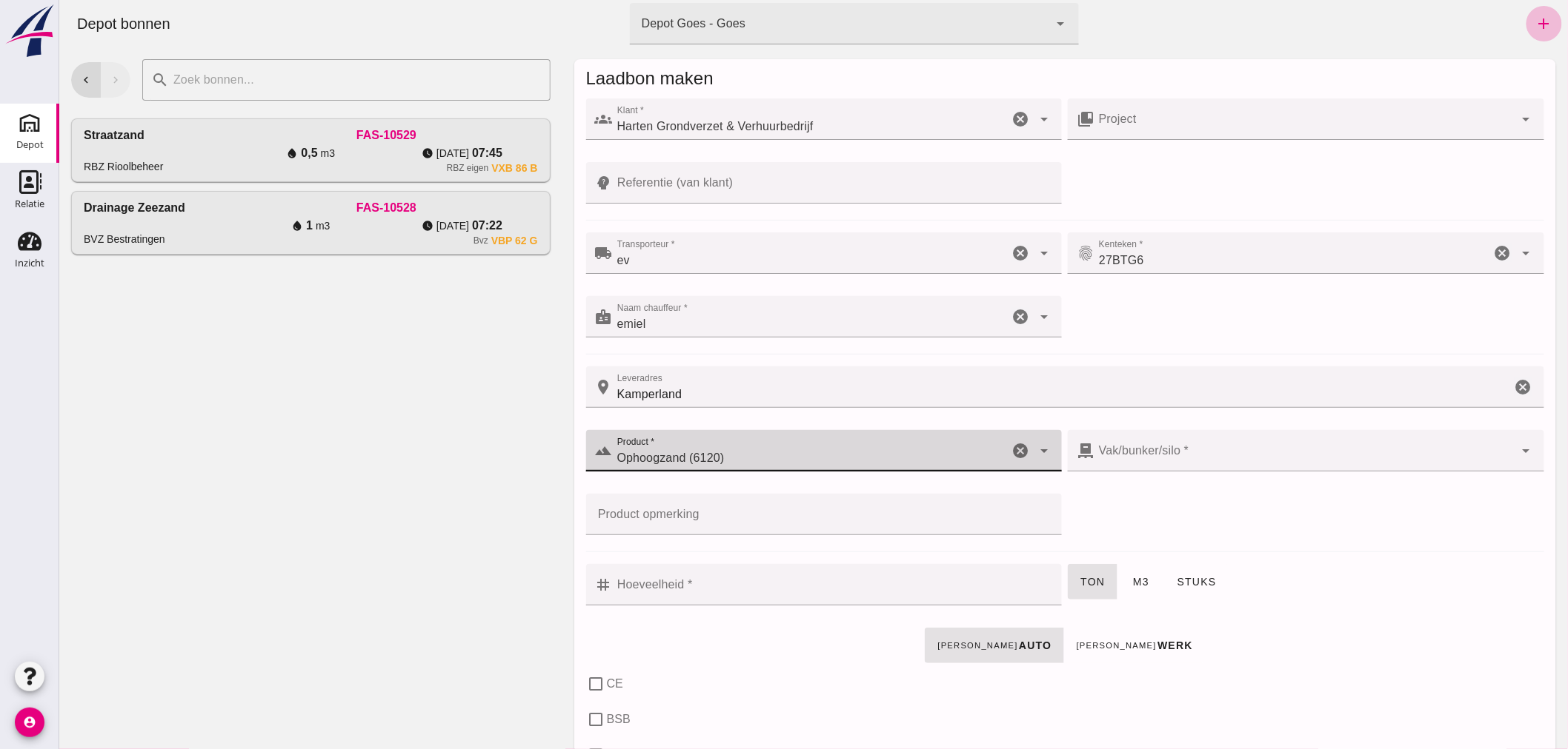
type input "38"
checkbox input "true"
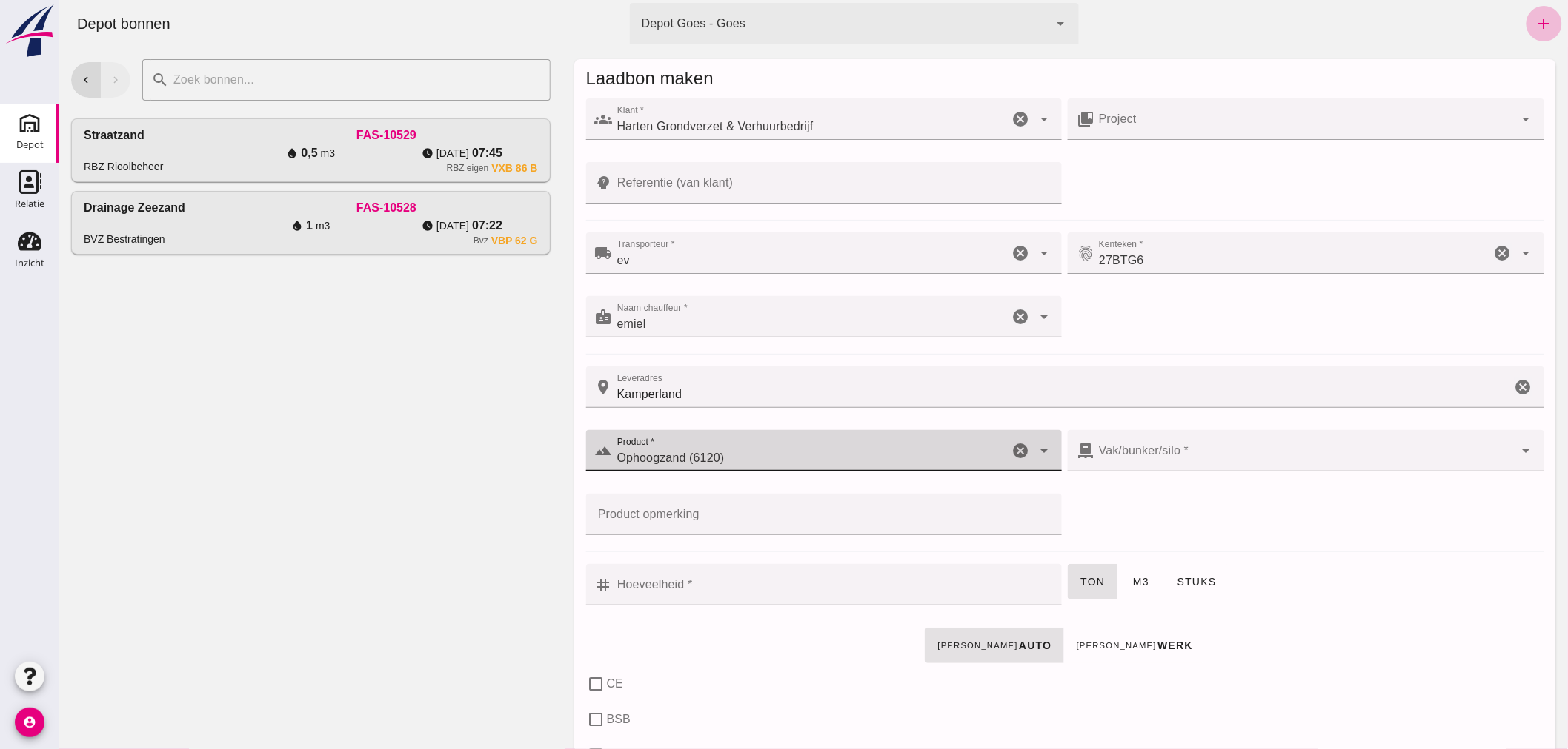
checkbox input "true"
type input "40"
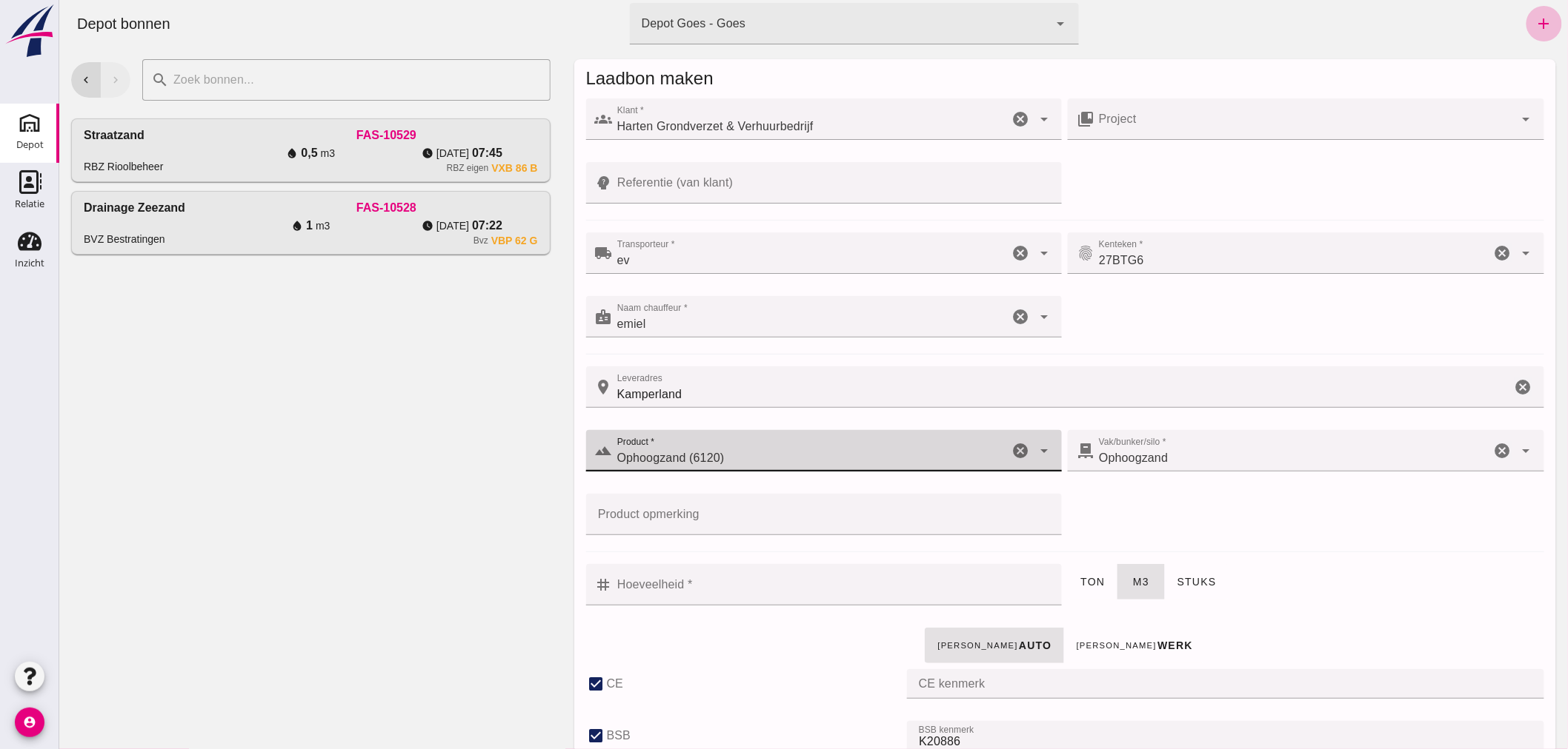
type input "Ophoogzand (6120)"
click at [819, 583] on input "Hoeveelheid *" at bounding box center [832, 585] width 441 height 42
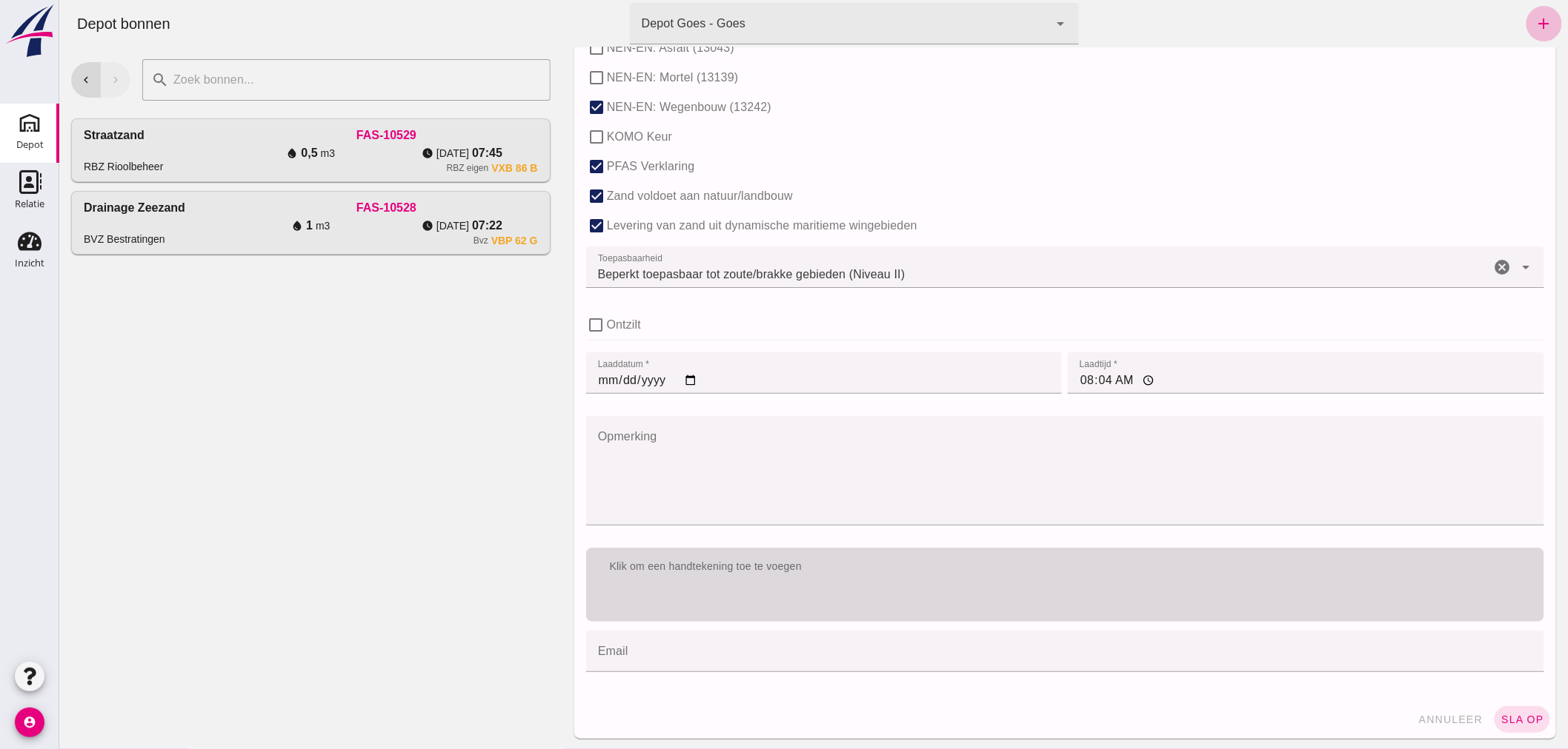
scroll to position [910, 0]
type input "12"
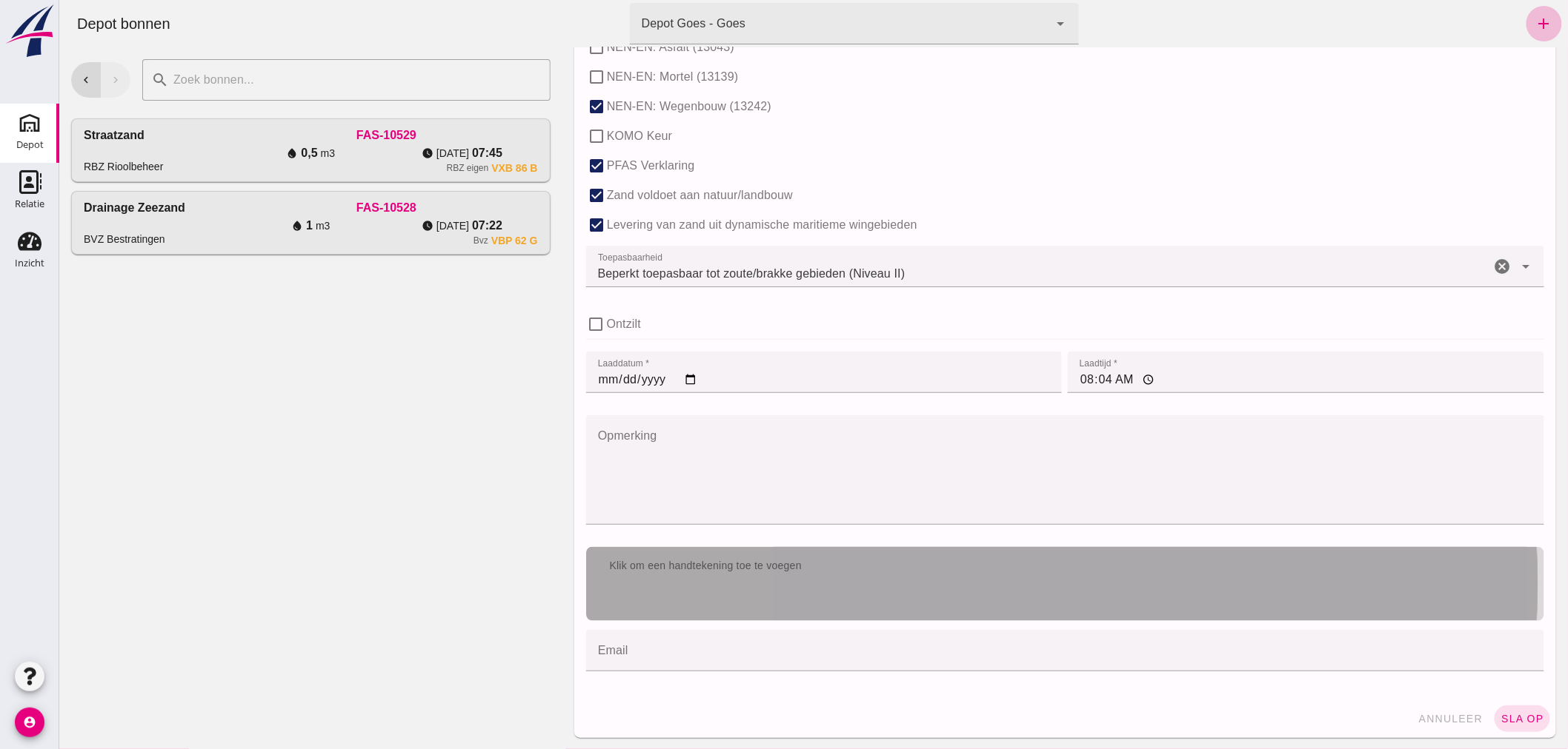
click at [844, 573] on div "Klik om een handtekening toe te voegen" at bounding box center [1064, 566] width 958 height 38
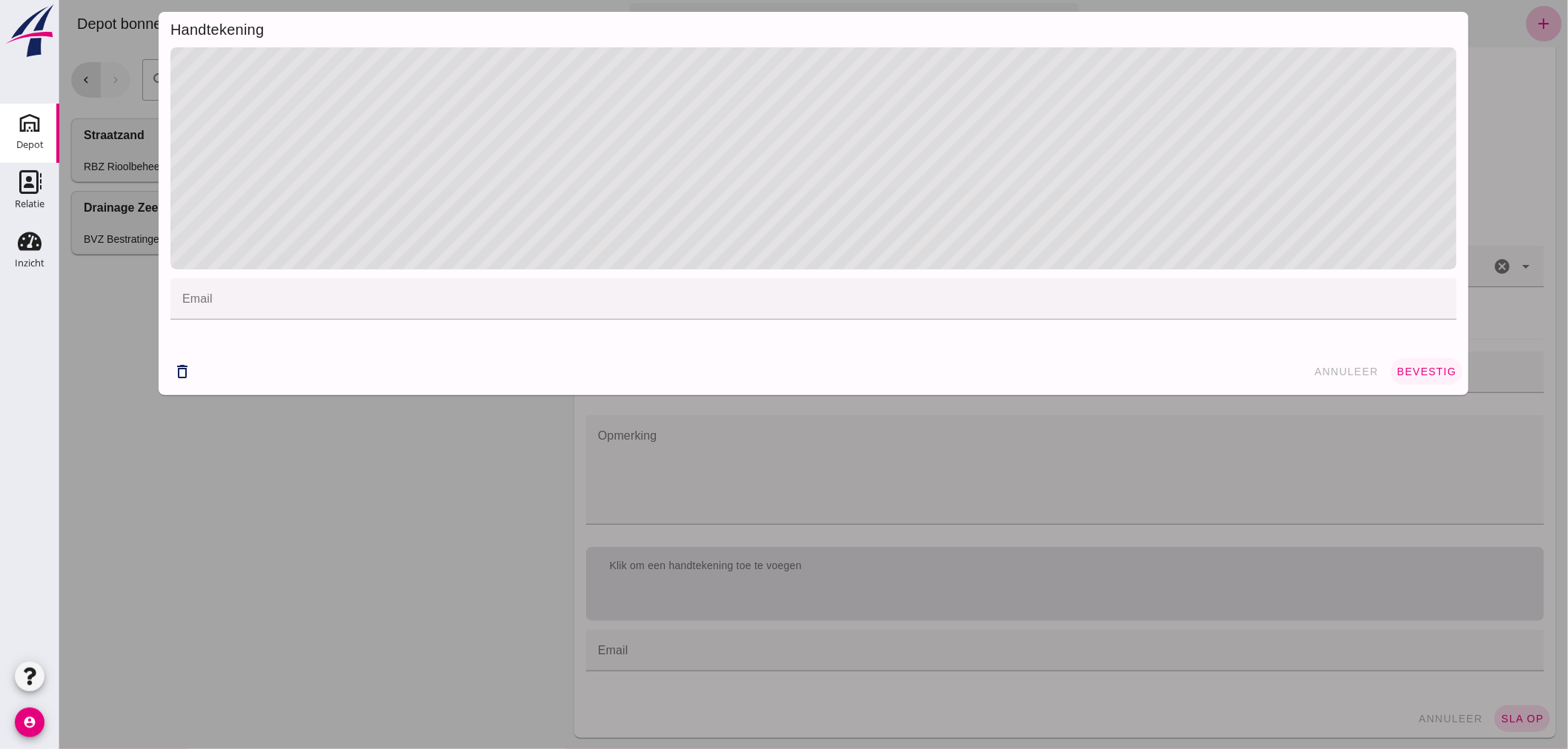
click at [1407, 371] on span "bevestig" at bounding box center [1425, 372] width 60 height 12
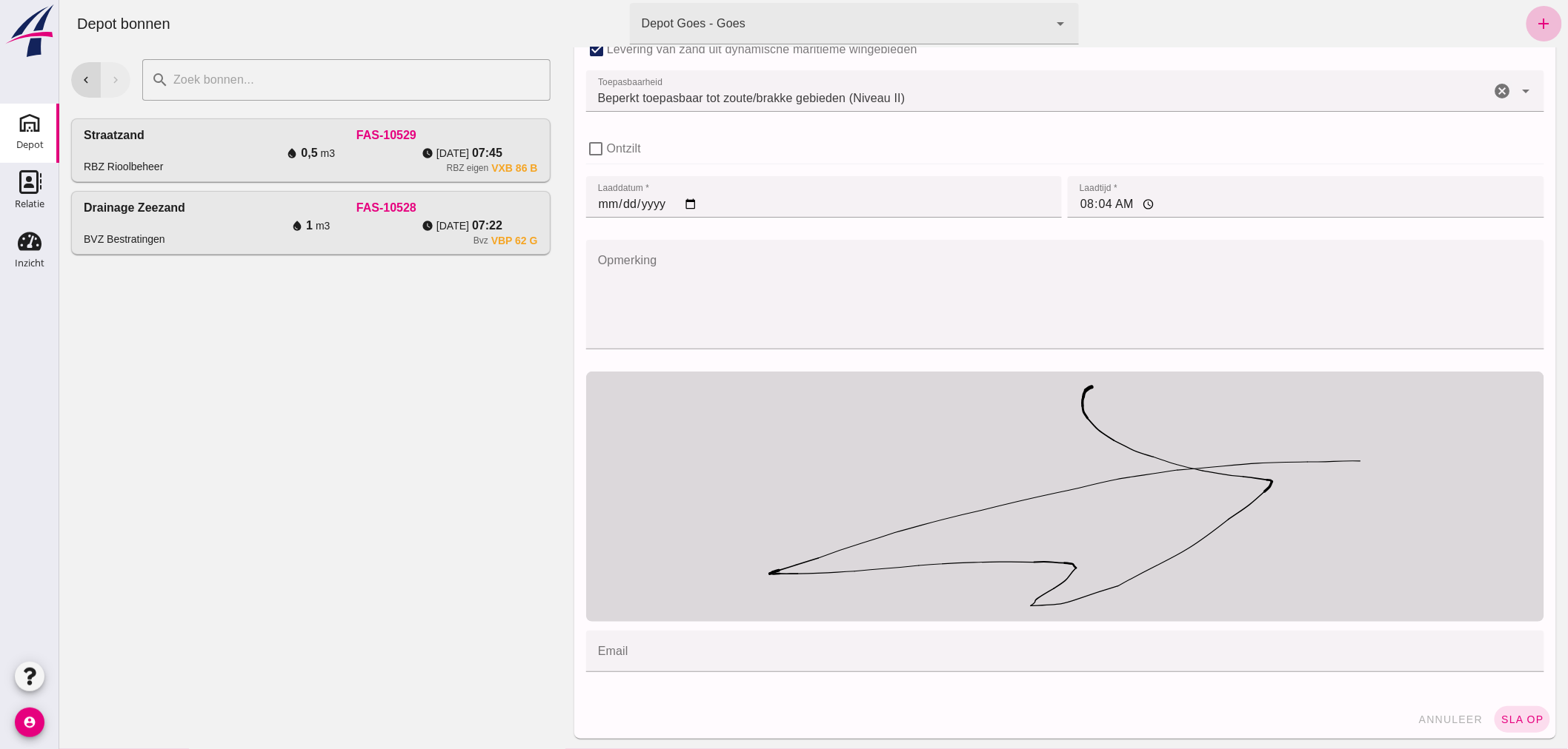
scroll to position [1085, 0]
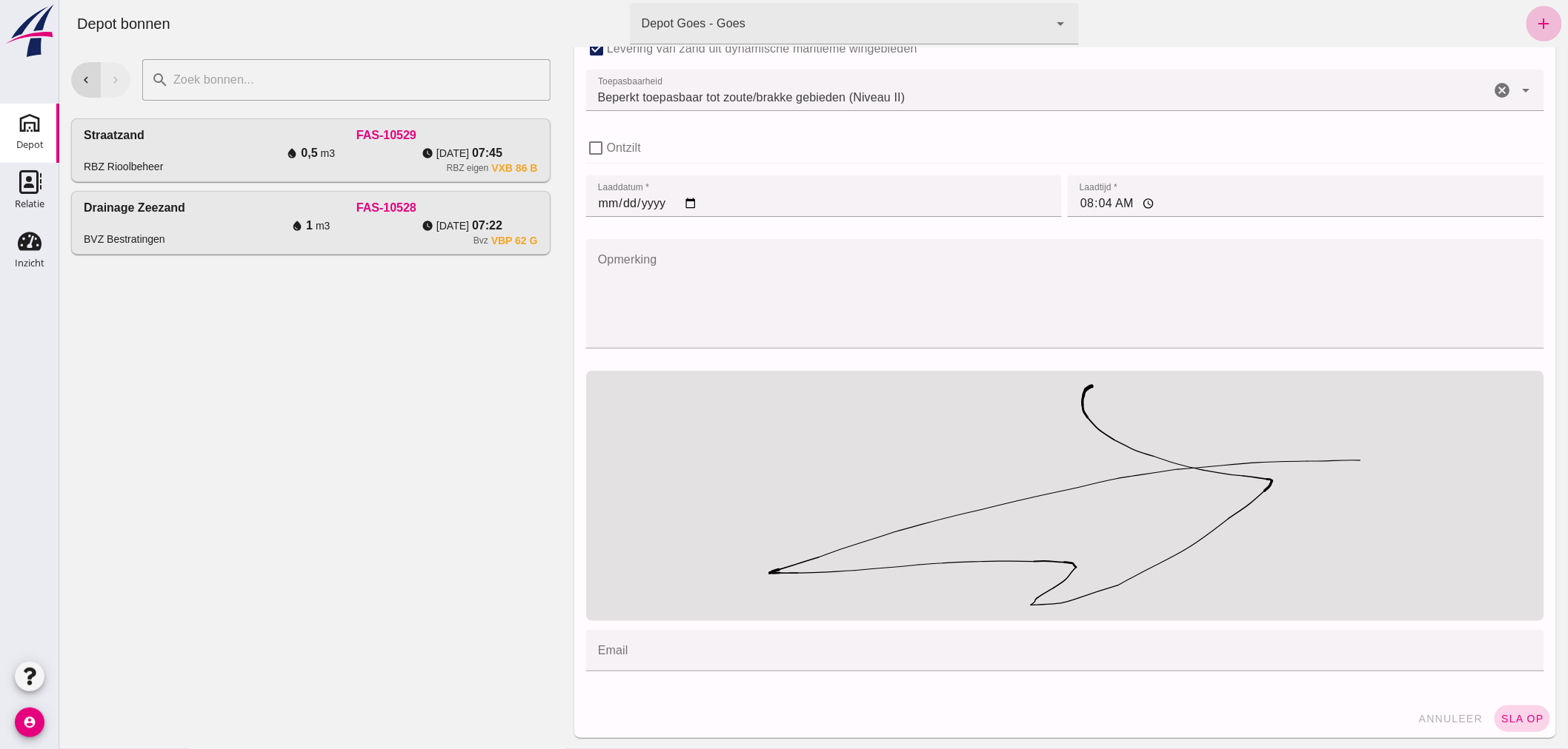
click at [1512, 718] on span "sla op" at bounding box center [1521, 719] width 44 height 12
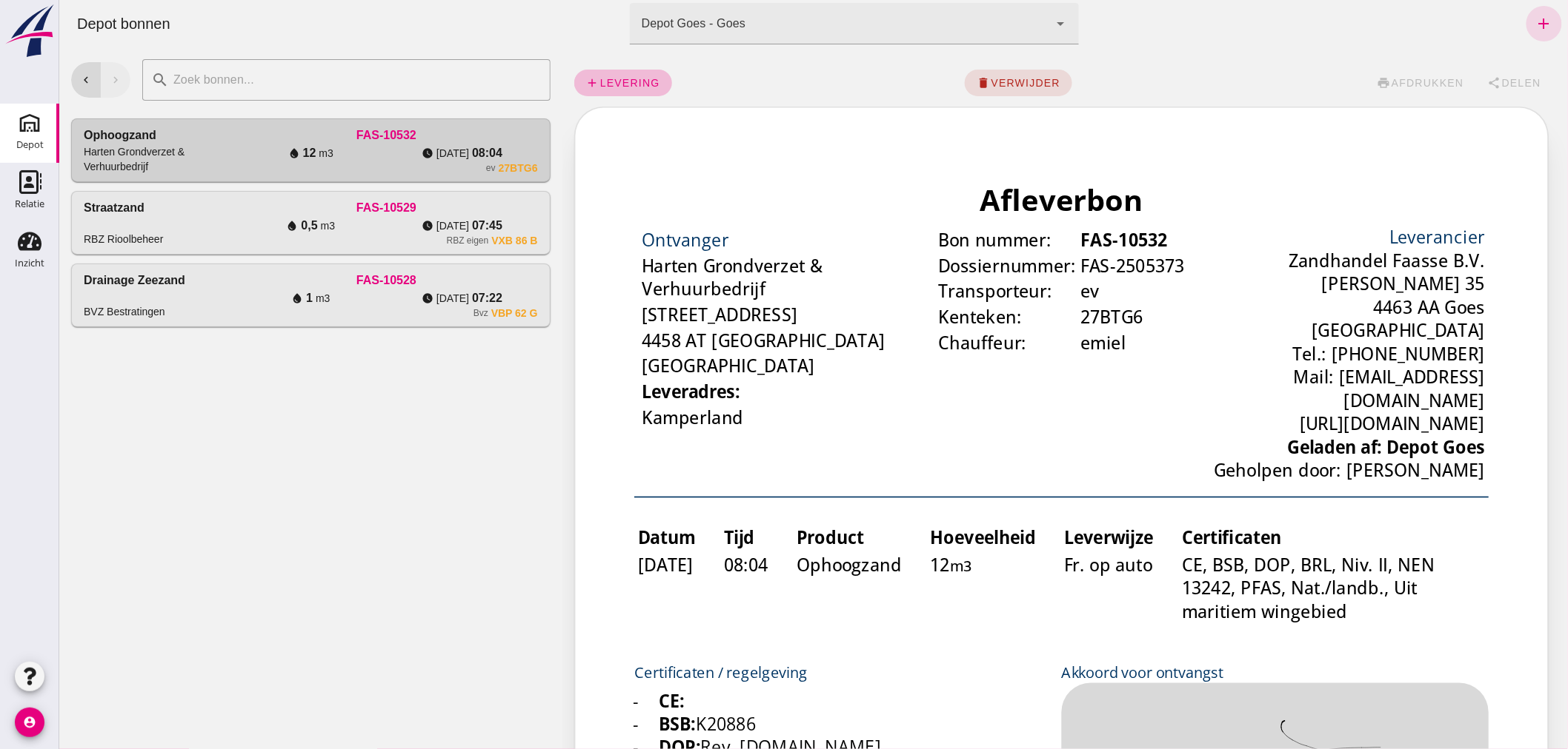
scroll to position [0, 0]
